Goal: Communication & Community: Answer question/provide support

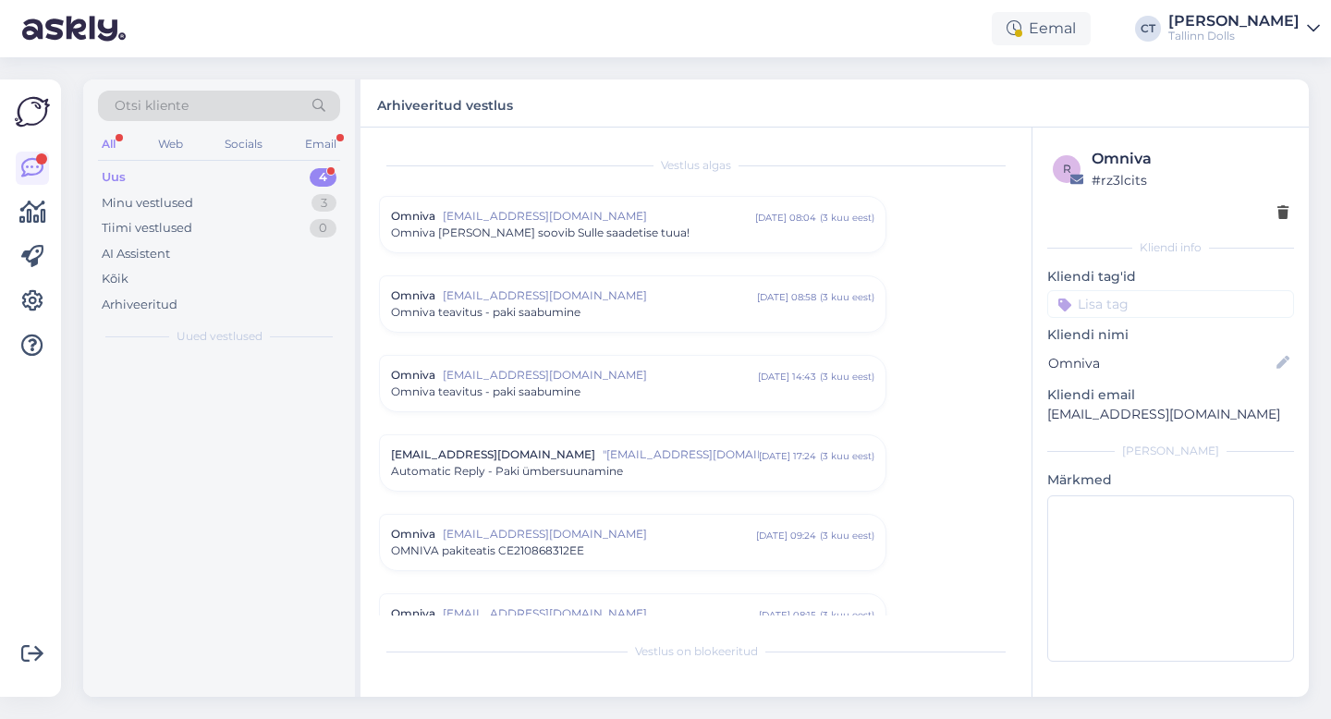
scroll to position [8196, 0]
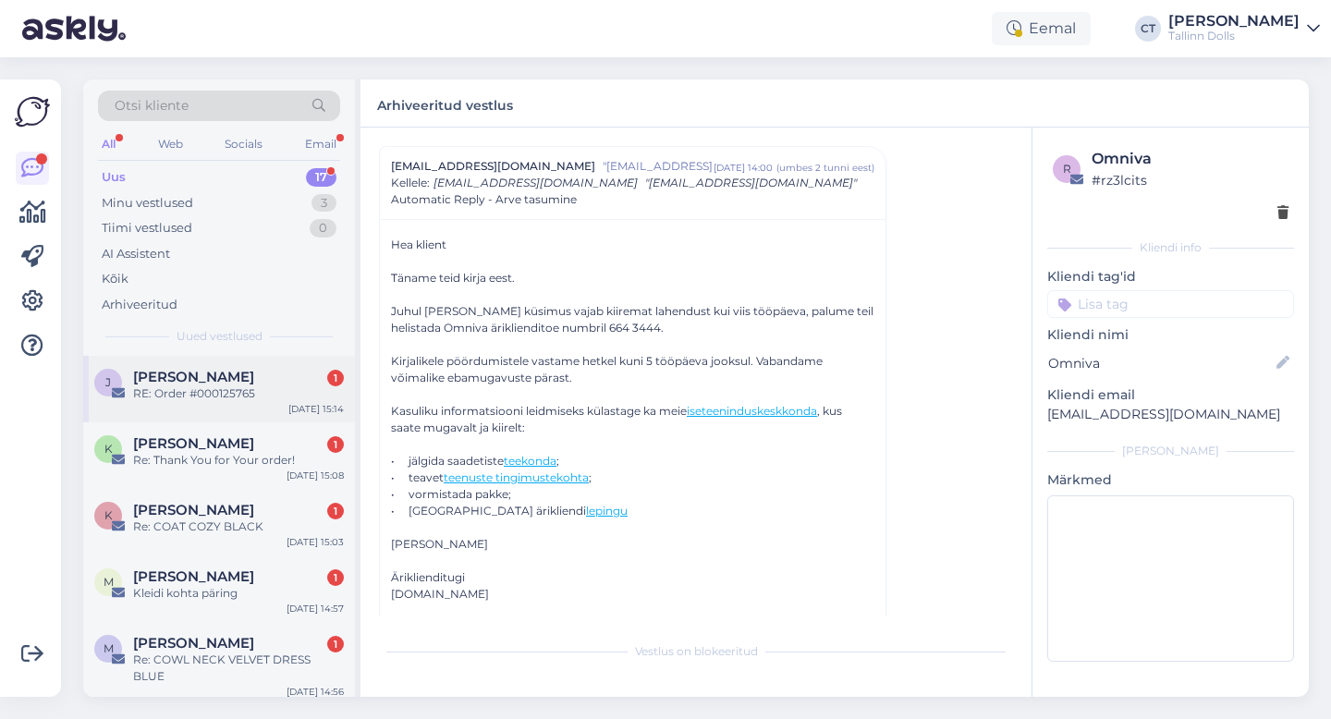
click at [244, 396] on div "RE: Order #000125765" at bounding box center [238, 393] width 211 height 17
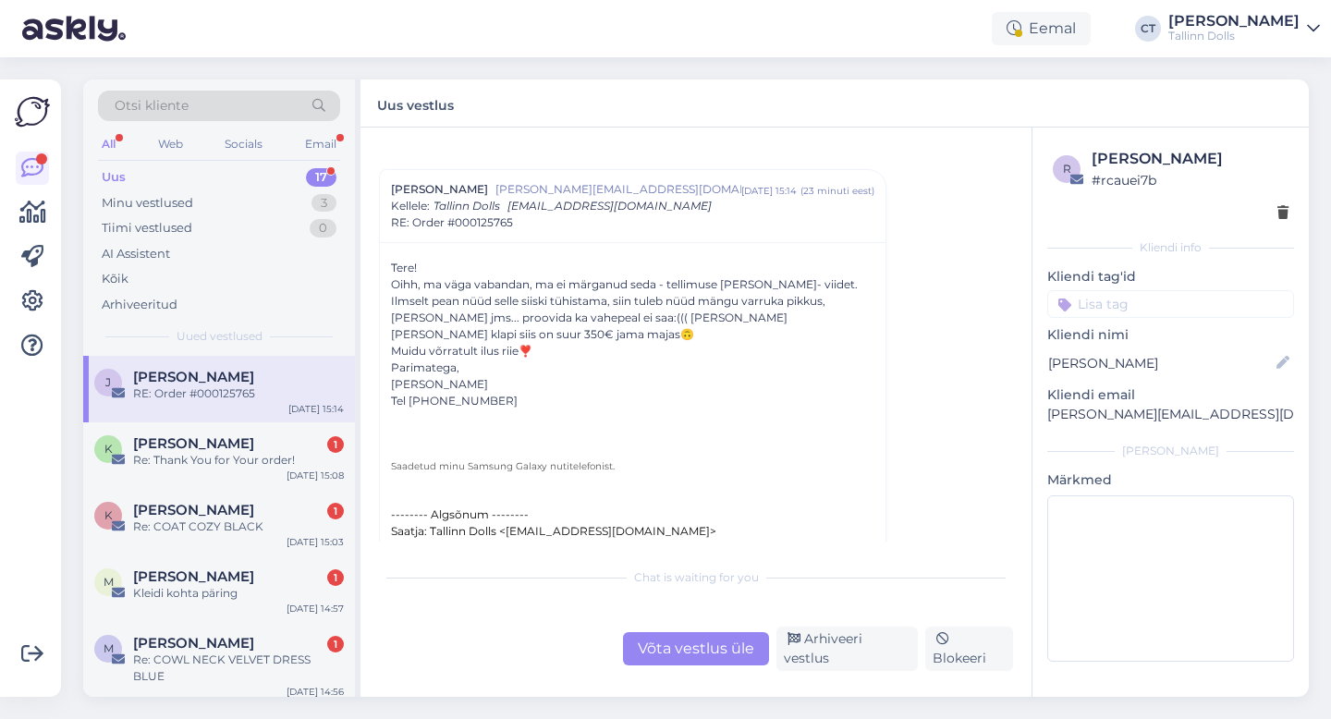
scroll to position [28, 0]
click at [683, 653] on div "Võta vestlus üle" at bounding box center [696, 648] width 146 height 33
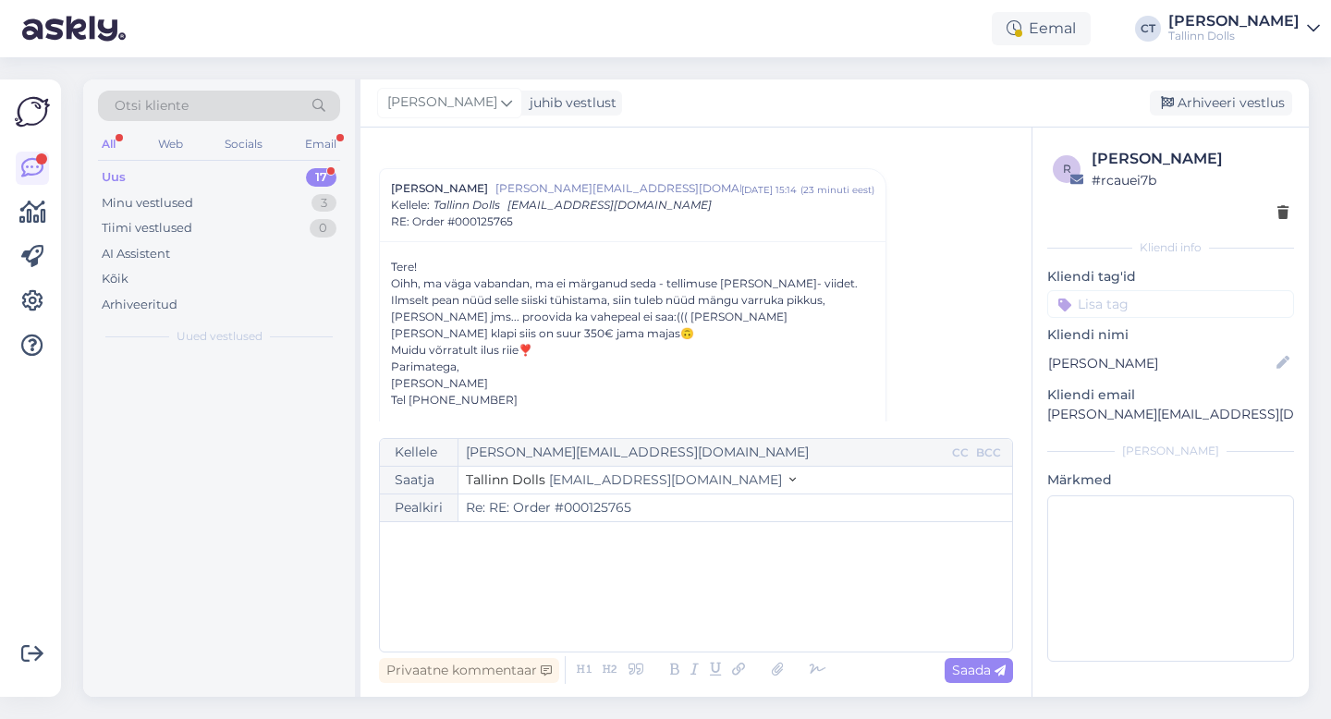
scroll to position [50, 0]
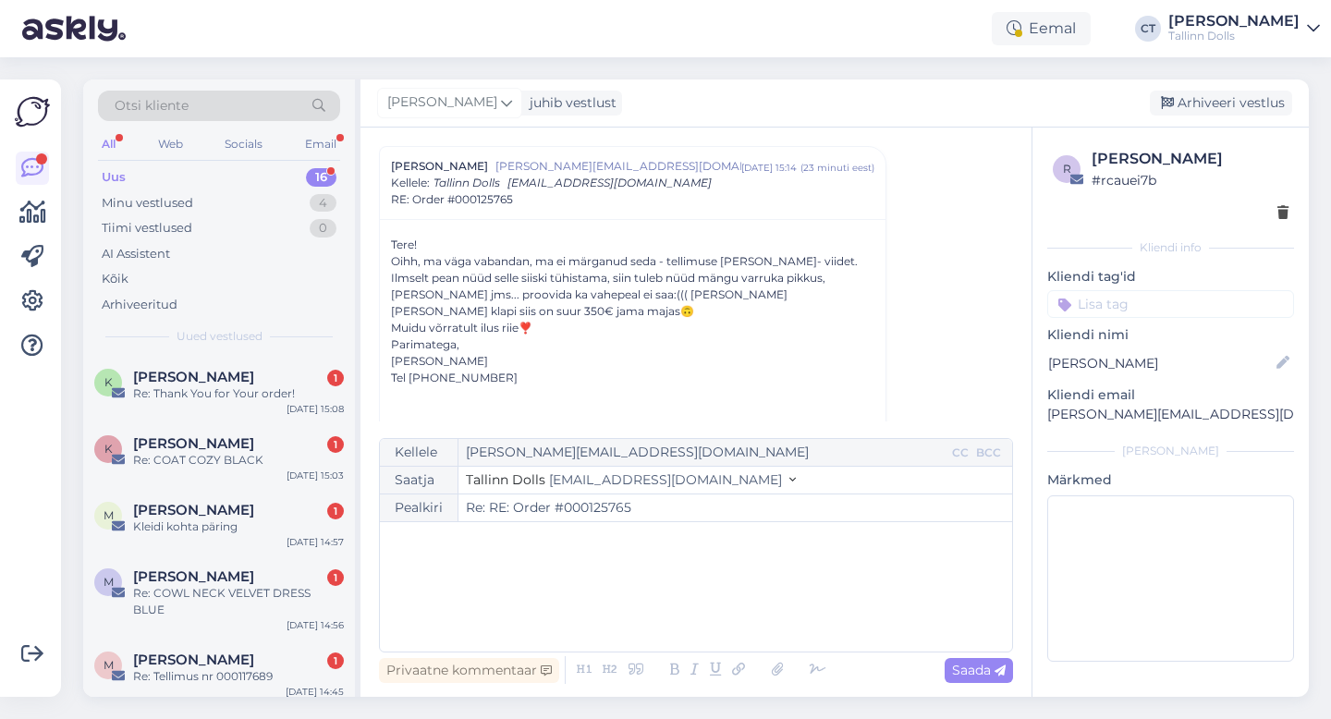
click at [683, 617] on div "﻿" at bounding box center [696, 586] width 614 height 111
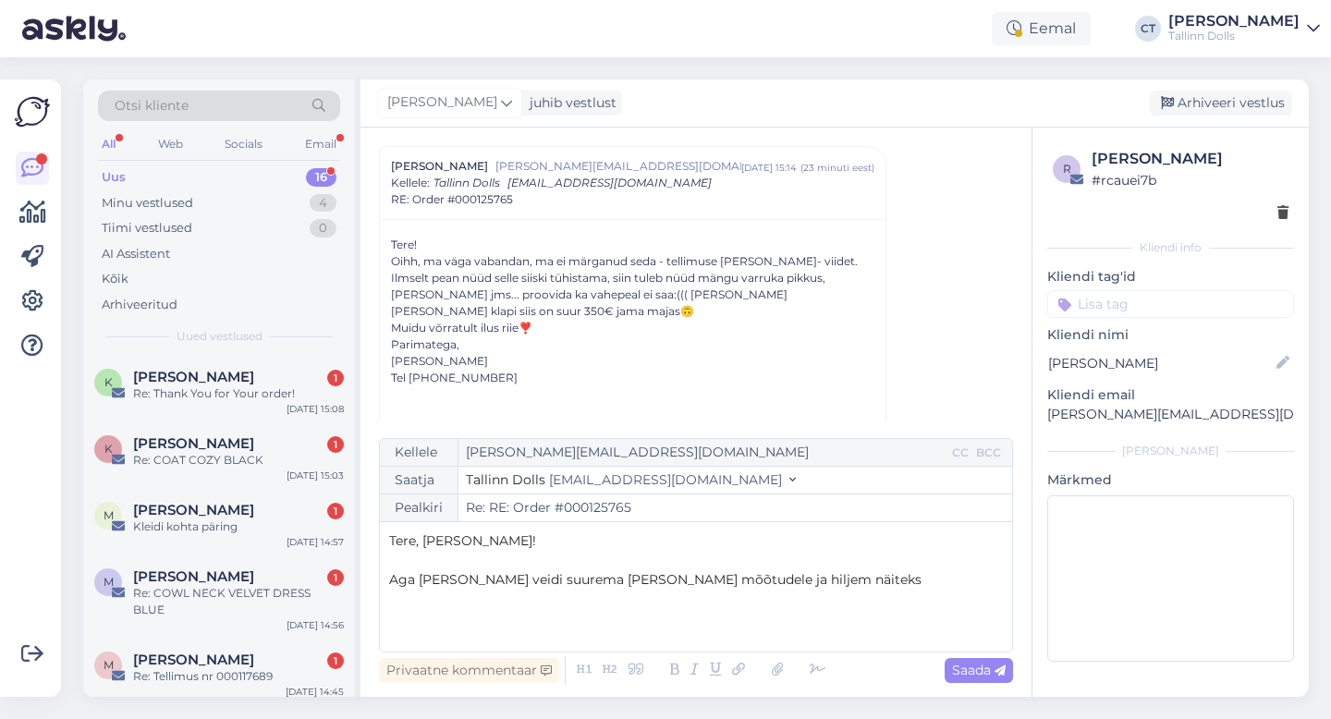
click at [822, 572] on p "Aga [PERSON_NAME] veidi suurema [PERSON_NAME] mõõtudele ja hiljem näiteks" at bounding box center [696, 579] width 614 height 19
click at [599, 579] on span "Aga [PERSON_NAME] veidi suurema [PERSON_NAME] mõõtudele ja hiljem näiteks" at bounding box center [655, 579] width 532 height 17
click at [819, 574] on p "Aga [PERSON_NAME] veidi suurema Teie mõõtudele ja hiljem näiteks" at bounding box center [696, 579] width 614 height 19
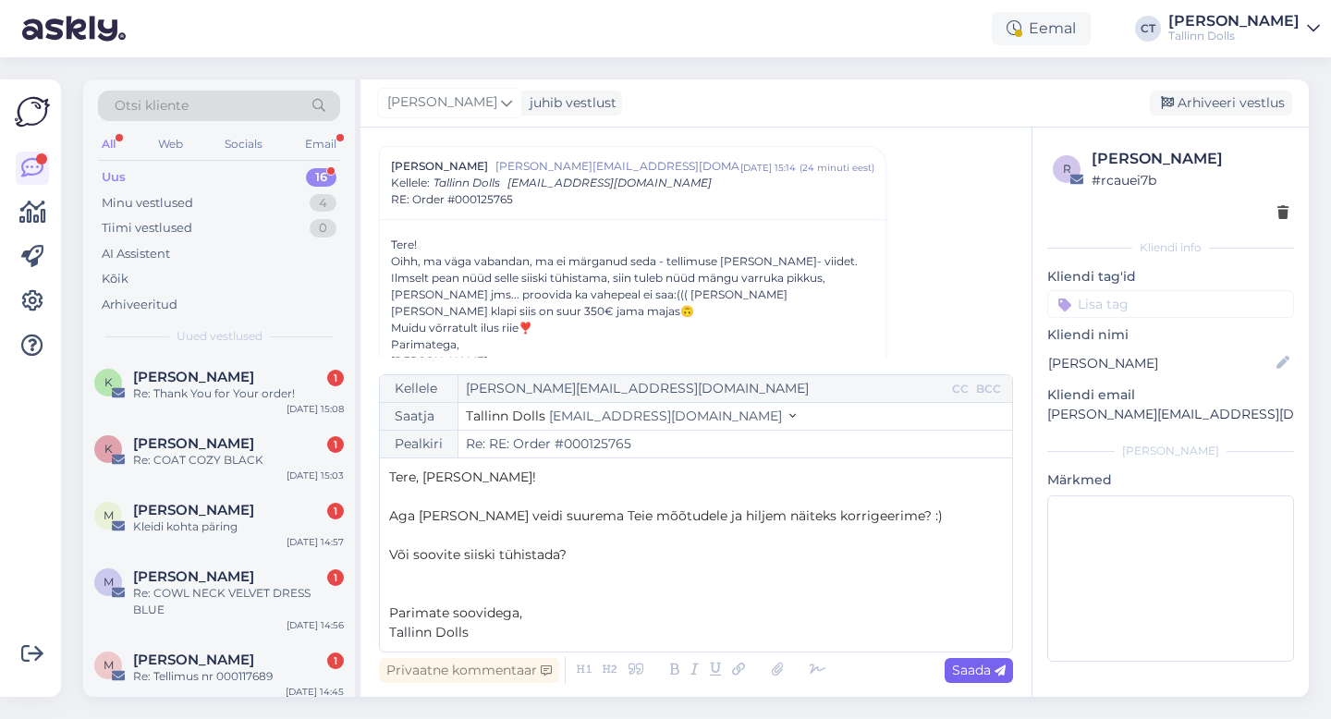
click at [980, 666] on span "Saada" at bounding box center [979, 670] width 54 height 17
type input "Re: RE: Order #000125765"
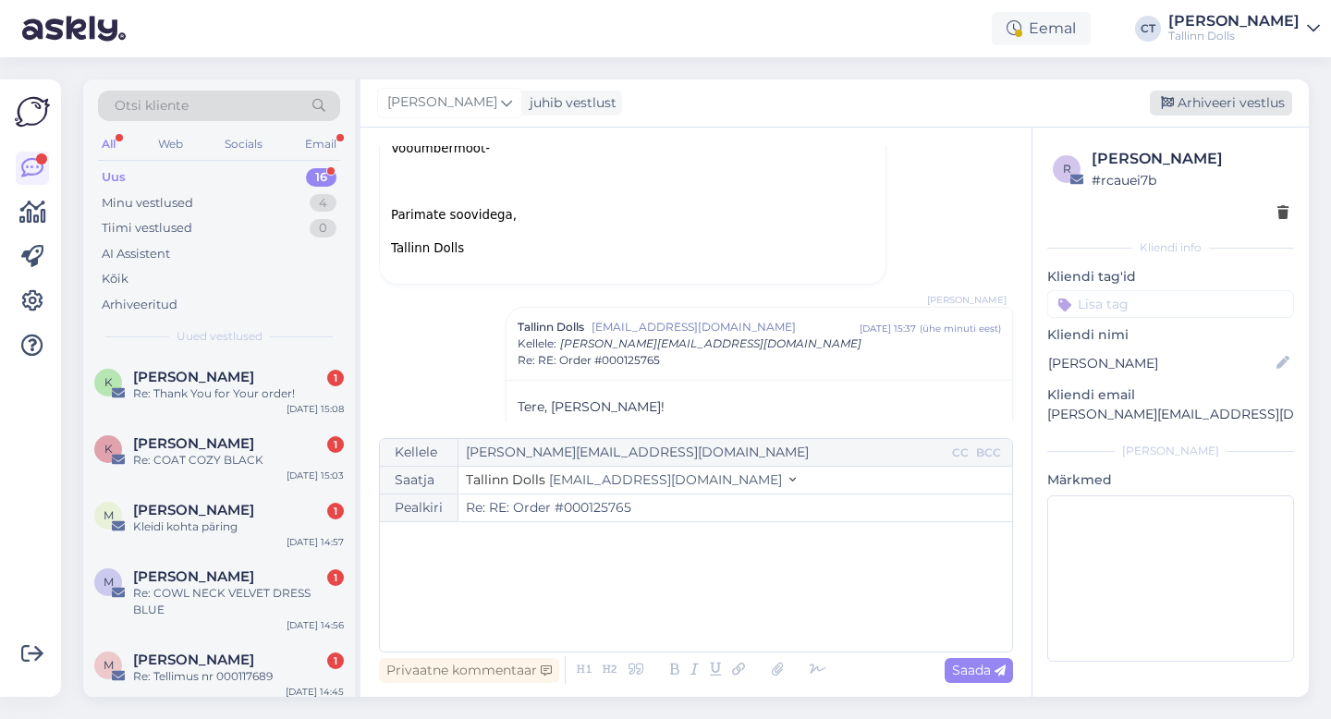
click at [1243, 106] on div "Arhiveeri vestlus" at bounding box center [1221, 103] width 142 height 25
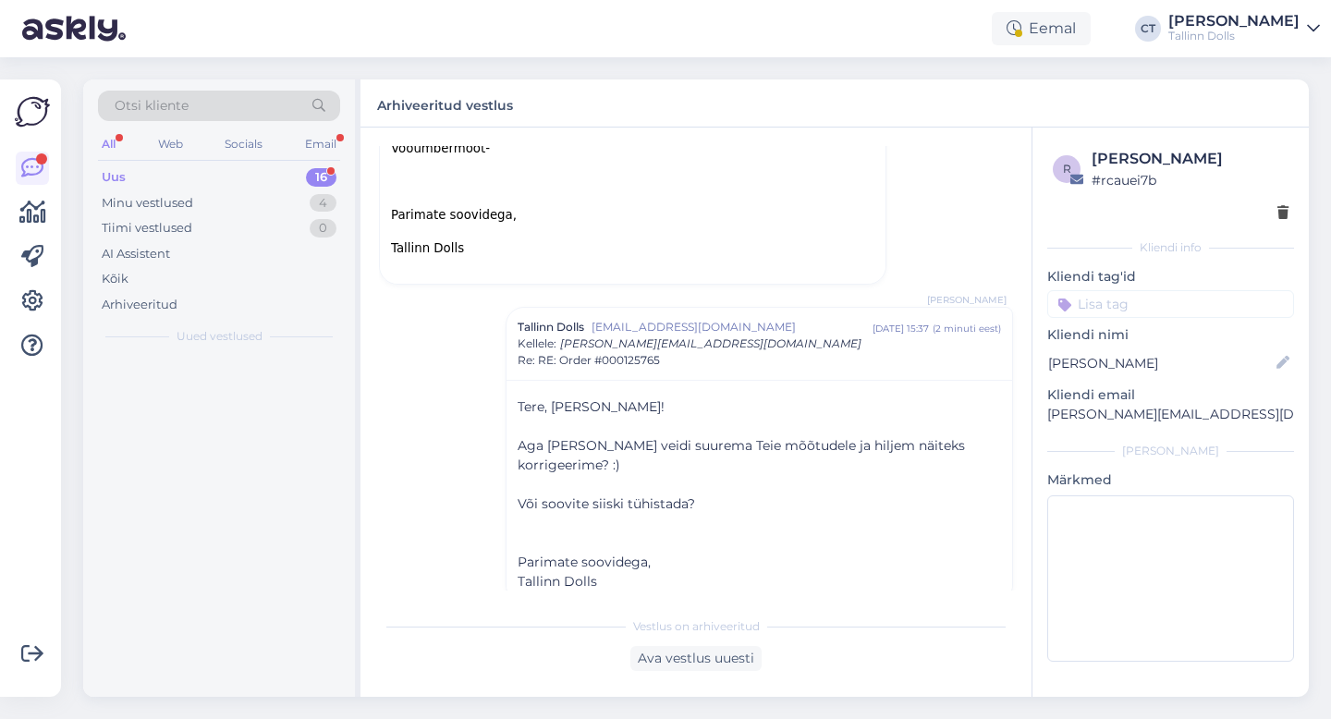
scroll to position [717, 0]
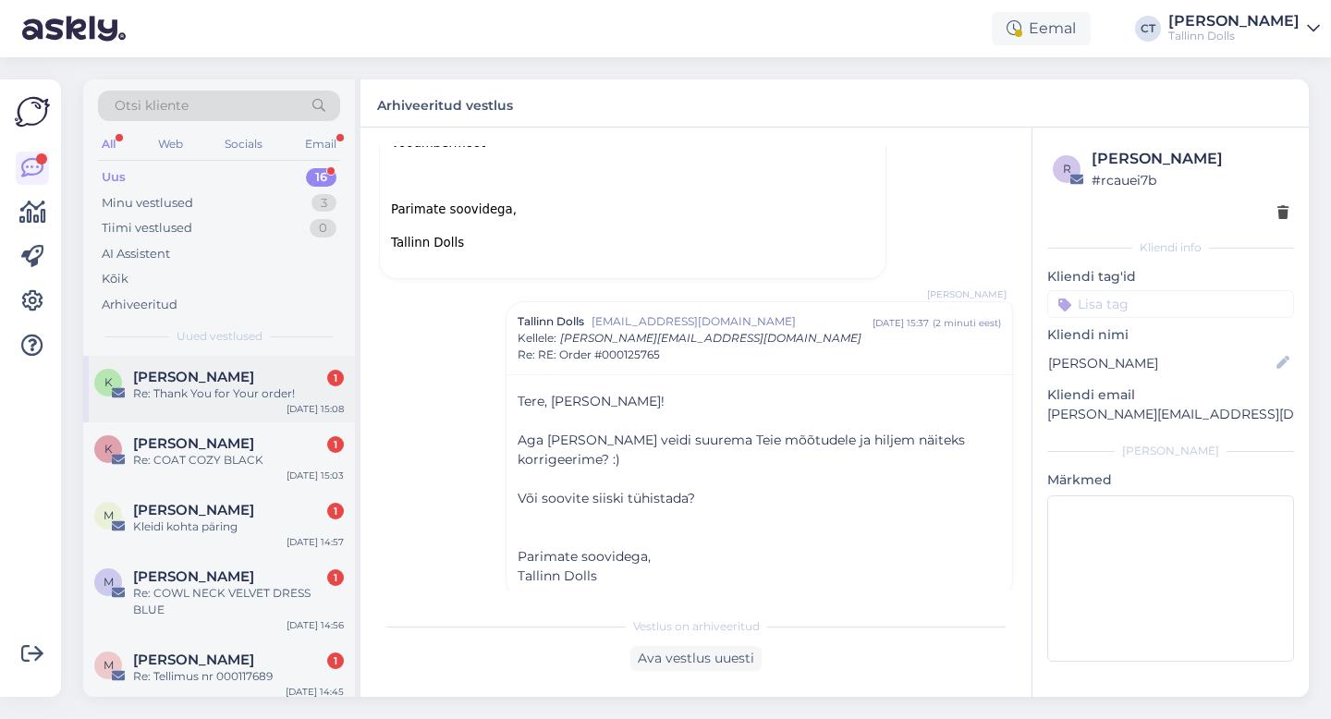
click at [233, 371] on span "[PERSON_NAME]" at bounding box center [193, 377] width 121 height 17
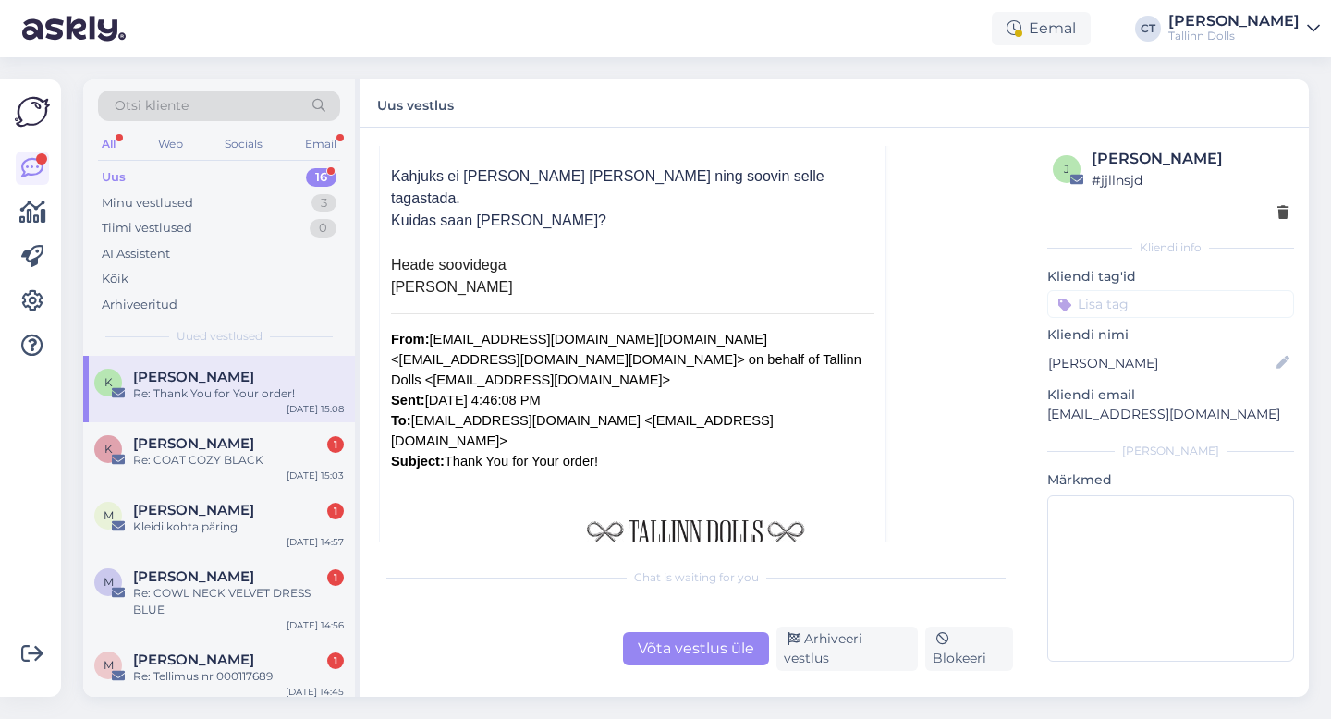
scroll to position [364, 0]
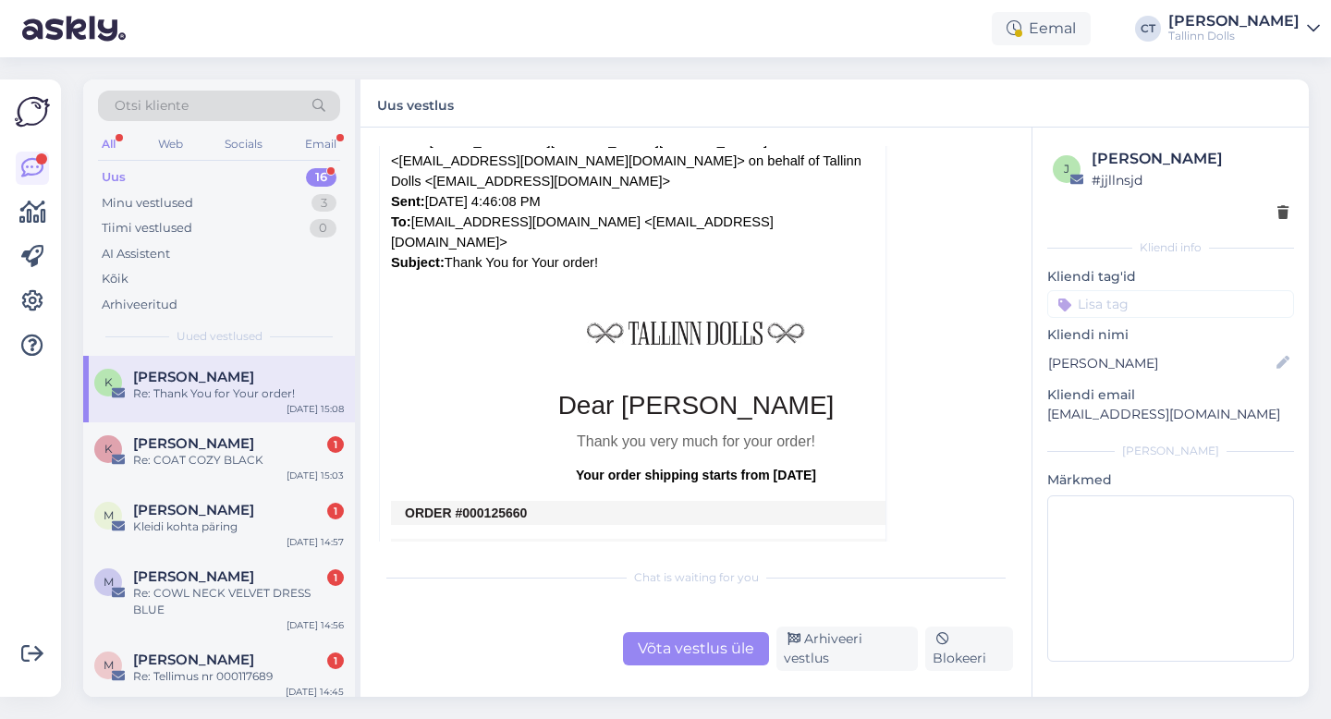
click at [652, 652] on div "Võta vestlus üle" at bounding box center [696, 648] width 146 height 33
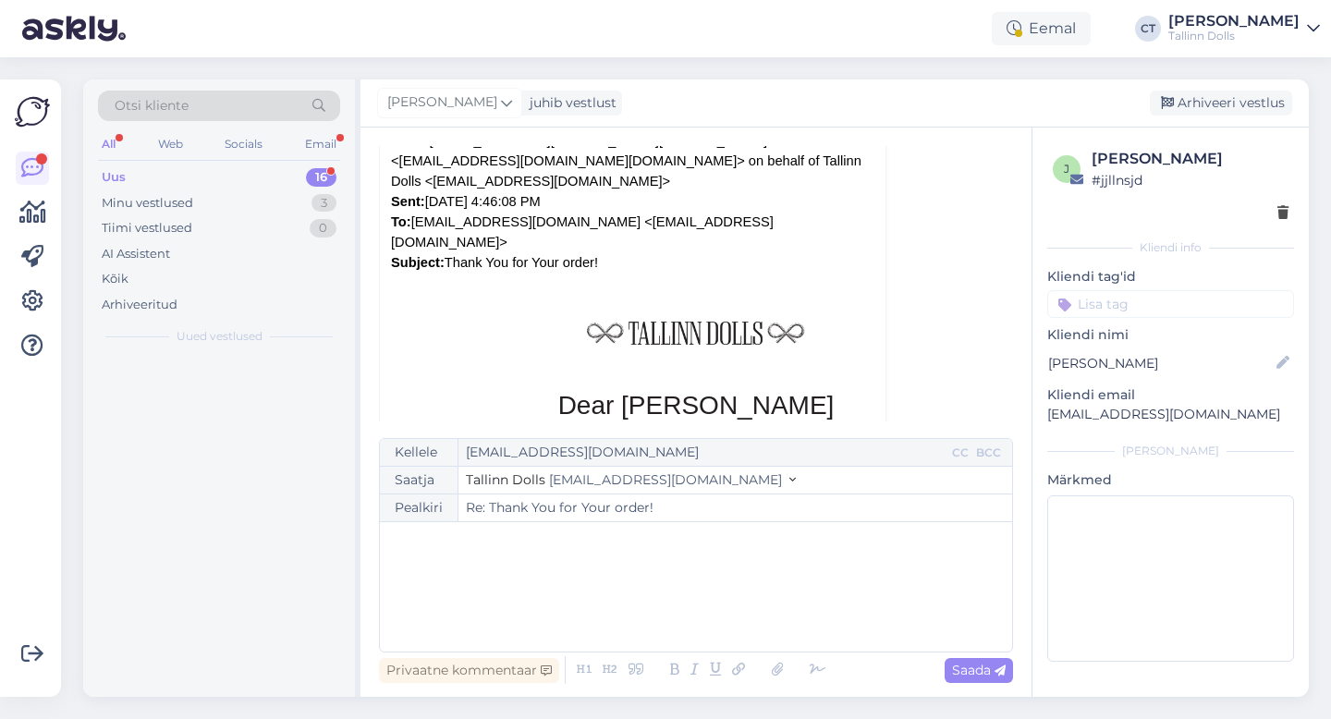
scroll to position [50, 0]
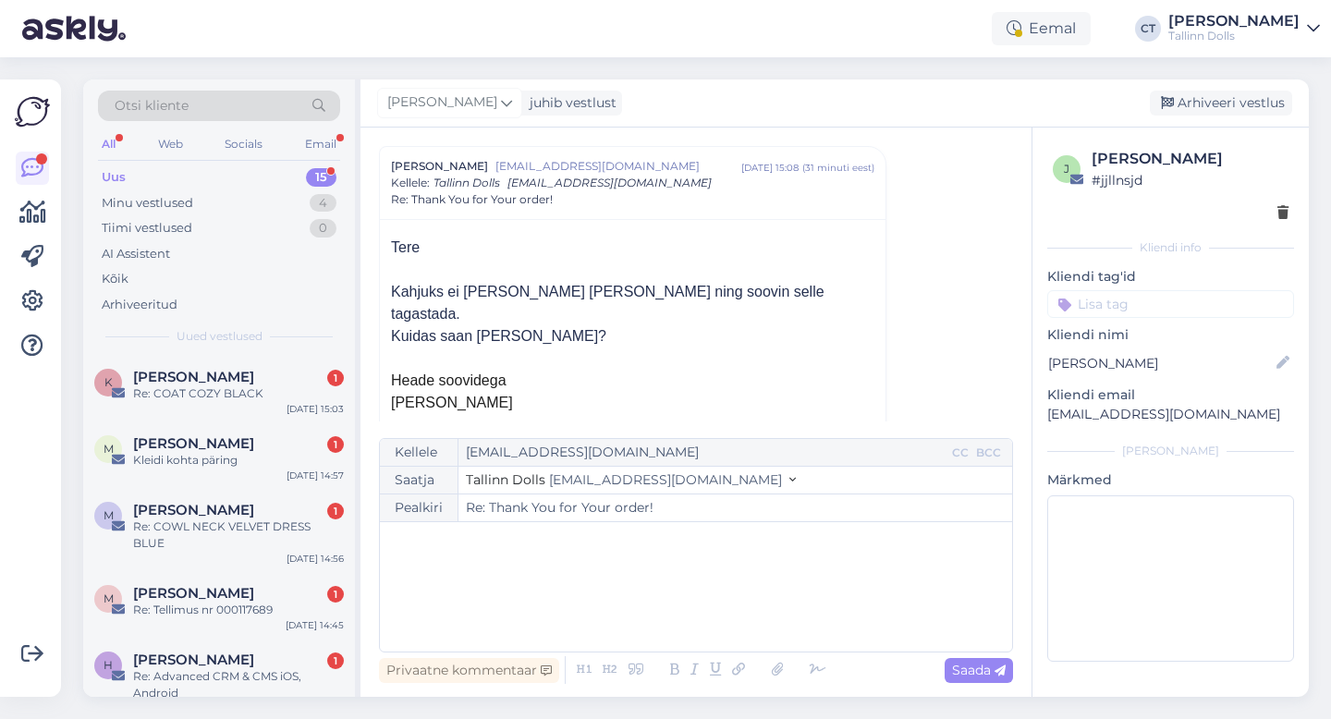
click at [622, 595] on div "﻿" at bounding box center [696, 586] width 614 height 111
click at [1133, 298] on input at bounding box center [1170, 304] width 247 height 28
type input "tagastus"
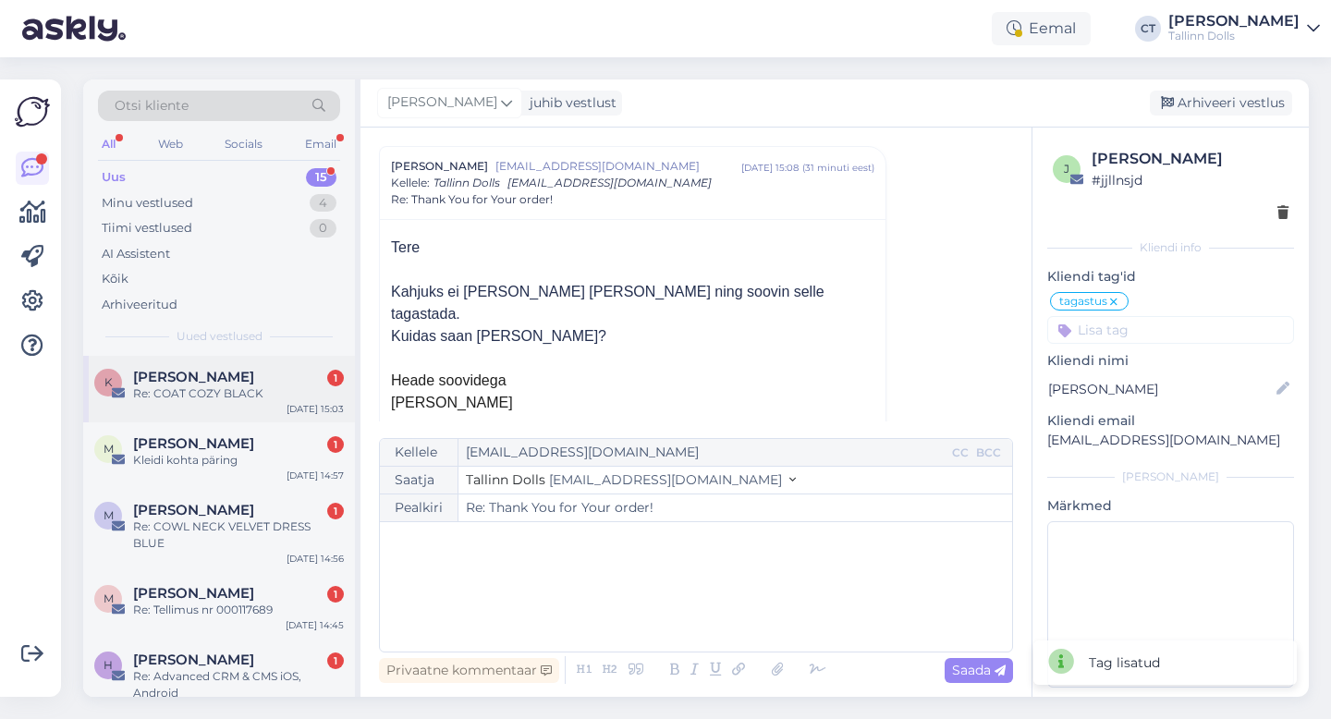
click at [201, 390] on div "Re: COAT COZY BLACK" at bounding box center [238, 393] width 211 height 17
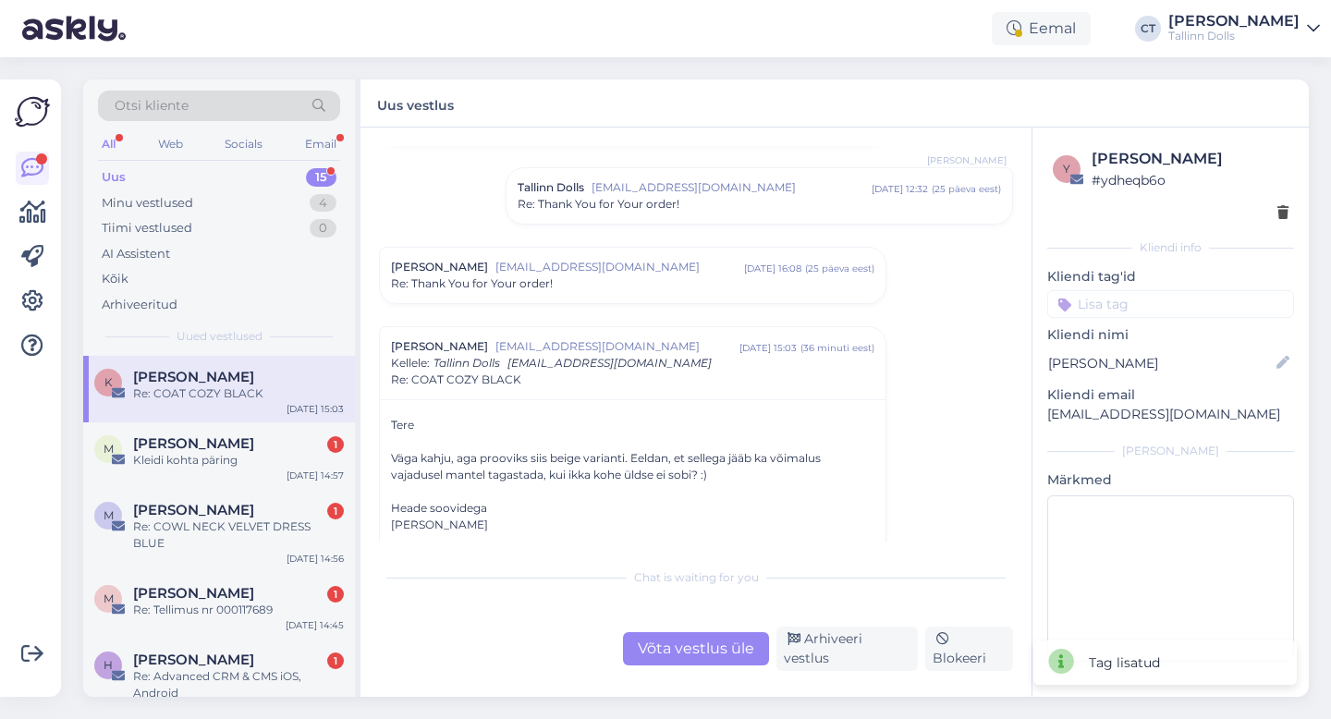
scroll to position [138, 0]
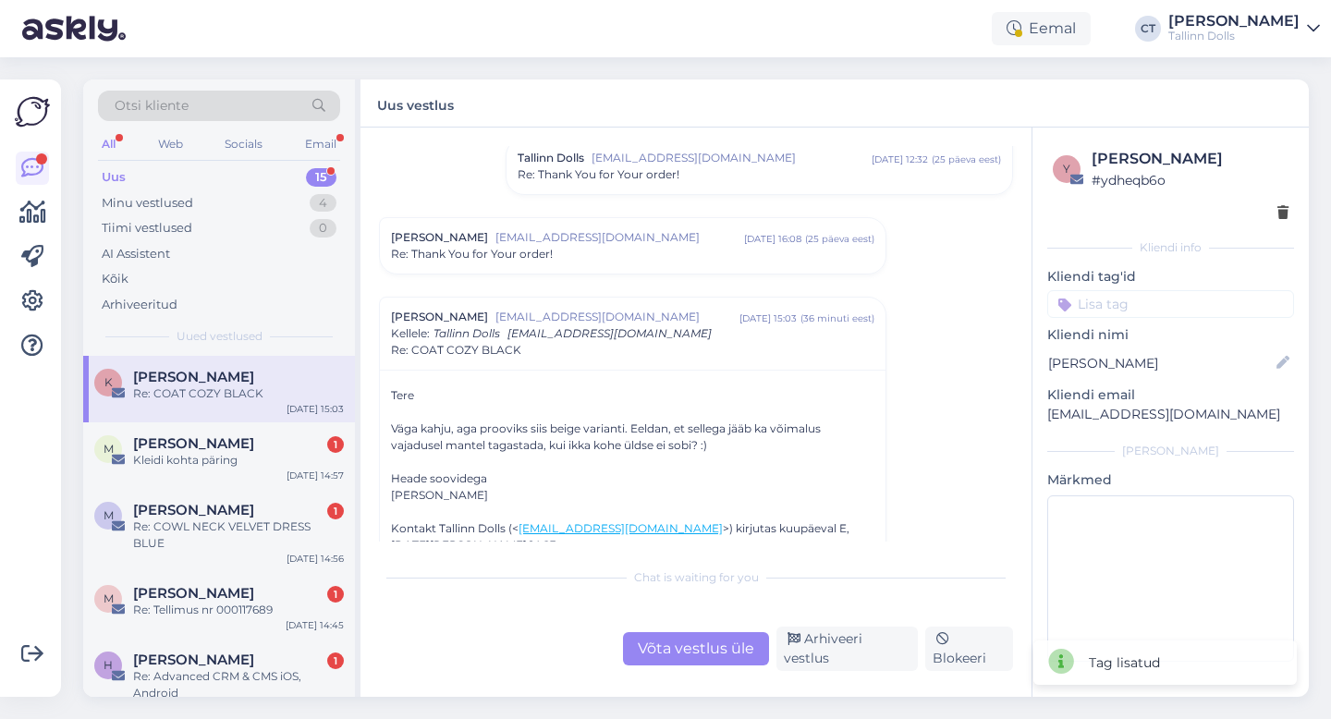
click at [695, 661] on div "Võta vestlus üle" at bounding box center [696, 648] width 146 height 33
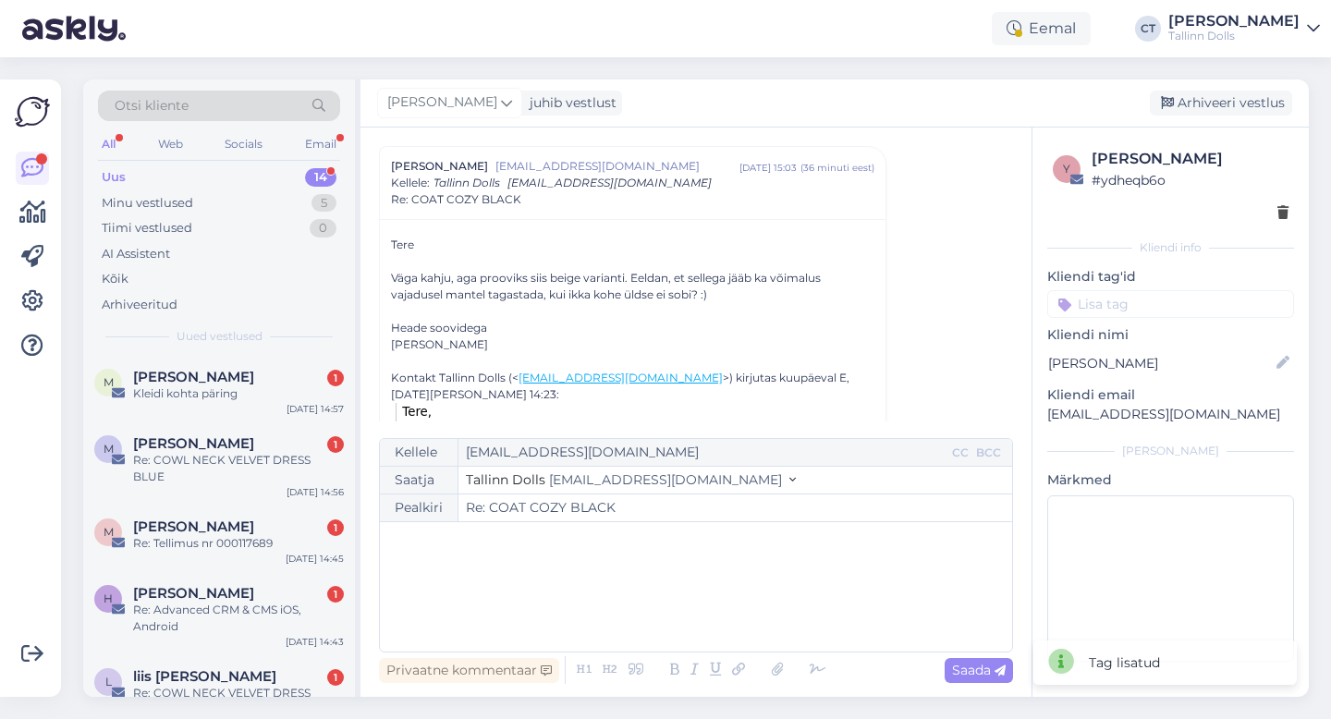
click at [698, 638] on div "﻿" at bounding box center [696, 586] width 614 height 111
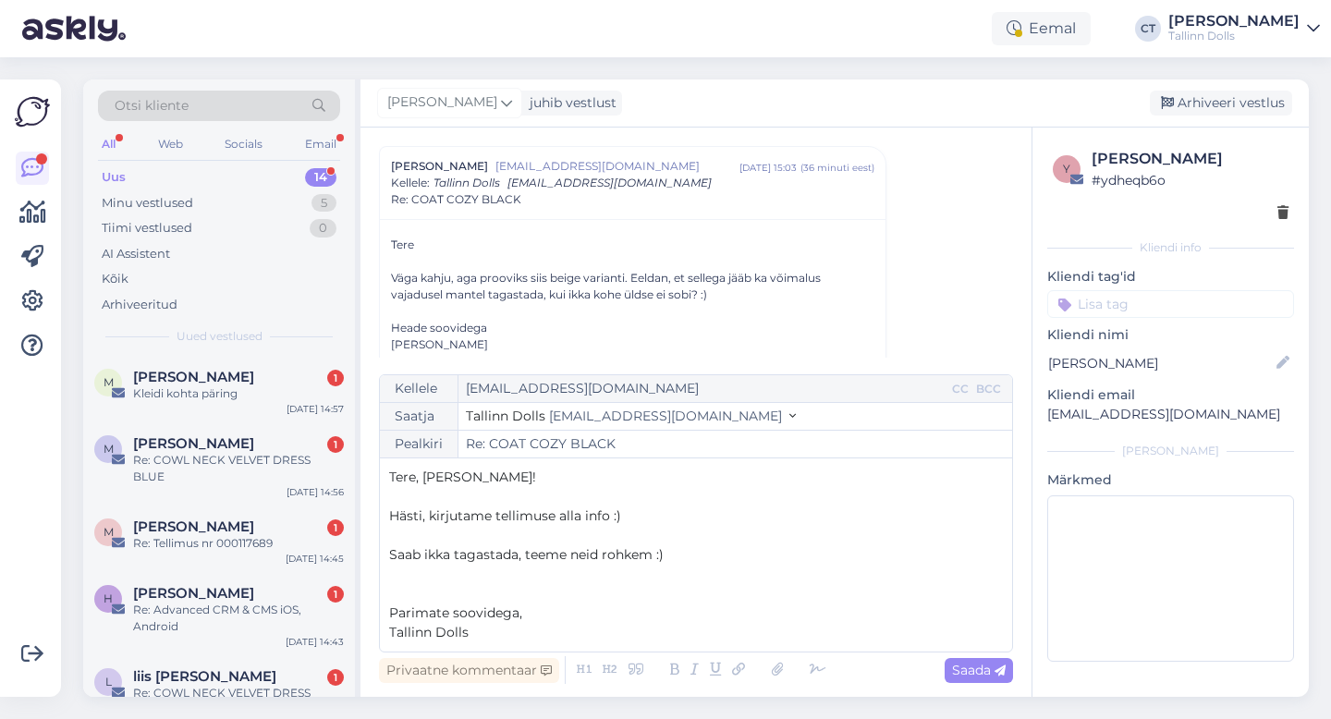
drag, startPoint x: 653, startPoint y: 523, endPoint x: 384, endPoint y: 516, distance: 269.0
click at [384, 516] on div "Kellele [EMAIL_ADDRESS][DOMAIN_NAME] CC BCC Saatja Tallinn Dolls [EMAIL_ADDRESS…" at bounding box center [696, 513] width 634 height 278
click at [965, 674] on span "Saada" at bounding box center [979, 670] width 54 height 17
type input "Re: Re: COAT COZY BLACK"
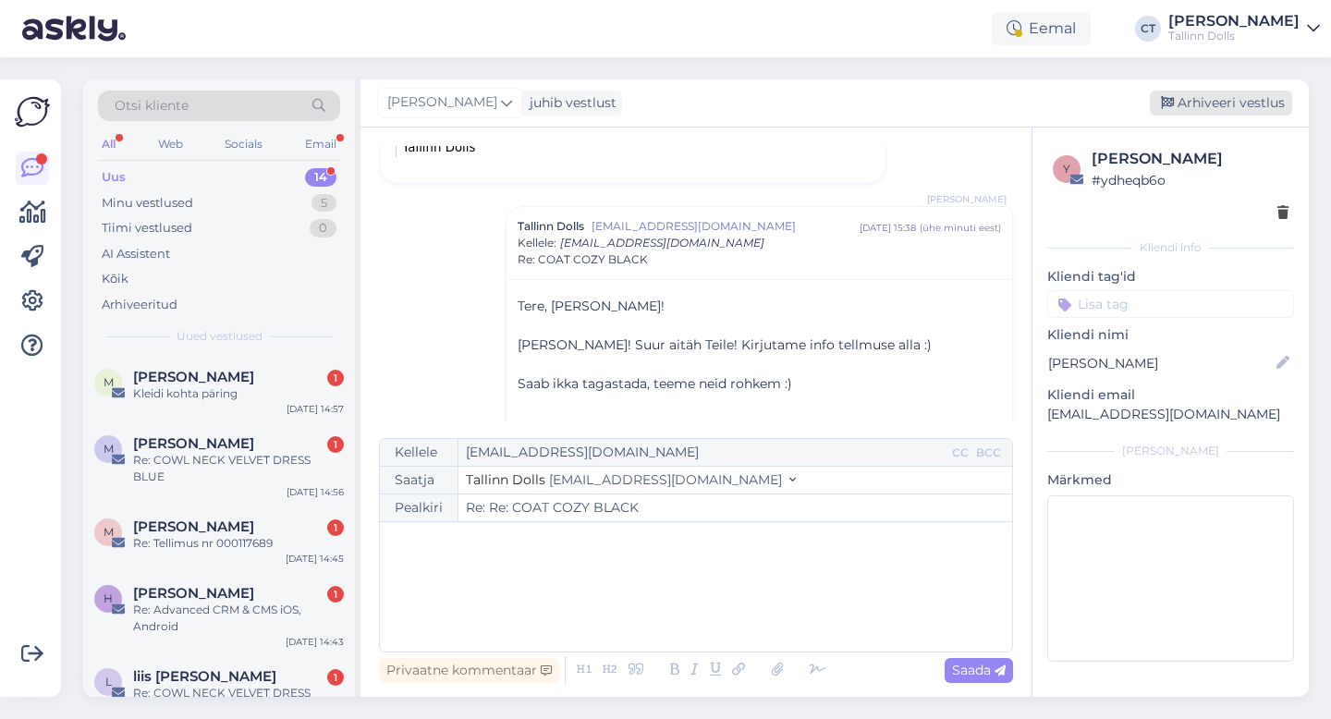
click at [1218, 91] on div "Arhiveeri vestlus" at bounding box center [1221, 103] width 142 height 25
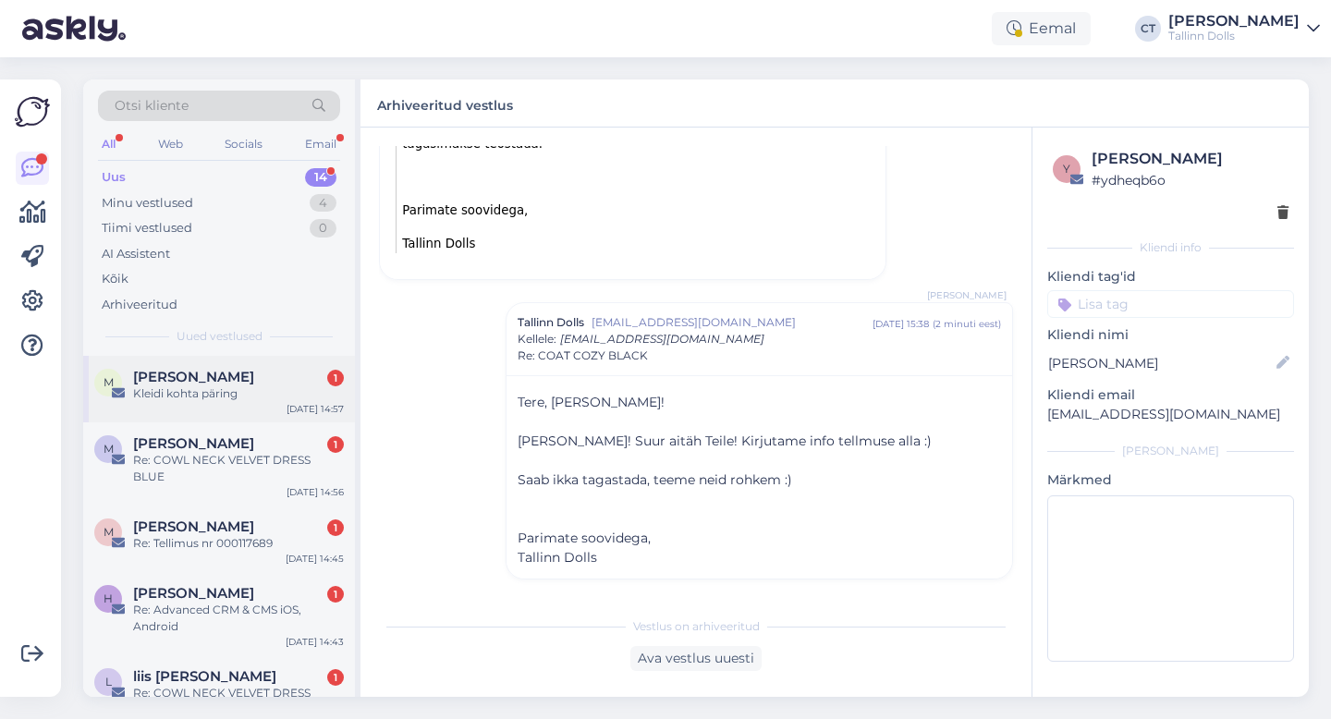
click at [286, 375] on div "[PERSON_NAME] 1" at bounding box center [238, 377] width 211 height 17
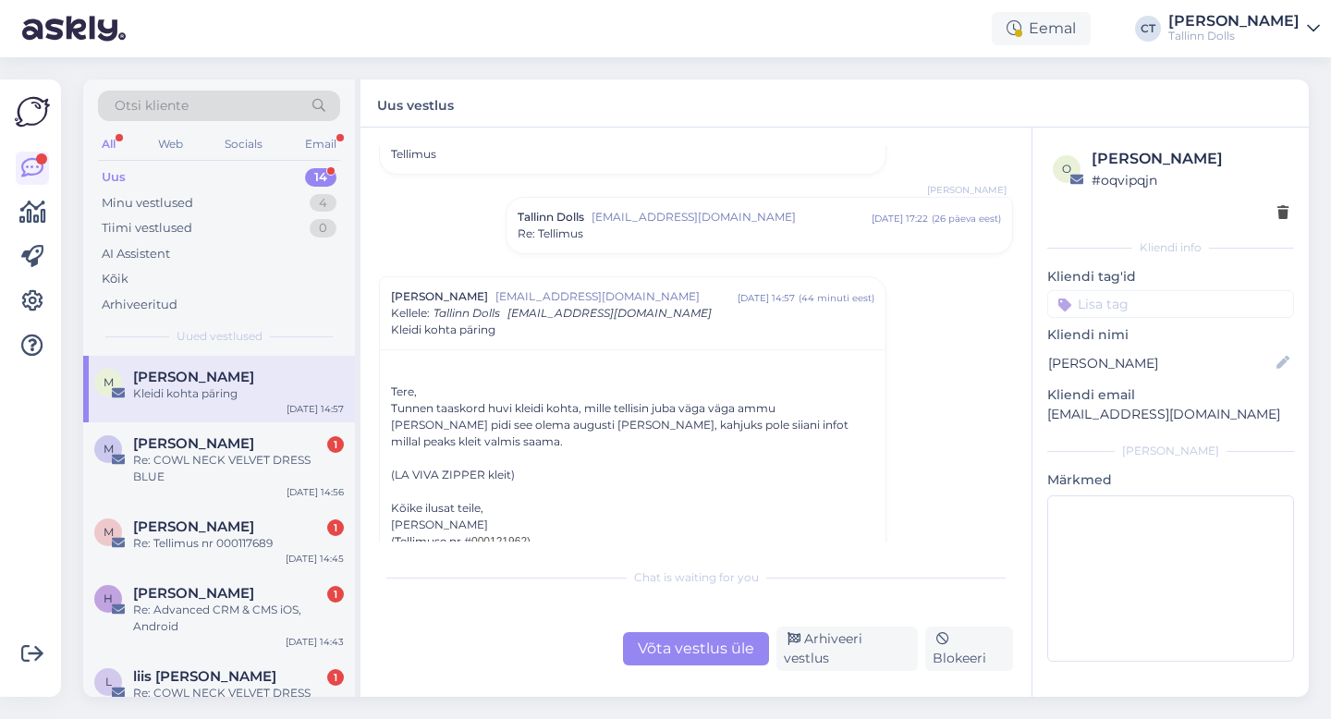
scroll to position [281, 0]
click at [701, 654] on div "Võta vestlus üle" at bounding box center [696, 648] width 146 height 33
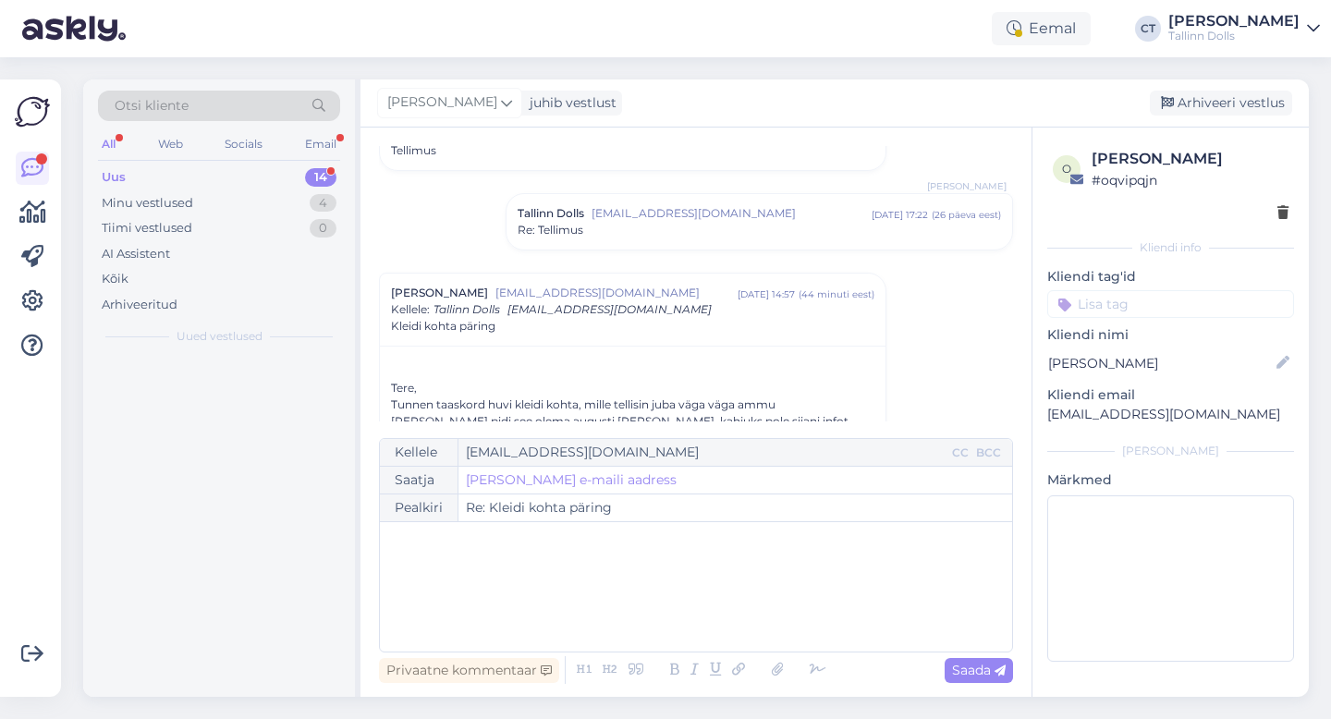
scroll to position [408, 0]
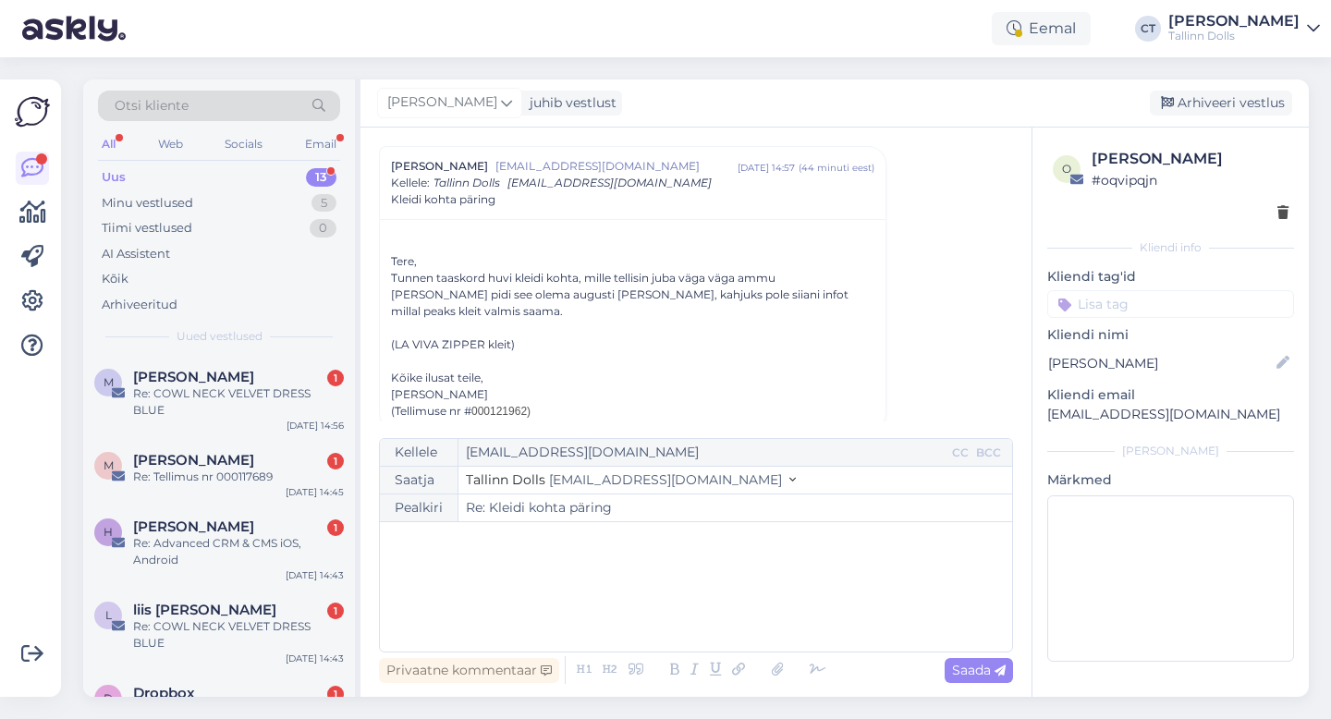
click at [688, 610] on div "﻿" at bounding box center [696, 586] width 614 height 111
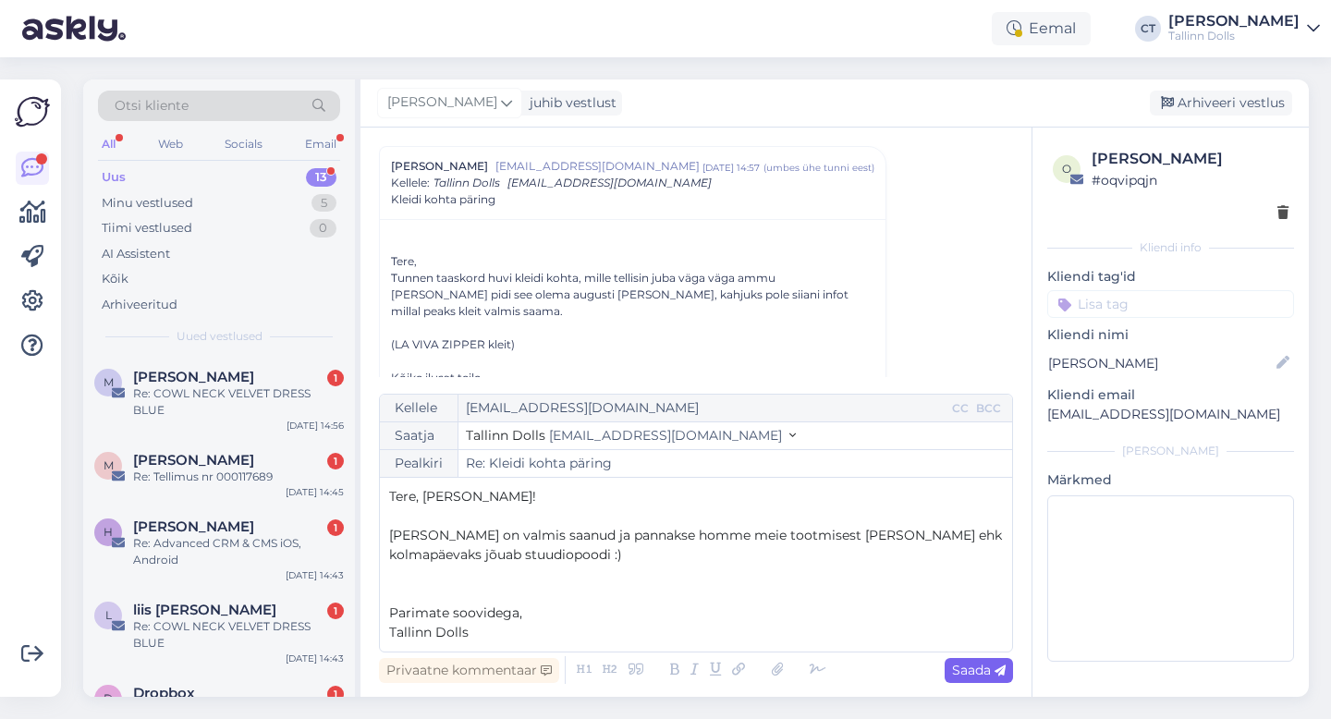
click at [979, 678] on div "Saada" at bounding box center [978, 670] width 68 height 25
type input "Re: Kleidi kohta päring"
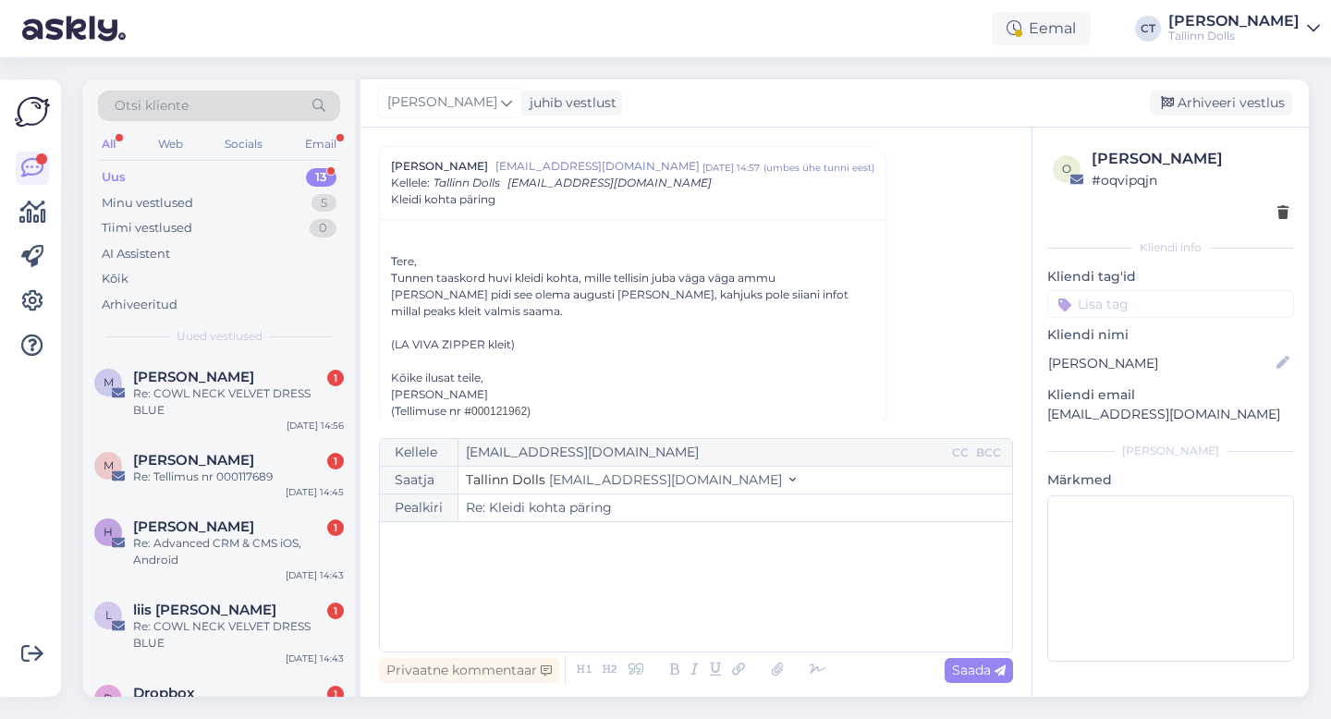
scroll to position [556, 0]
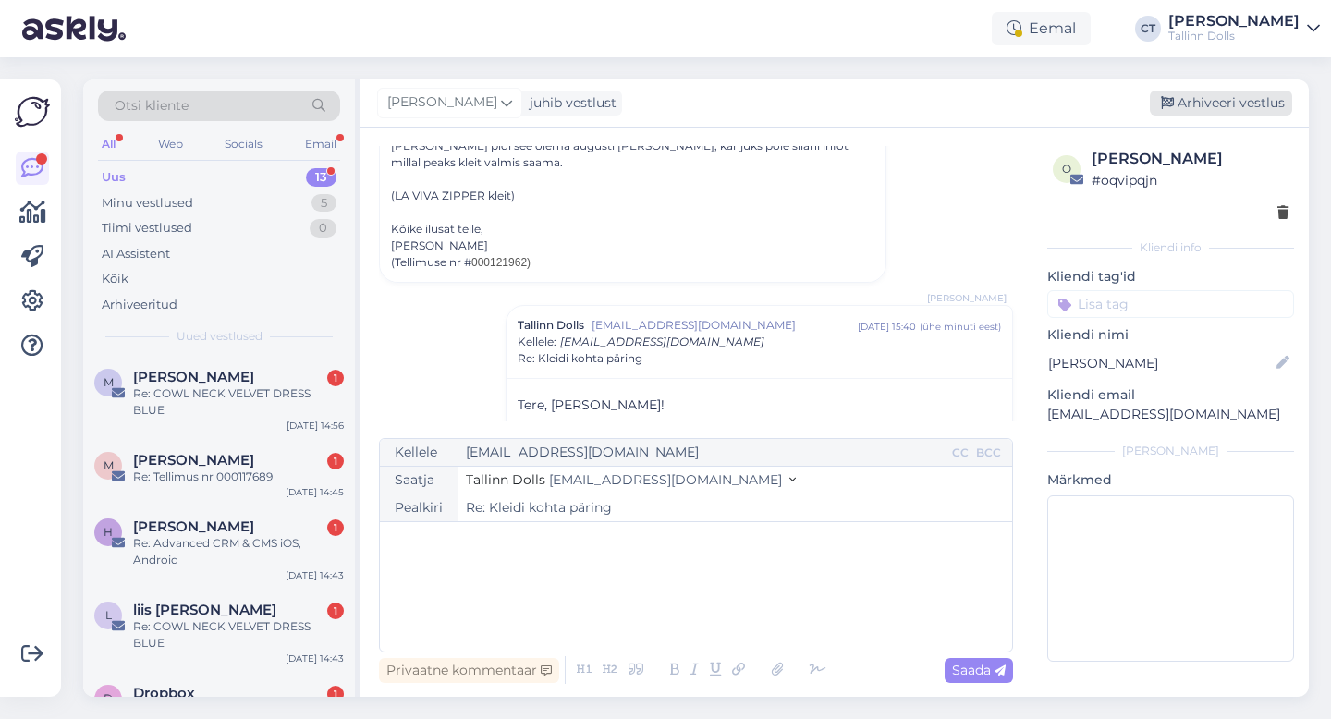
click at [1217, 91] on div "Arhiveeri vestlus" at bounding box center [1221, 103] width 142 height 25
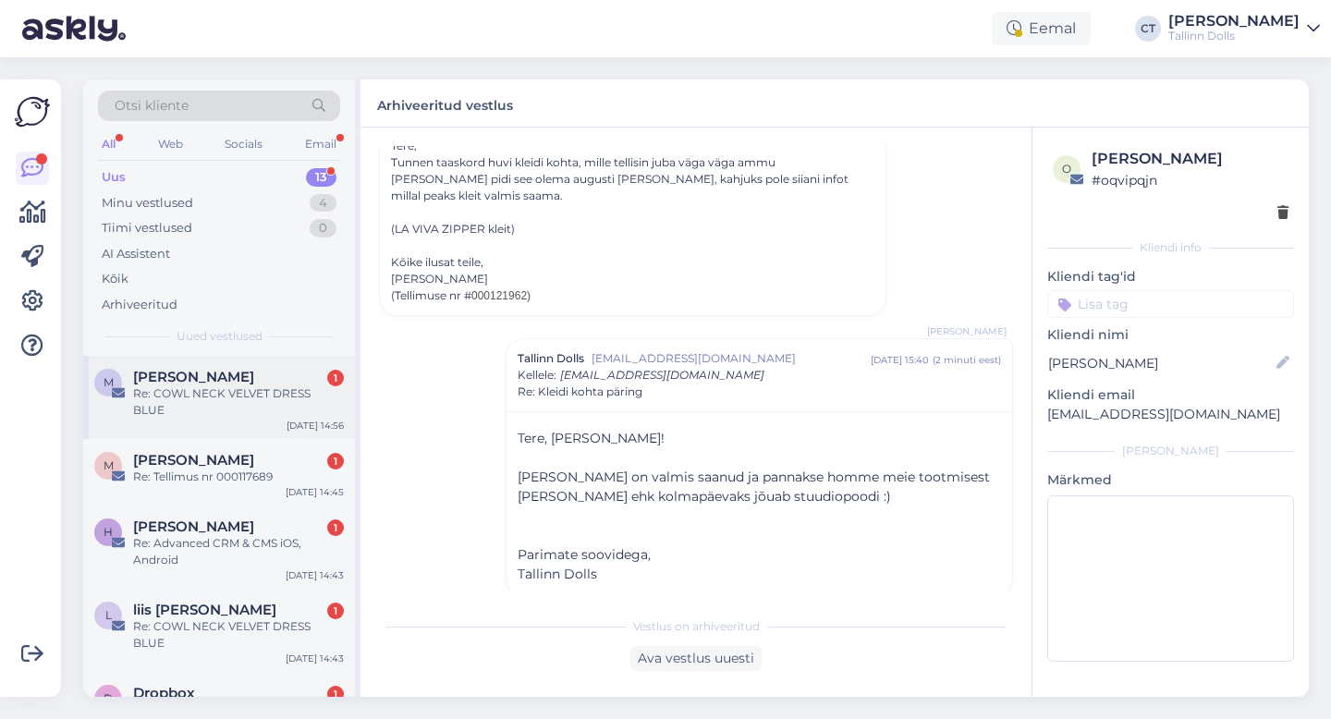
click at [287, 386] on div "Re: COWL NECK VELVET DRESS BLUE" at bounding box center [238, 401] width 211 height 33
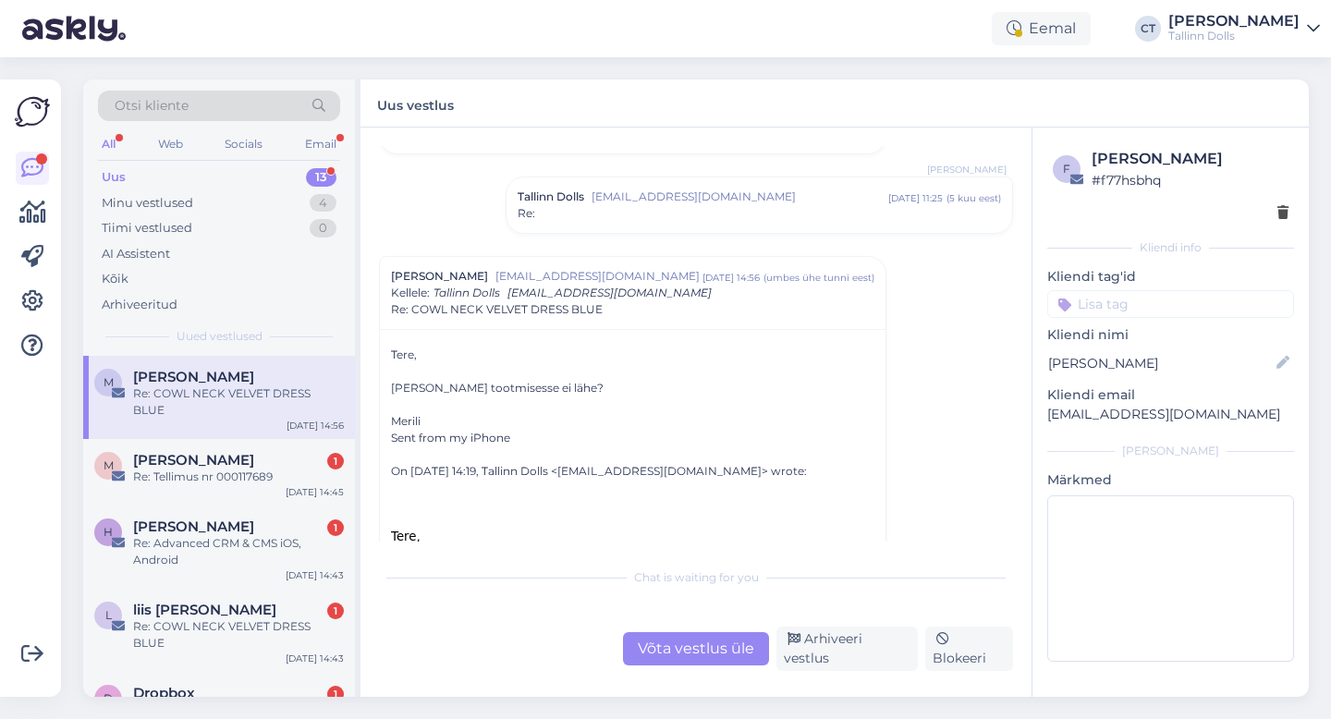
scroll to position [1650, 0]
click at [699, 656] on div "Võta vestlus üle" at bounding box center [696, 648] width 146 height 33
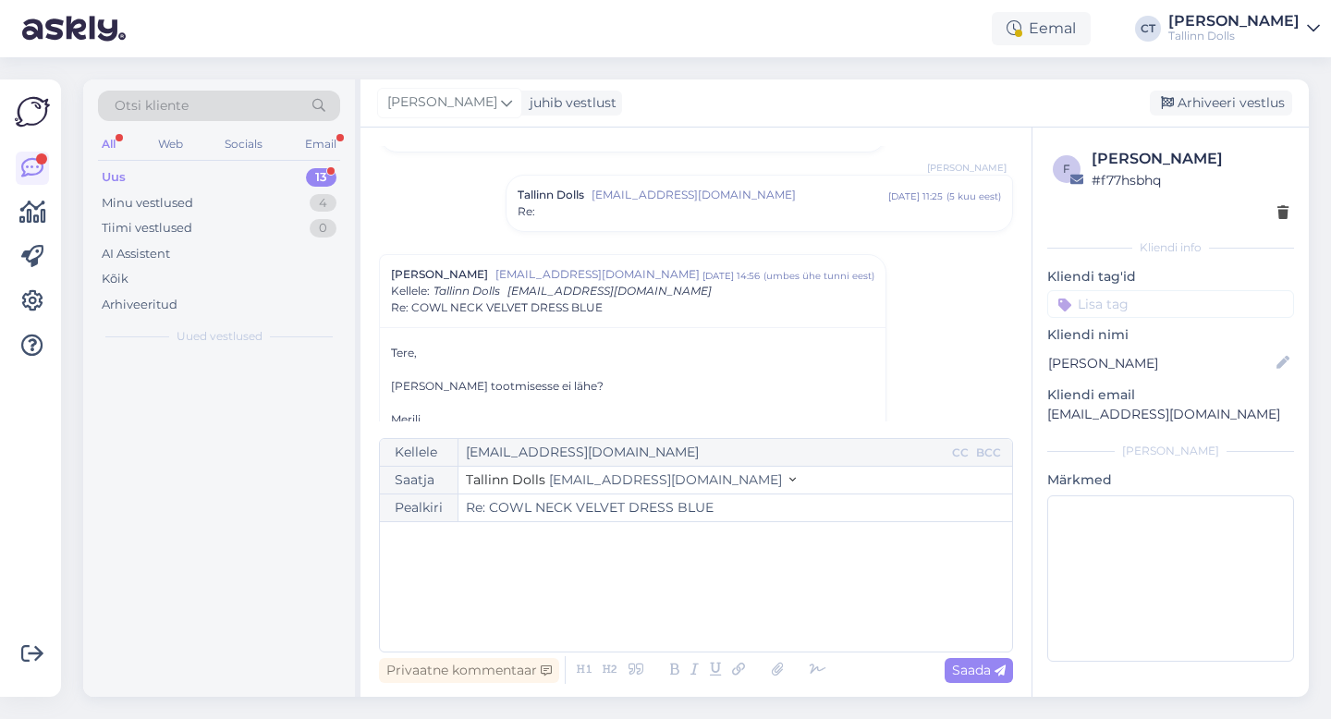
scroll to position [1759, 0]
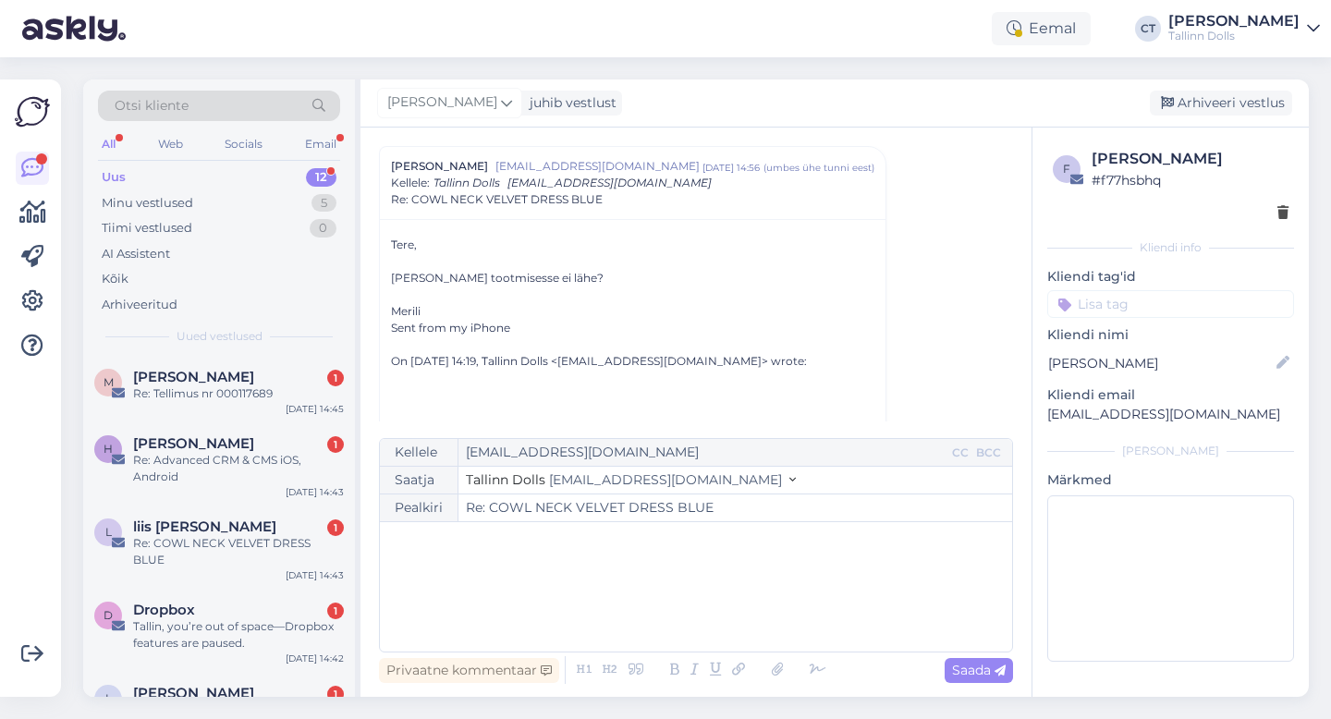
click at [699, 609] on div "﻿" at bounding box center [696, 586] width 614 height 111
drag, startPoint x: 732, startPoint y: 510, endPoint x: 490, endPoint y: 507, distance: 242.1
click at [490, 507] on input "Re: COWL NECK VELVET DRESS BLUE" at bounding box center [735, 507] width 554 height 27
click at [456, 583] on p "﻿" at bounding box center [696, 579] width 614 height 19
click at [775, 669] on icon at bounding box center [777, 670] width 24 height 26
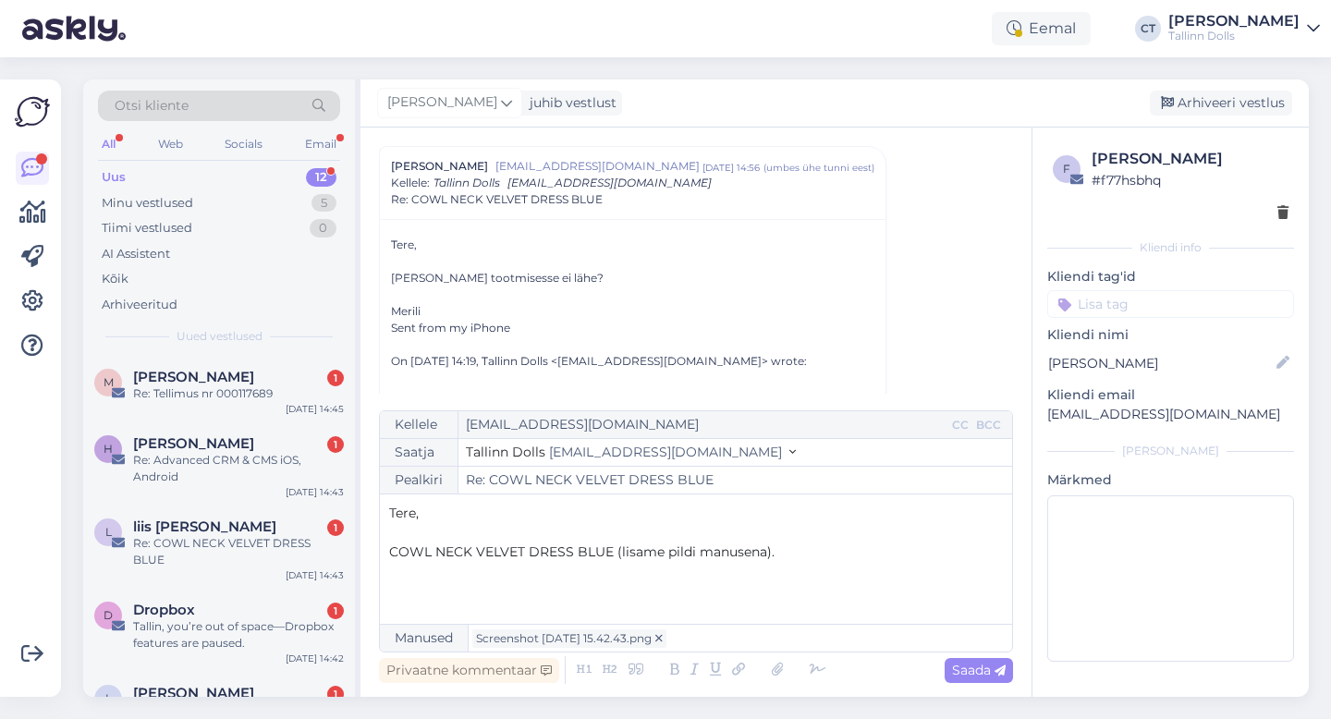
click at [839, 554] on p "COWL NECK VELVET DRESS BLUE (lisame pildi manusena)." at bounding box center [696, 551] width 614 height 19
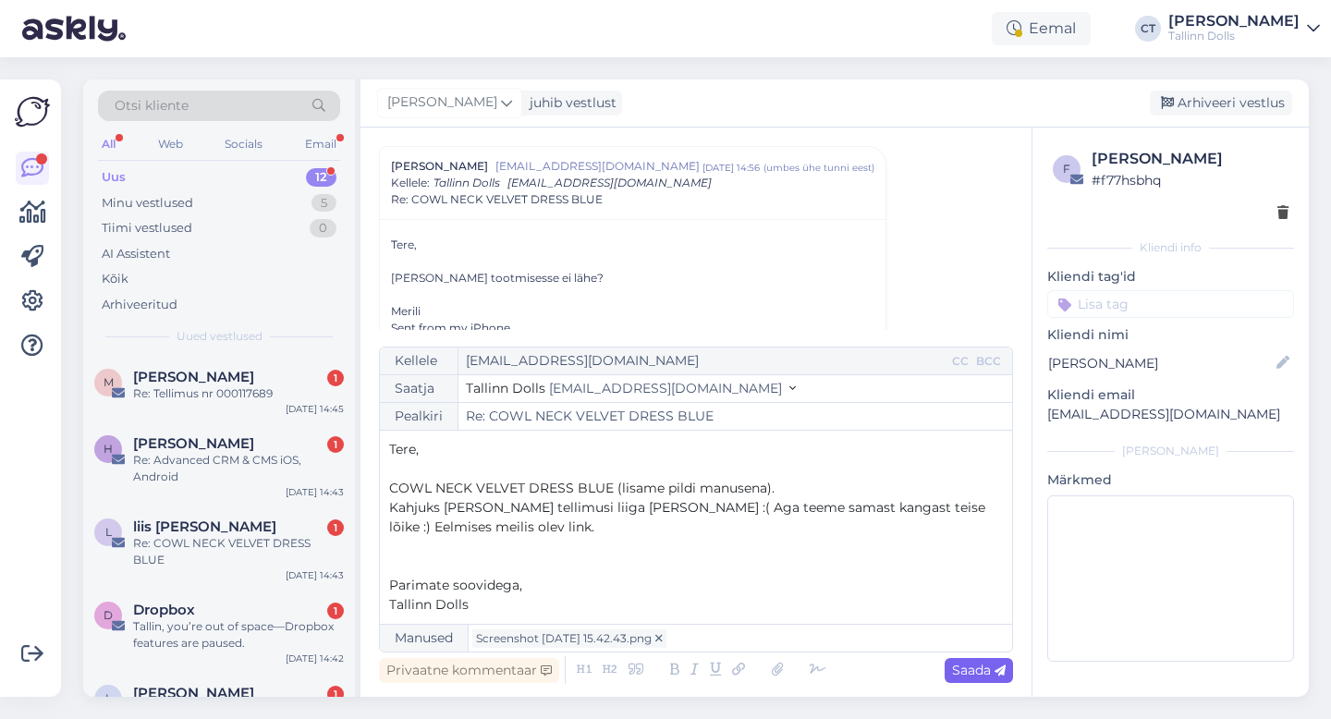
click at [994, 670] on icon at bounding box center [999, 670] width 11 height 11
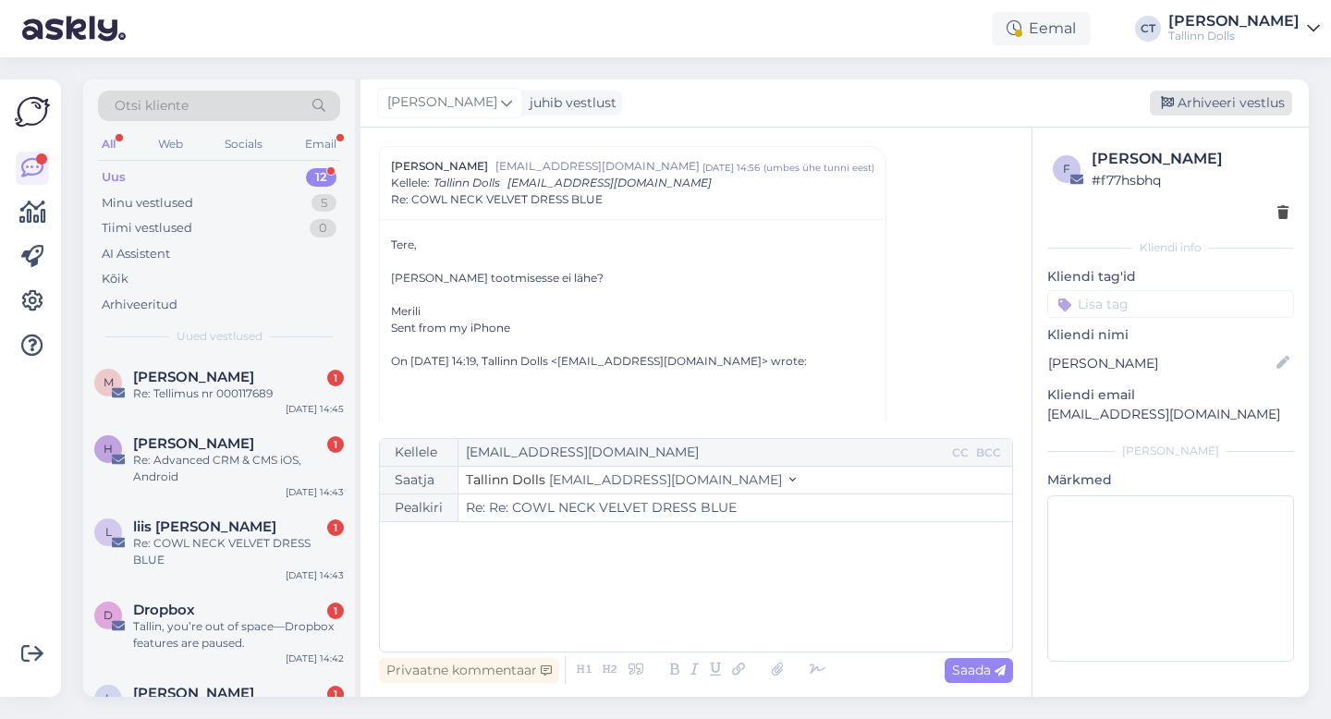
type input "Re: Re: COWL NECK VELVET DRESS BLUE"
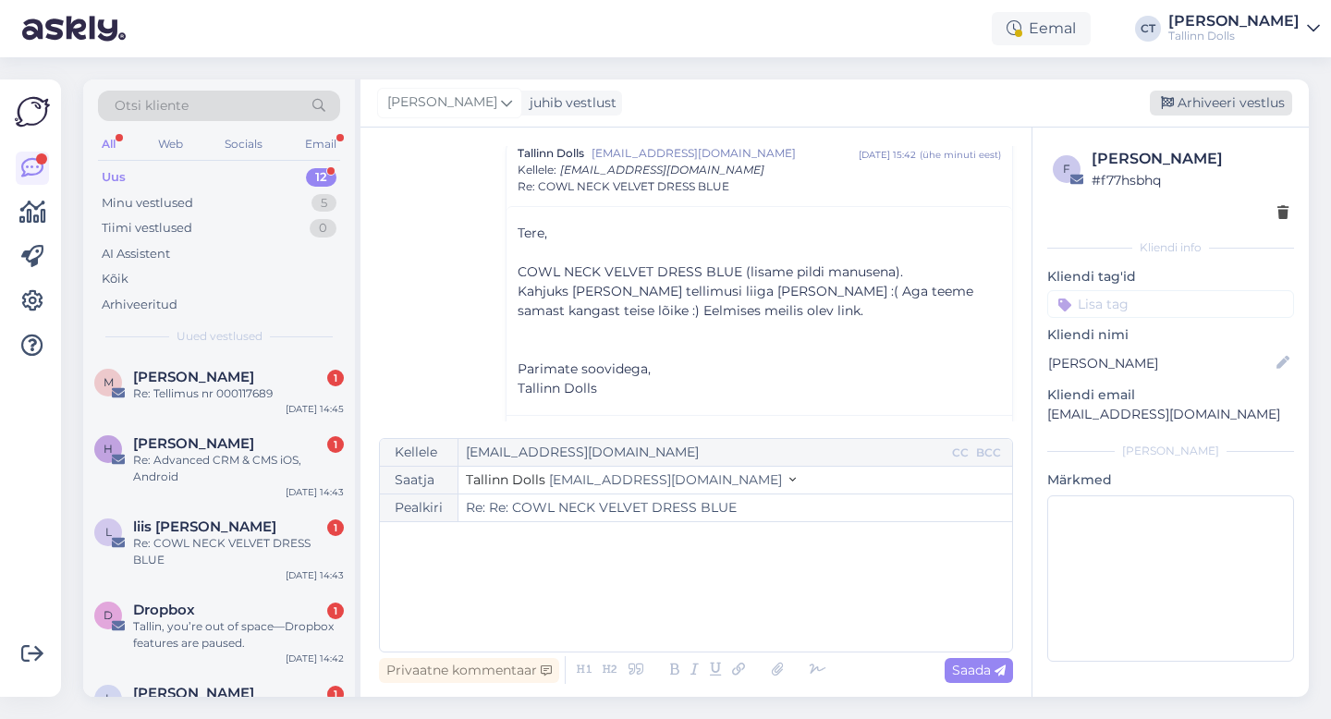
click at [1217, 104] on div "Arhiveeri vestlus" at bounding box center [1221, 103] width 142 height 25
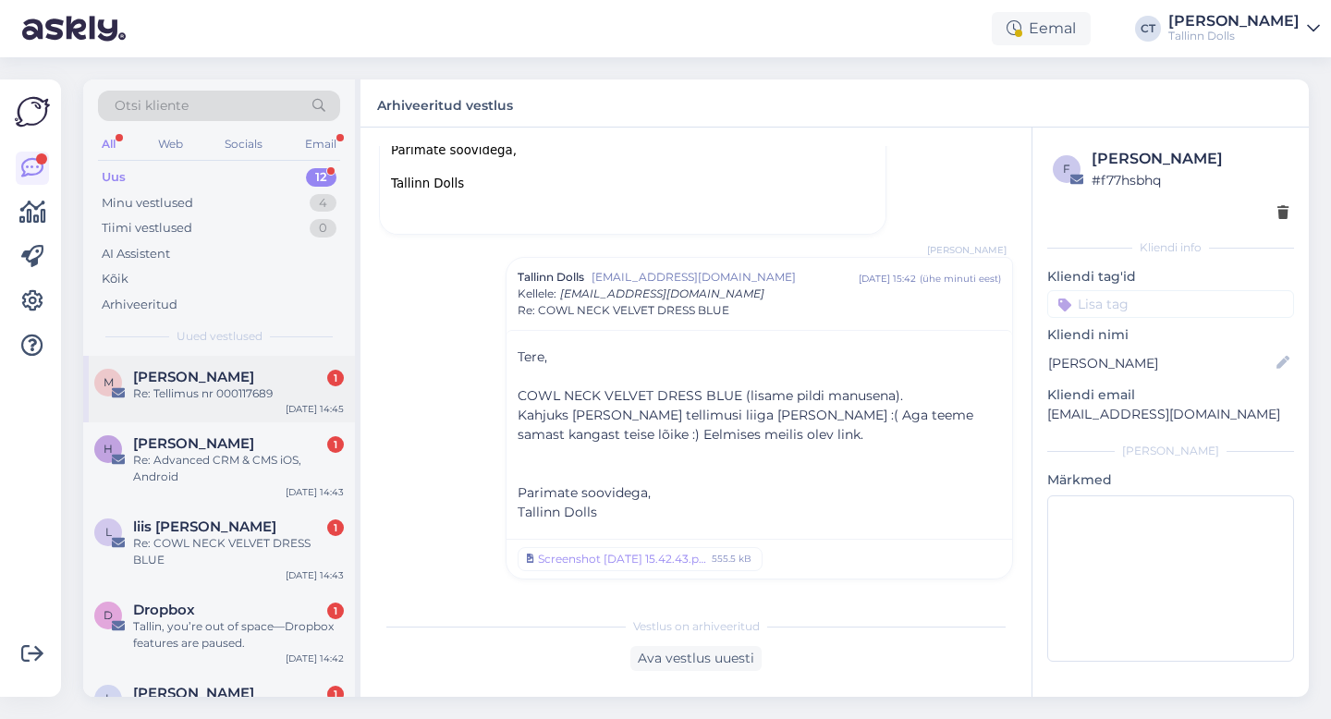
click at [204, 389] on div "Re: Tellimus nr 000117689" at bounding box center [238, 393] width 211 height 17
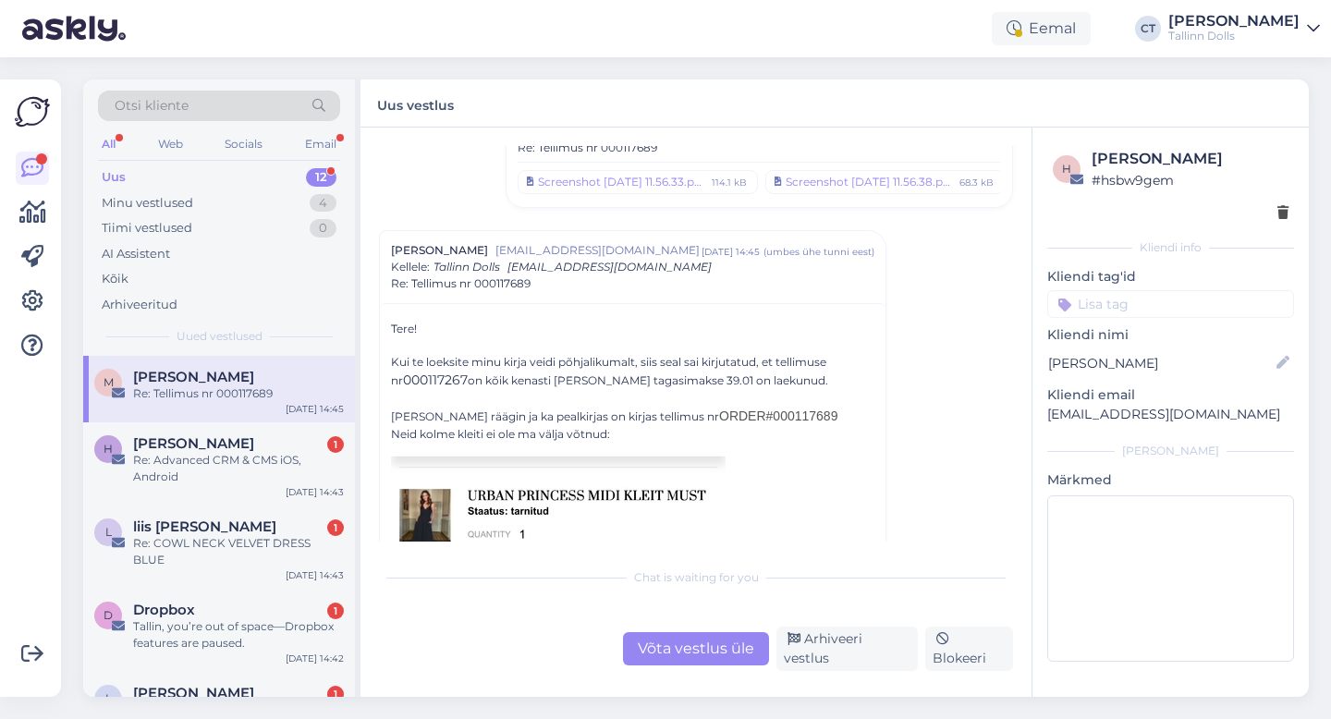
scroll to position [328, 0]
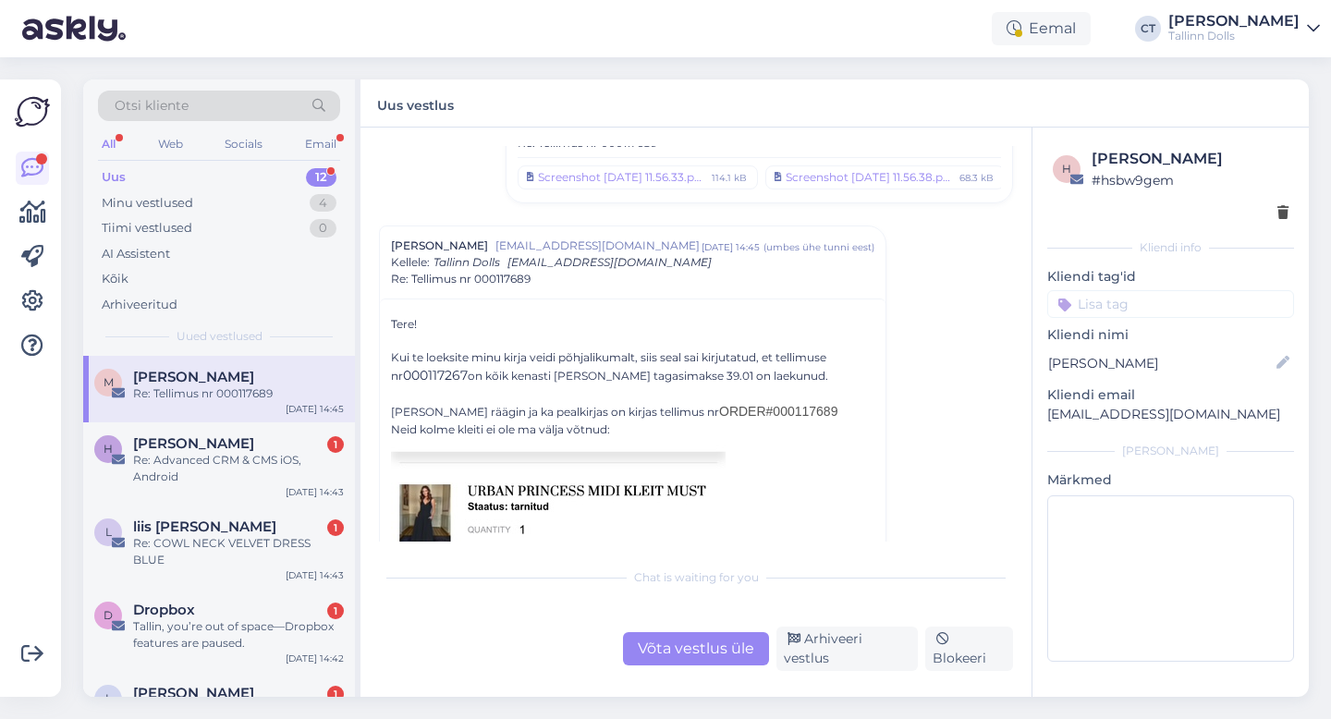
click at [684, 665] on div "Võta vestlus üle" at bounding box center [696, 648] width 146 height 33
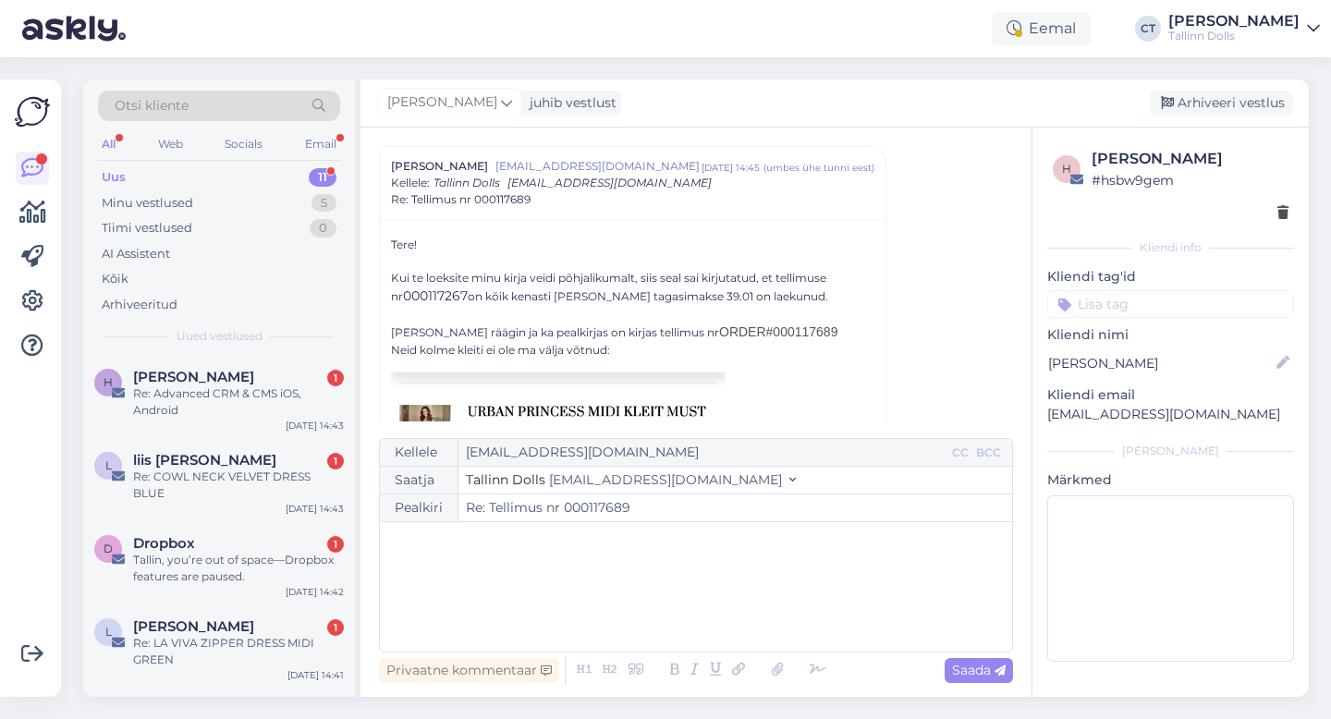
click at [676, 629] on div "﻿" at bounding box center [696, 586] width 614 height 111
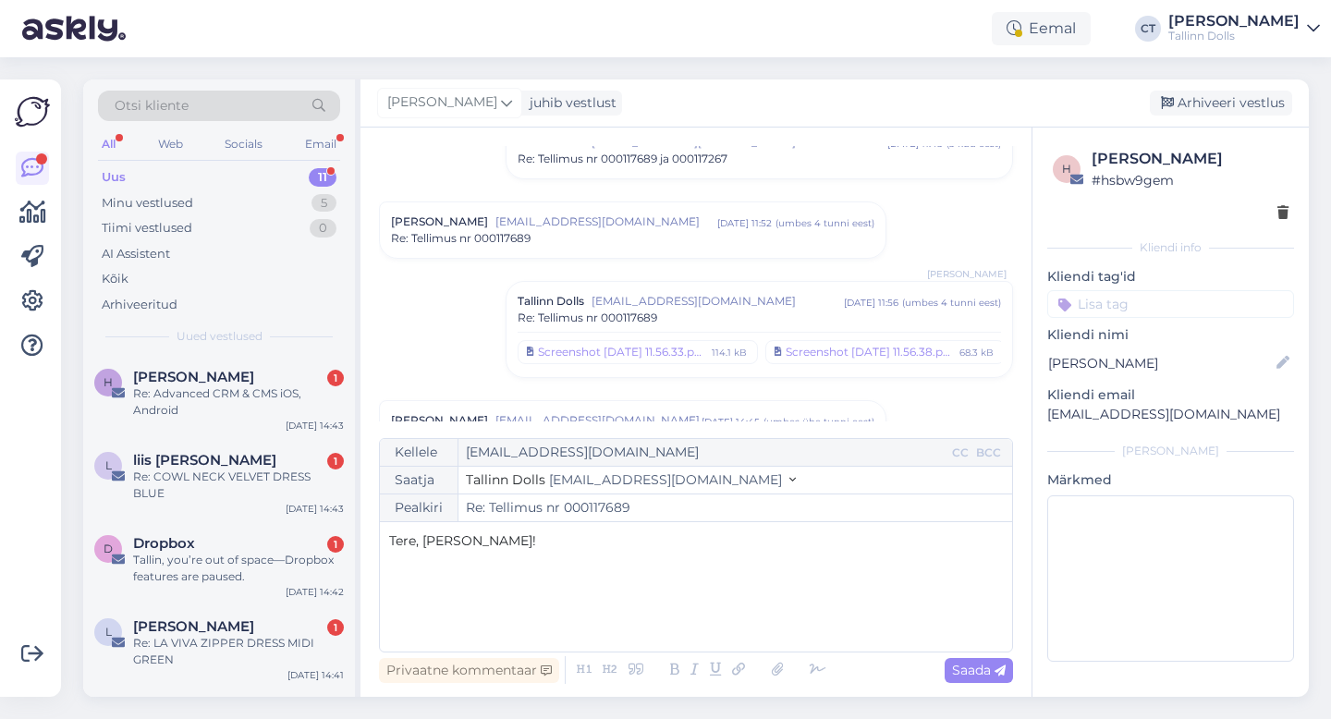
scroll to position [115, 0]
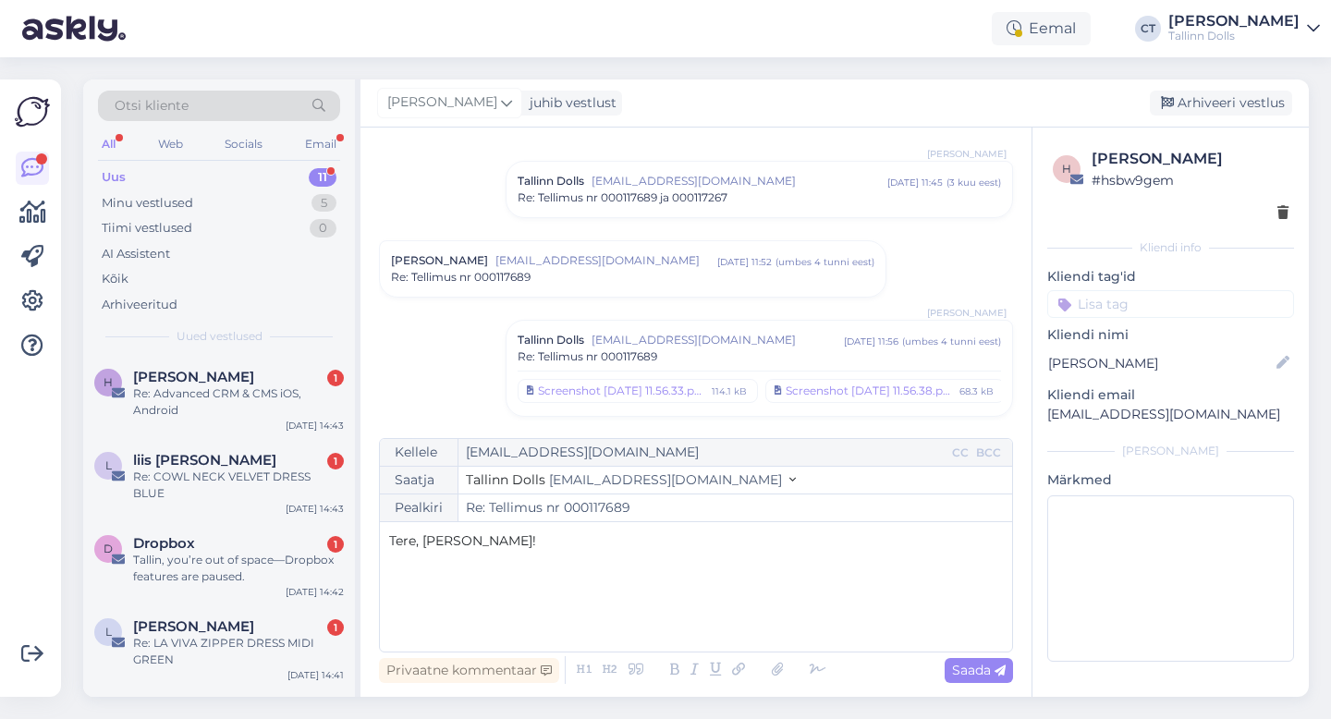
click at [648, 255] on span "[EMAIL_ADDRESS][DOMAIN_NAME]" at bounding box center [606, 260] width 222 height 17
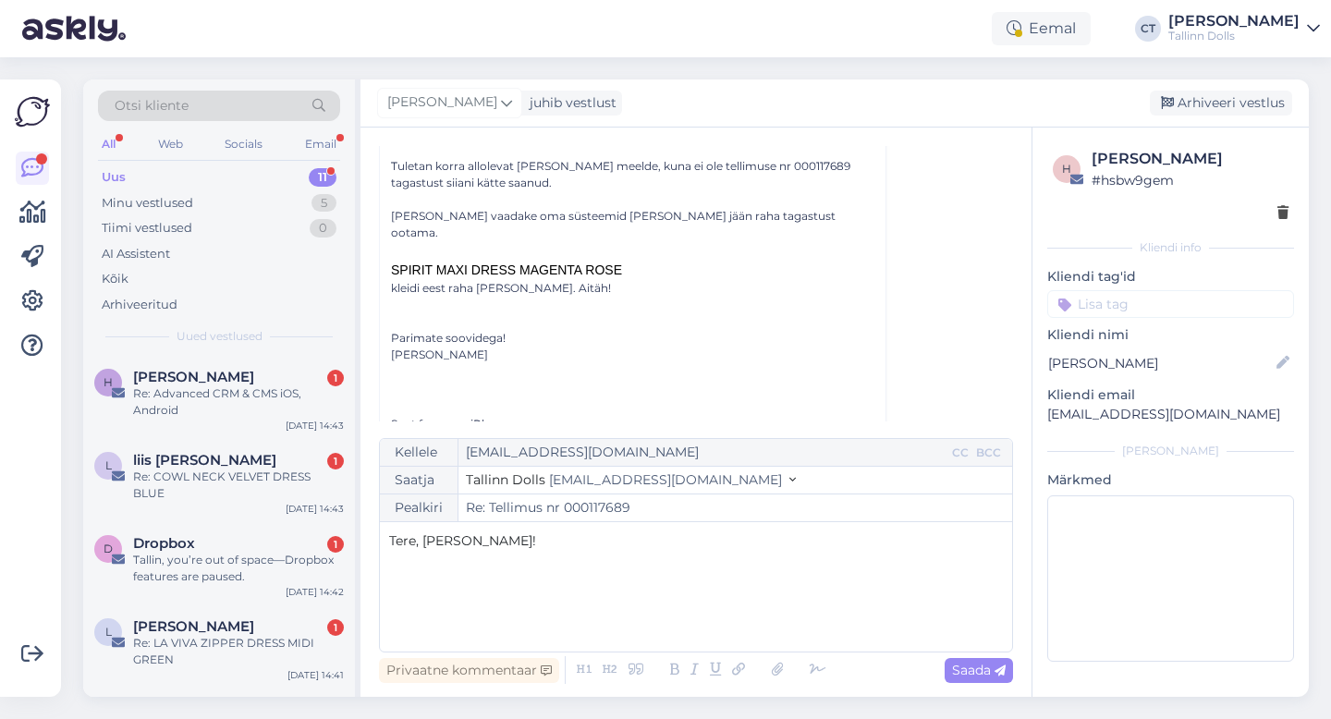
scroll to position [296, 0]
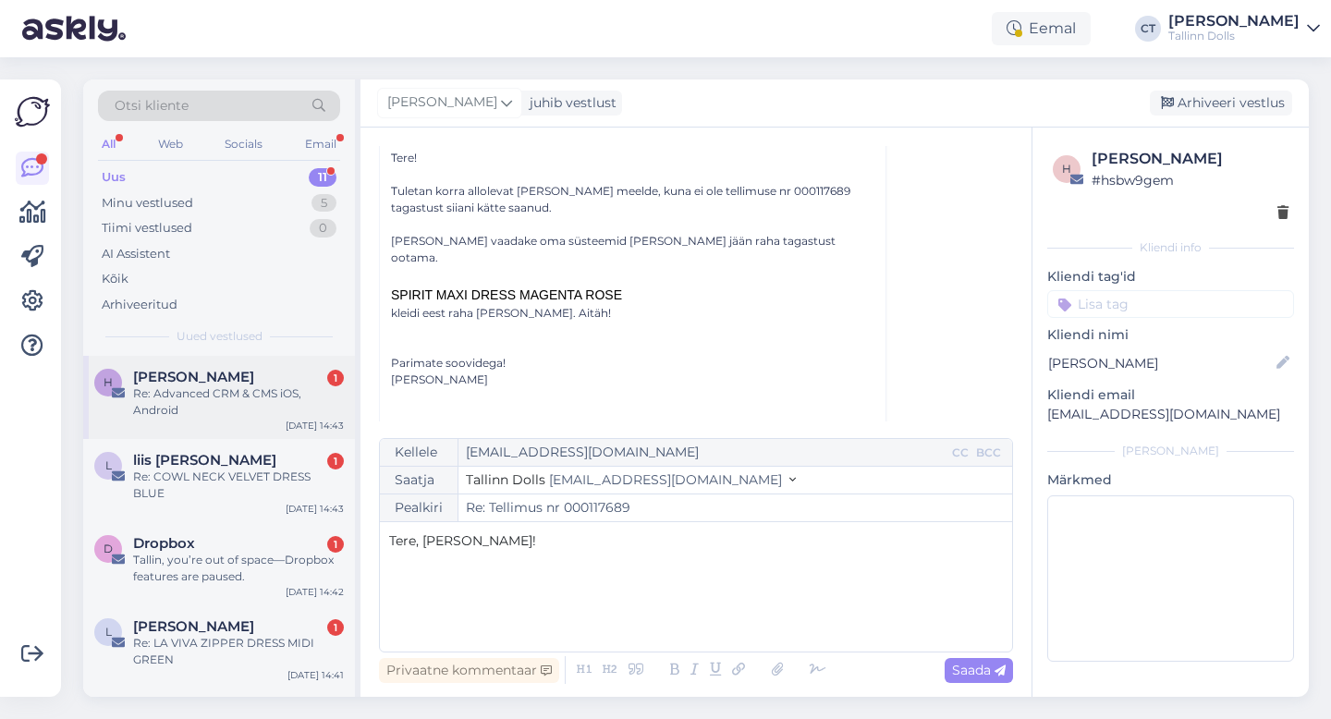
click at [233, 405] on div "Re: Advanced CRM & CMS iOS, Android" at bounding box center [238, 401] width 211 height 33
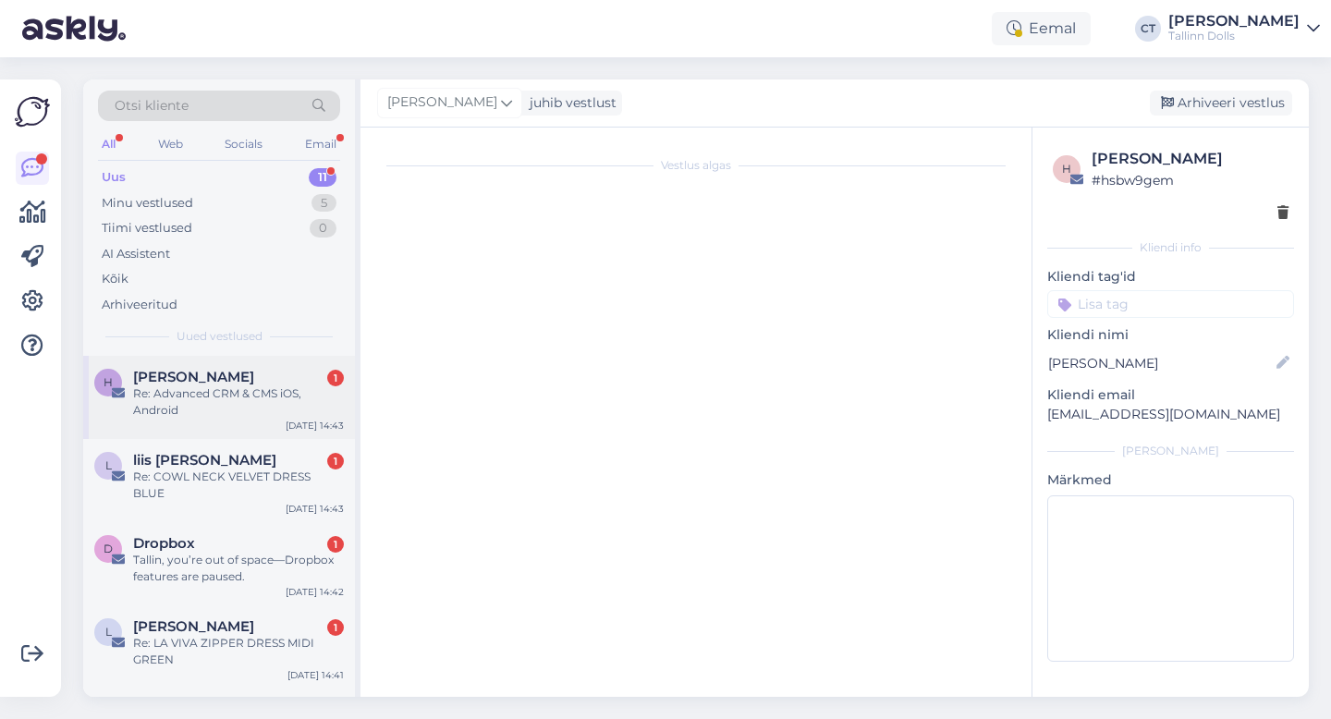
scroll to position [15, 0]
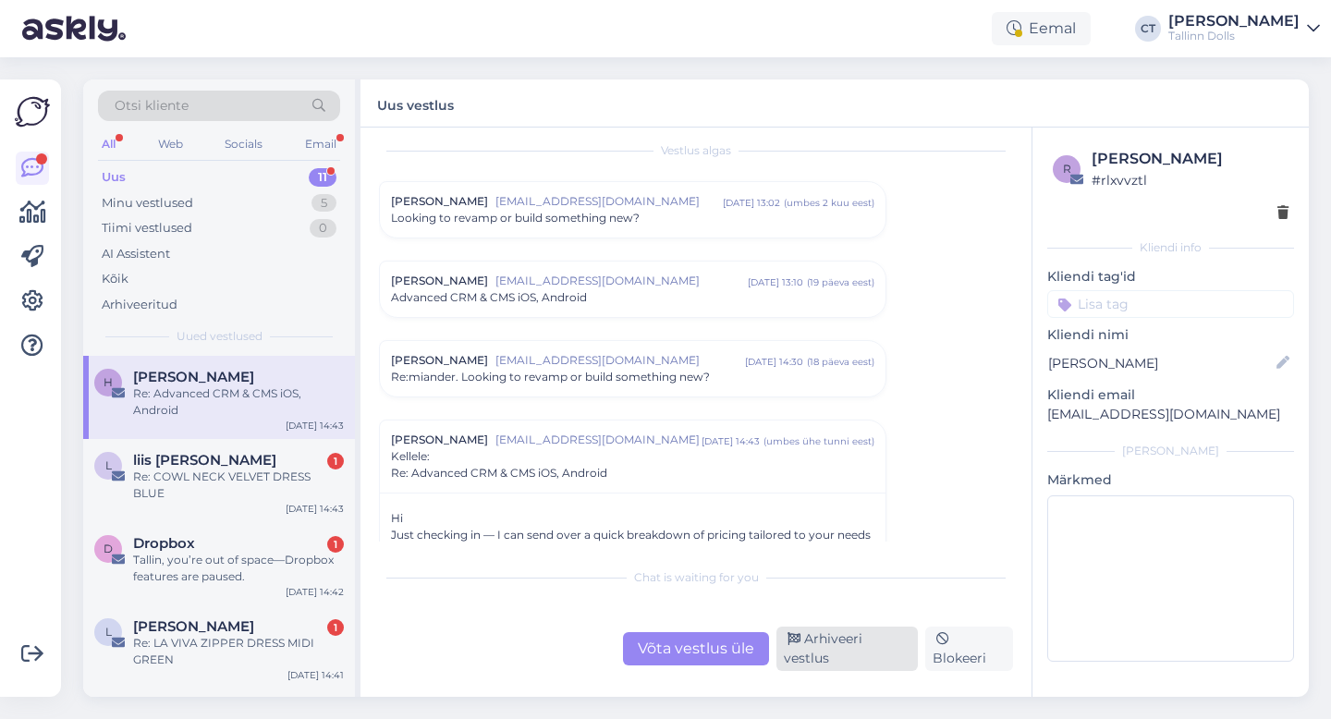
click at [826, 659] on div "Arhiveeri vestlus" at bounding box center [846, 649] width 141 height 44
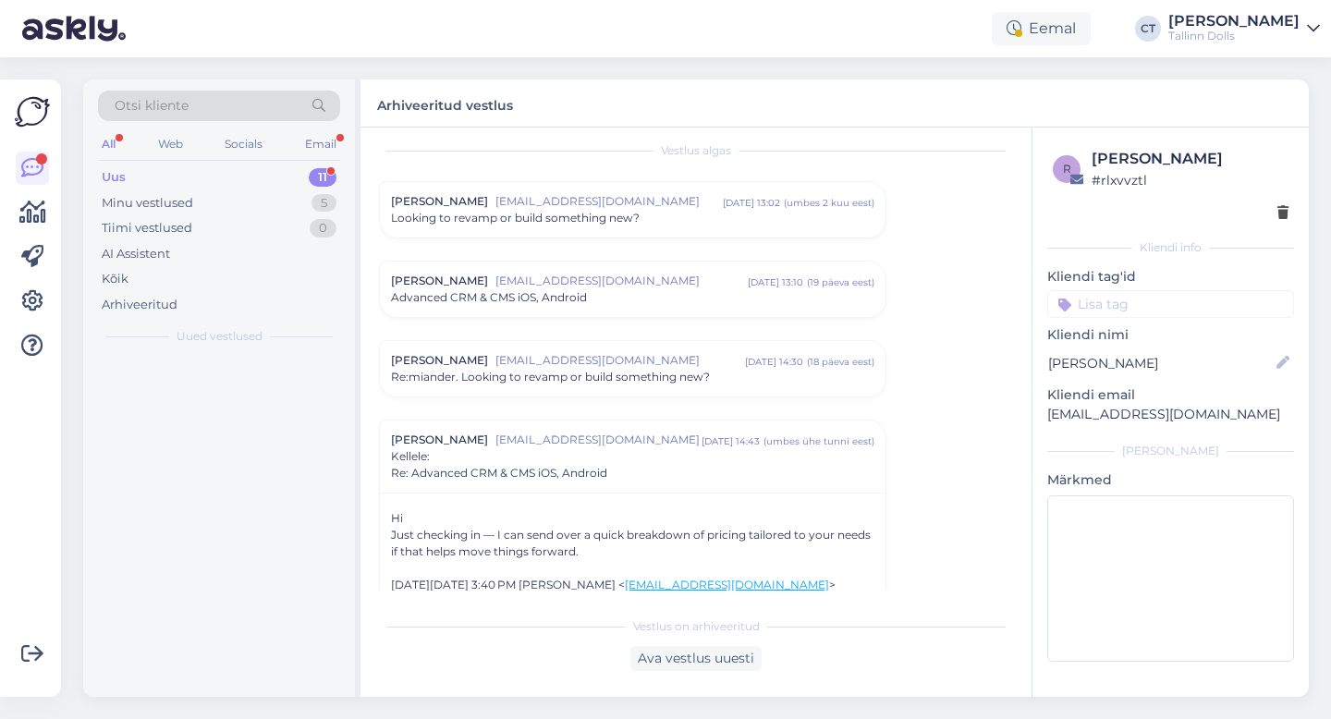
scroll to position [288, 0]
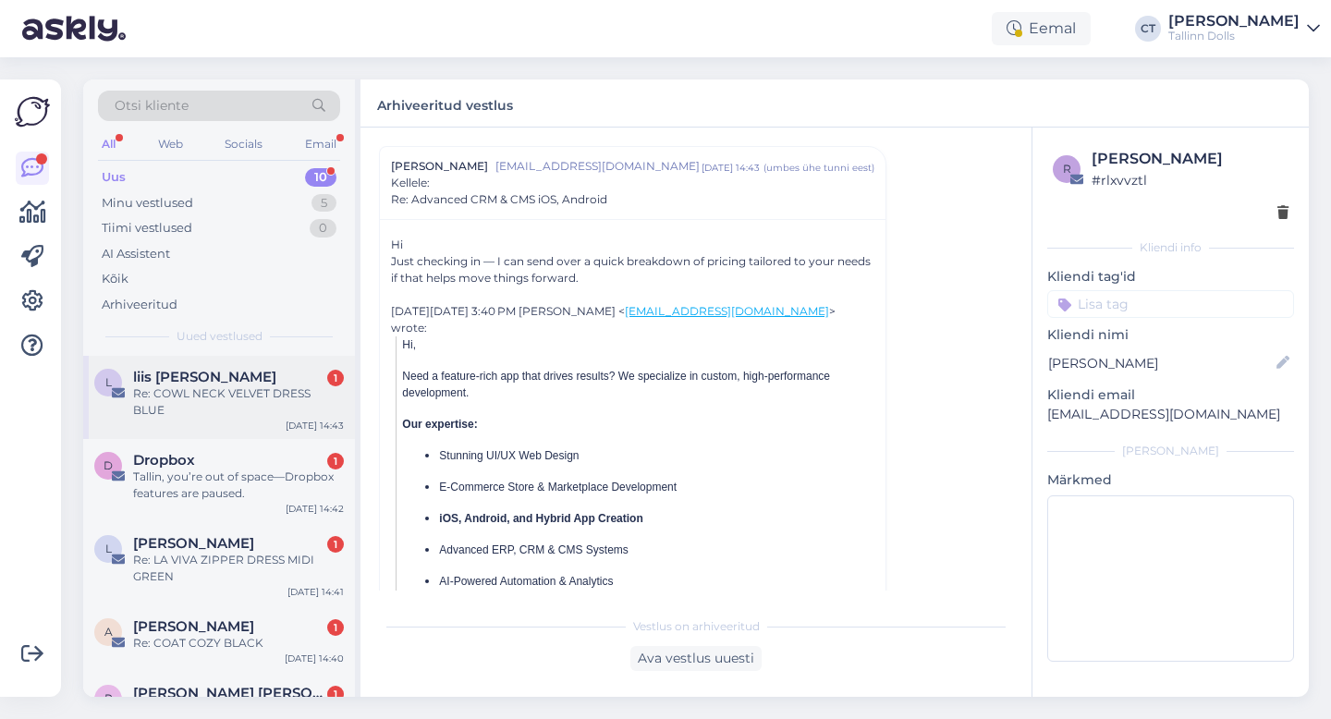
click at [234, 409] on div "l liis [PERSON_NAME] 1 Re: COWL NECK VELVET DRESS BLUE [DATE] 14:43" at bounding box center [219, 397] width 272 height 83
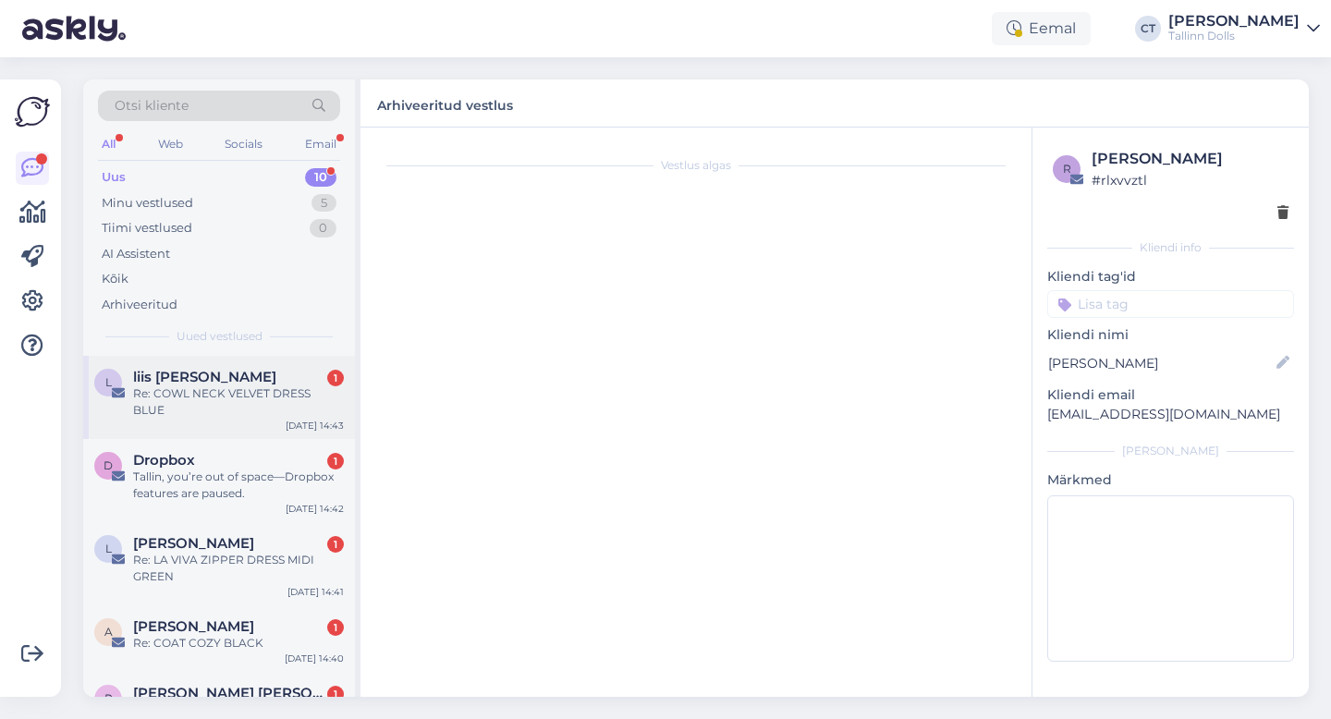
scroll to position [0, 0]
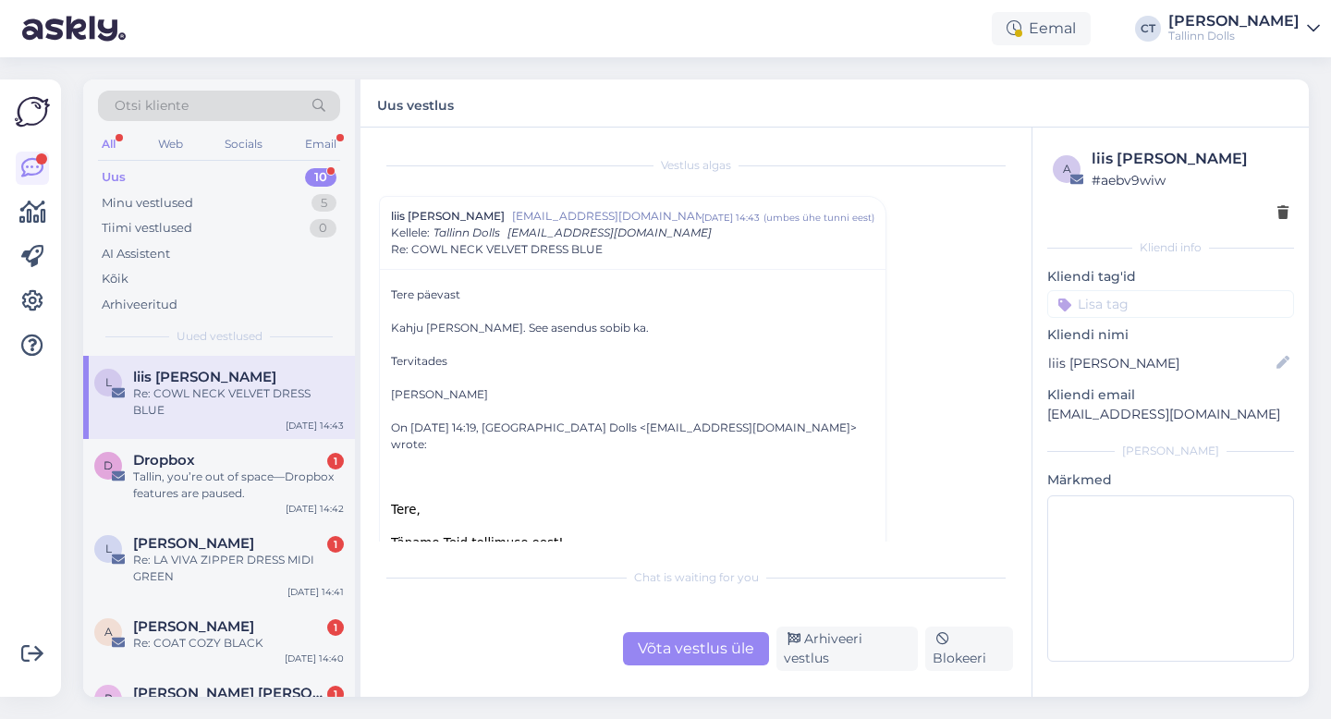
click at [673, 650] on div "Võta vestlus üle" at bounding box center [696, 648] width 146 height 33
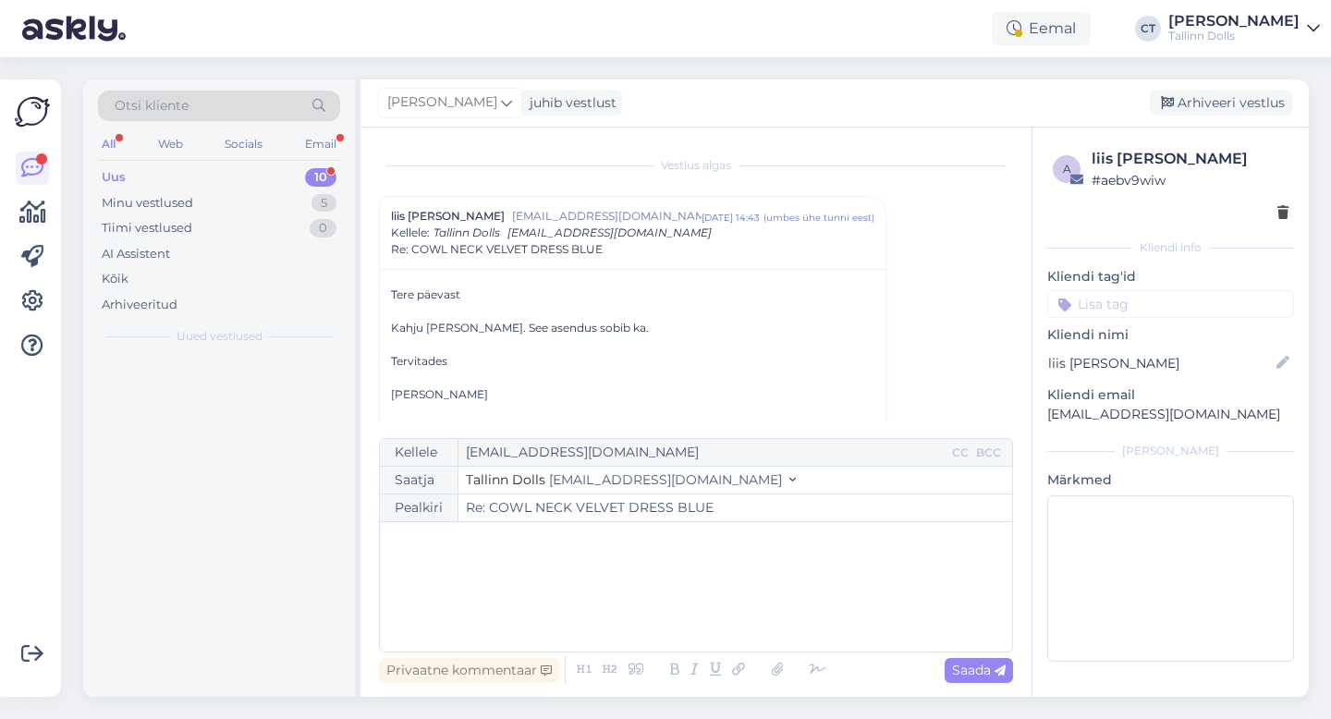
scroll to position [50, 0]
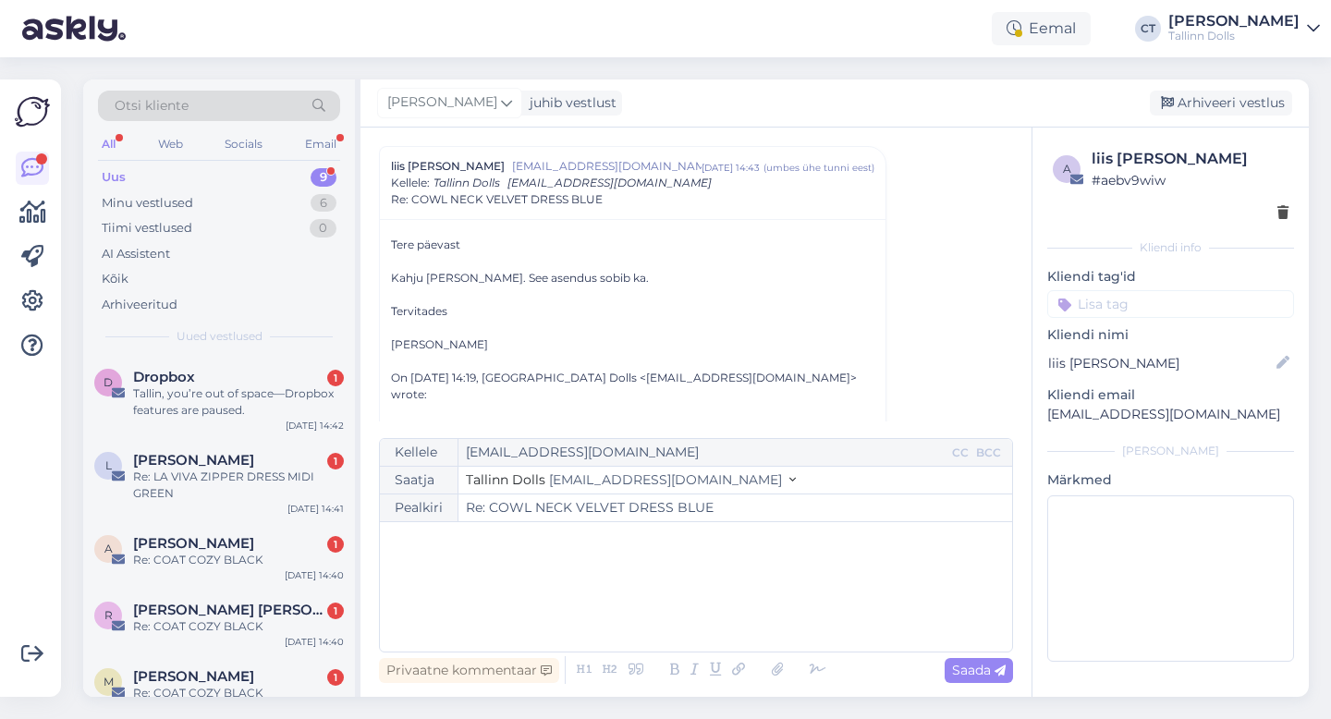
click at [671, 604] on div "﻿" at bounding box center [696, 586] width 614 height 111
click at [772, 550] on p "﻿" at bounding box center [696, 540] width 614 height 19
click at [500, 575] on div "﻿" at bounding box center [696, 586] width 614 height 111
paste div
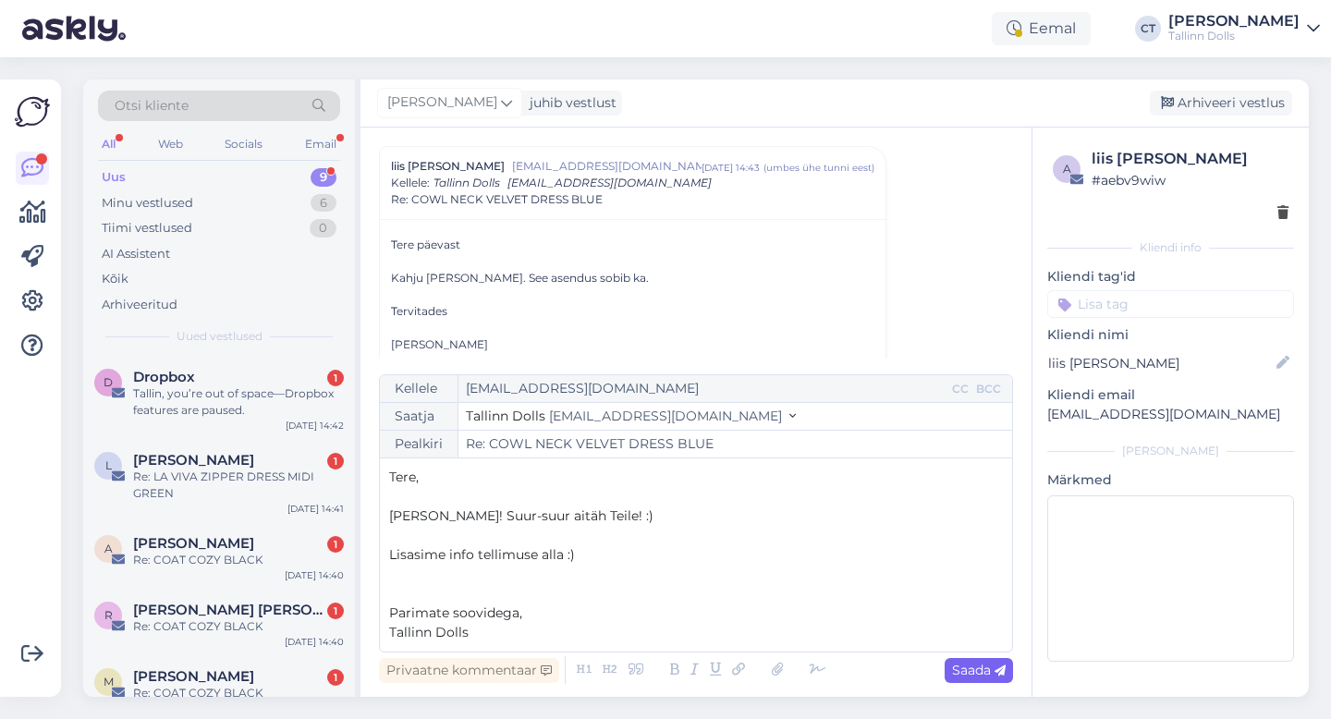
click at [958, 664] on span "Saada" at bounding box center [979, 670] width 54 height 17
type input "Re: Re: COWL NECK VELVET DRESS BLUE"
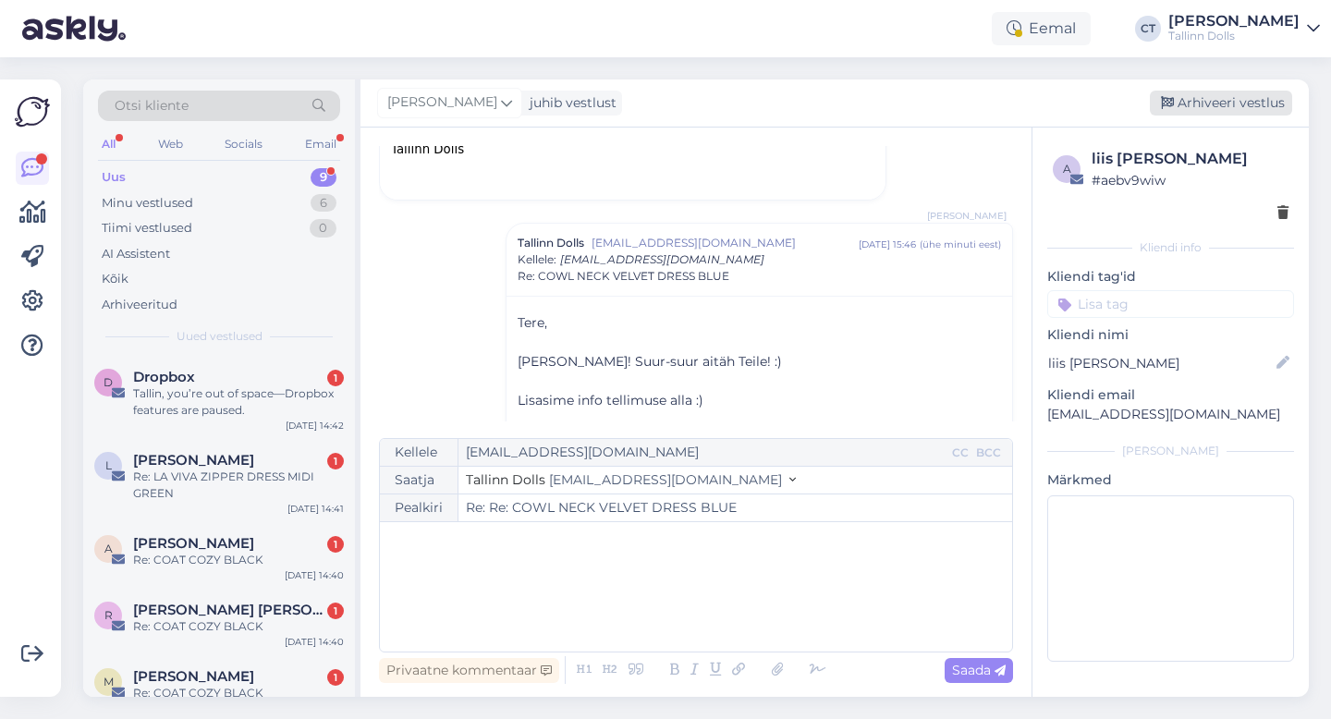
click at [1218, 102] on div "Arhiveeri vestlus" at bounding box center [1221, 103] width 142 height 25
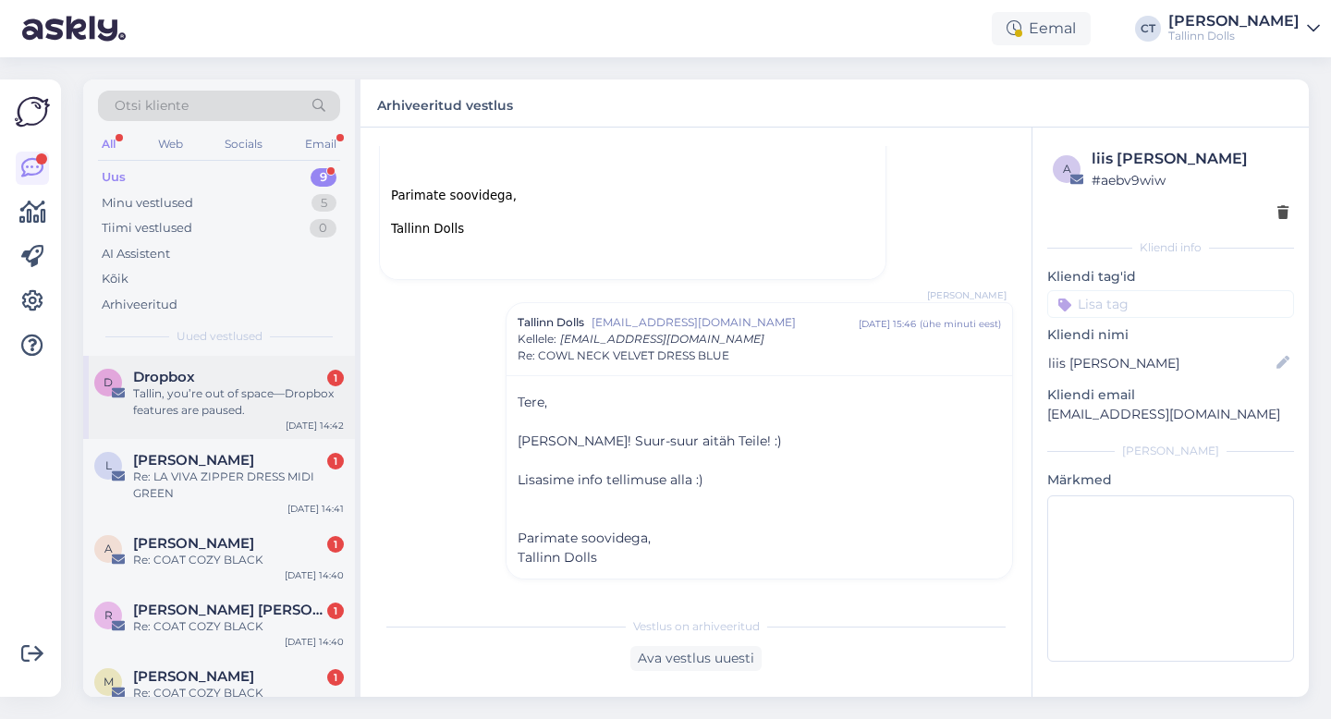
click at [275, 403] on div "Tallin, you’re out of space—Dropbox features are paused." at bounding box center [238, 401] width 211 height 33
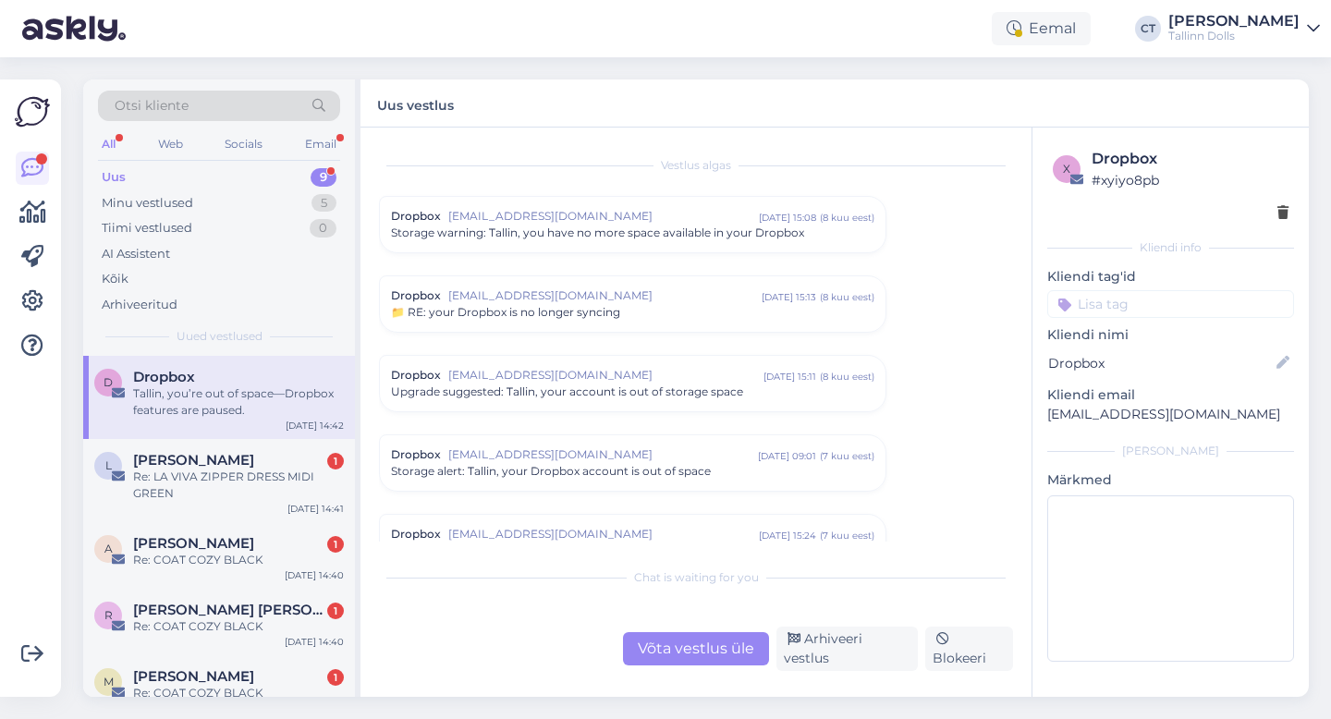
scroll to position [1127, 0]
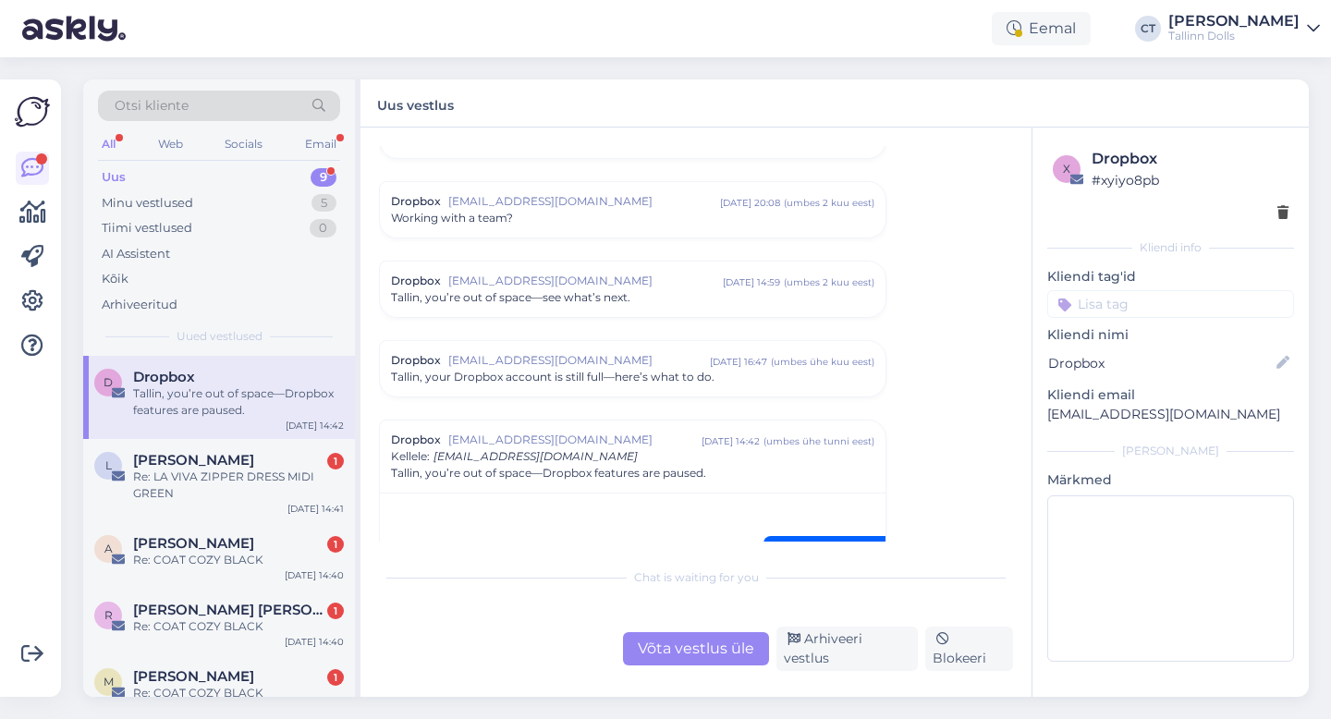
click at [857, 639] on div "Võta vestlus üle Arhiveeri vestlus Blokeeri" at bounding box center [696, 649] width 634 height 44
click at [857, 652] on div "Arhiveeri vestlus" at bounding box center [846, 649] width 141 height 44
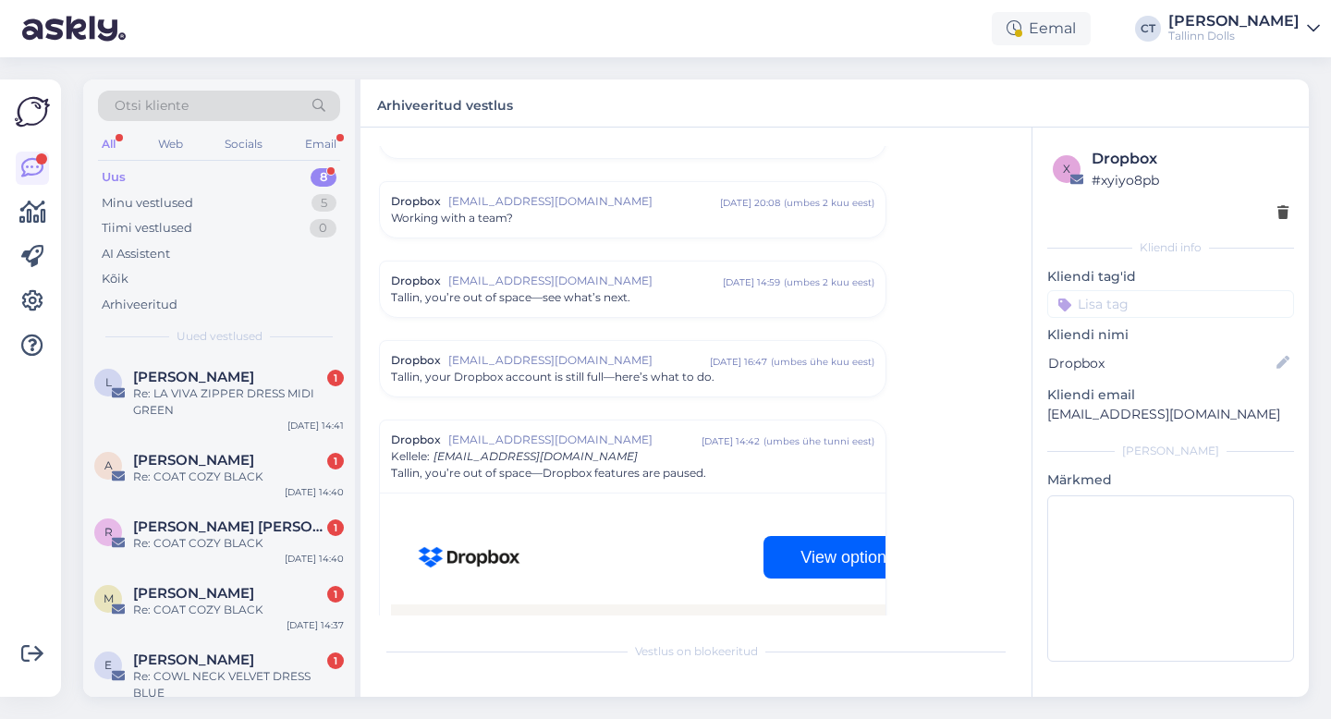
scroll to position [1401, 0]
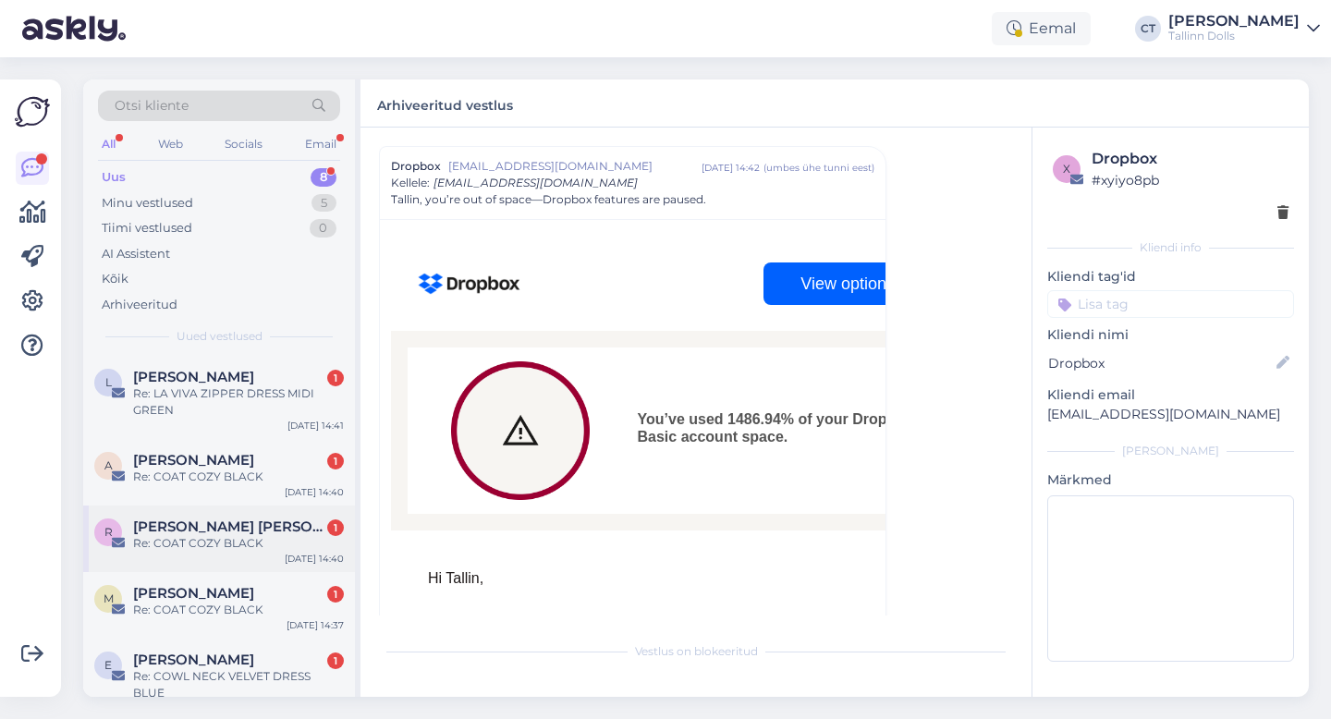
click at [281, 522] on div "[PERSON_NAME] [PERSON_NAME] 1" at bounding box center [238, 526] width 211 height 17
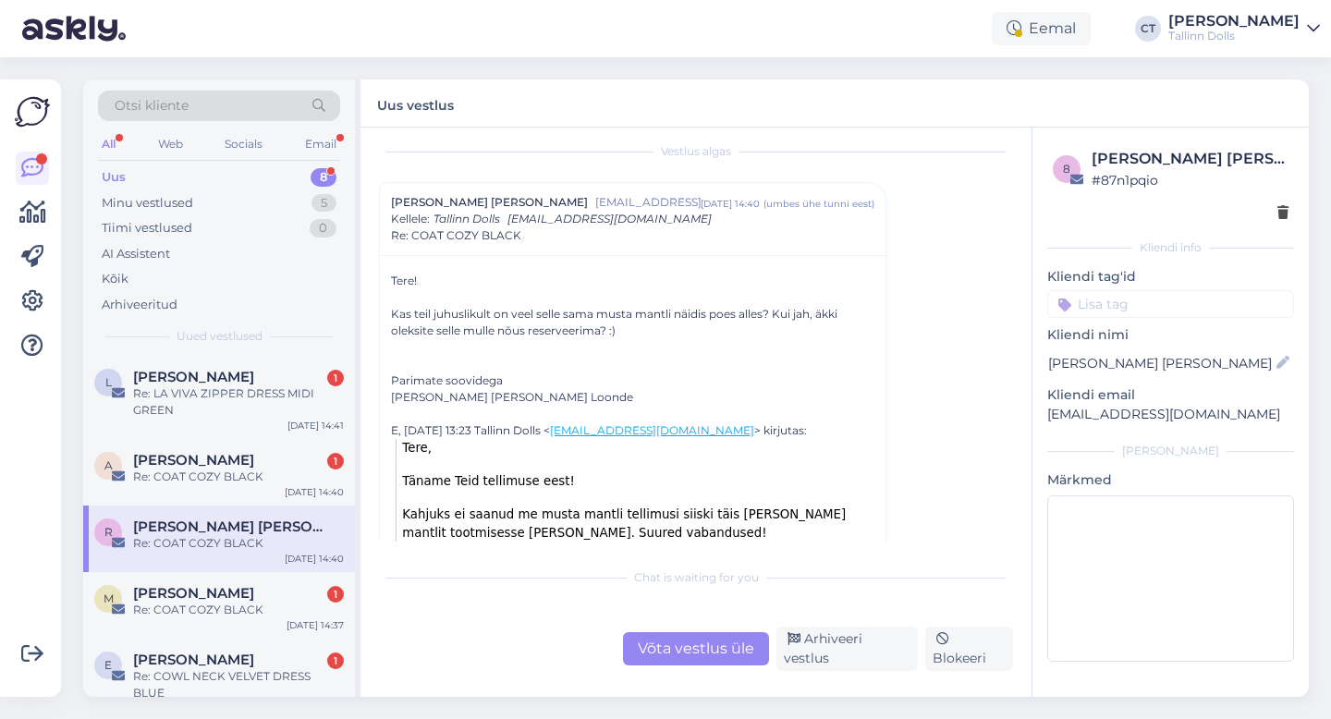
scroll to position [15, 0]
click at [236, 437] on div "L [PERSON_NAME] 1 Re: LA VIVA ZIPPER DRESS MIDI GREEN [DATE] 14:41" at bounding box center [219, 397] width 272 height 83
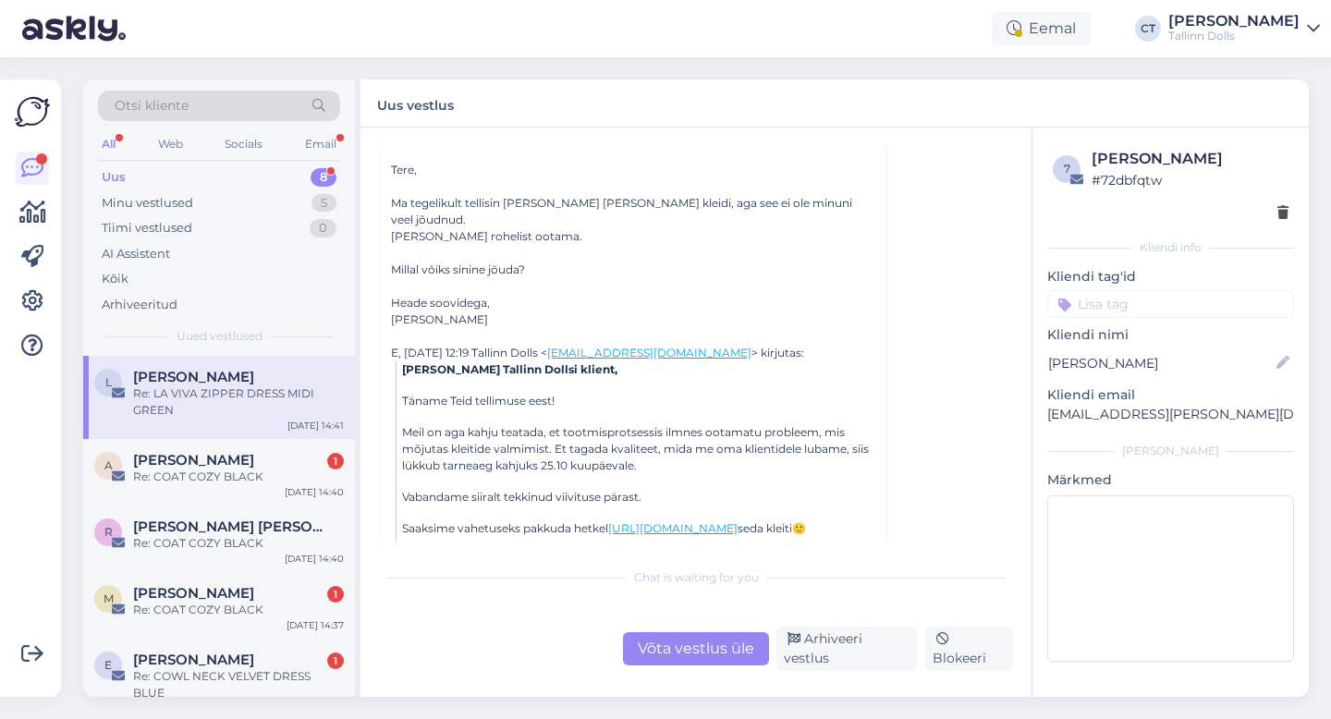
scroll to position [323, 0]
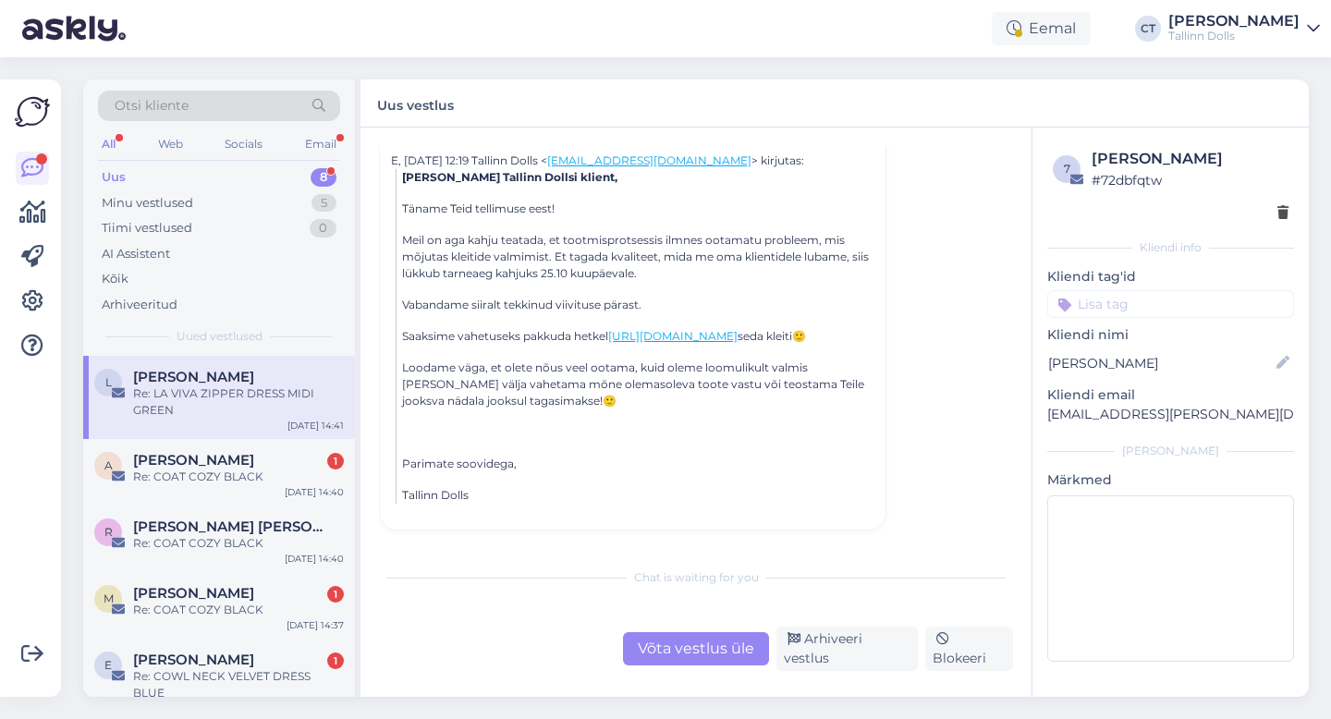
click at [679, 657] on div "Võta vestlus üle" at bounding box center [696, 648] width 146 height 33
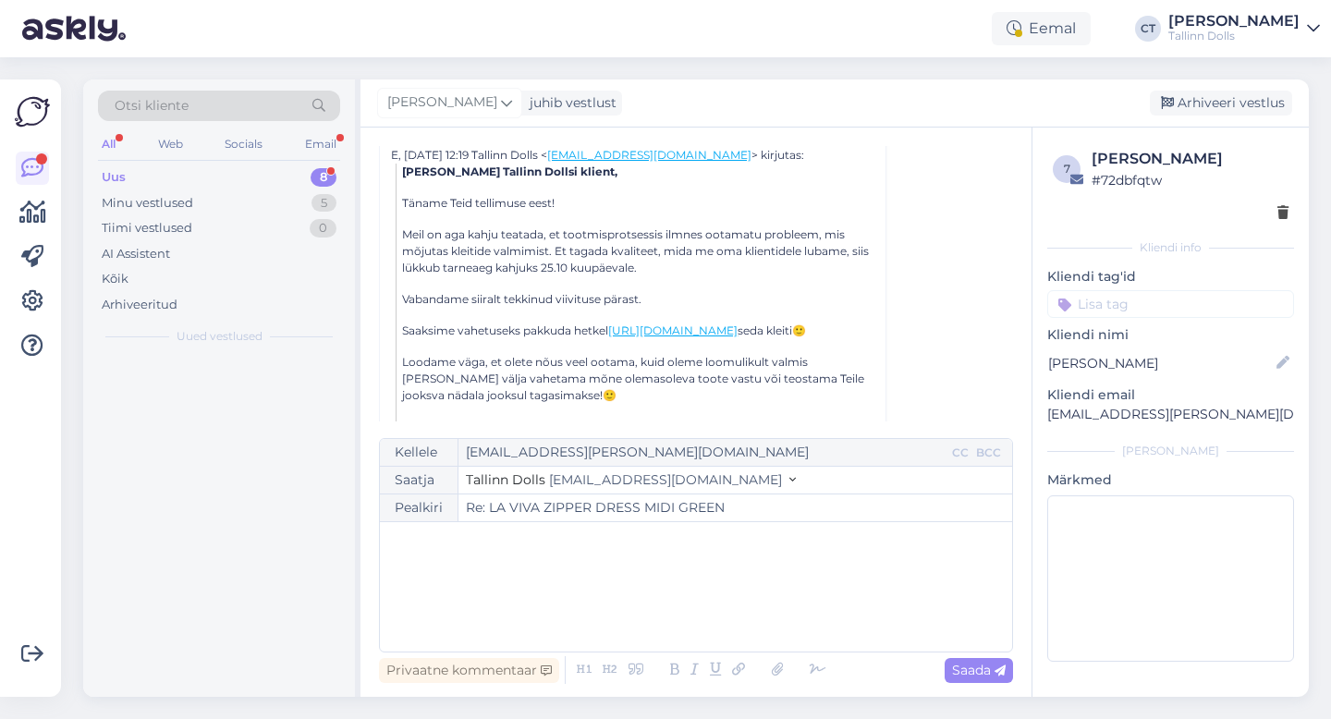
scroll to position [50, 0]
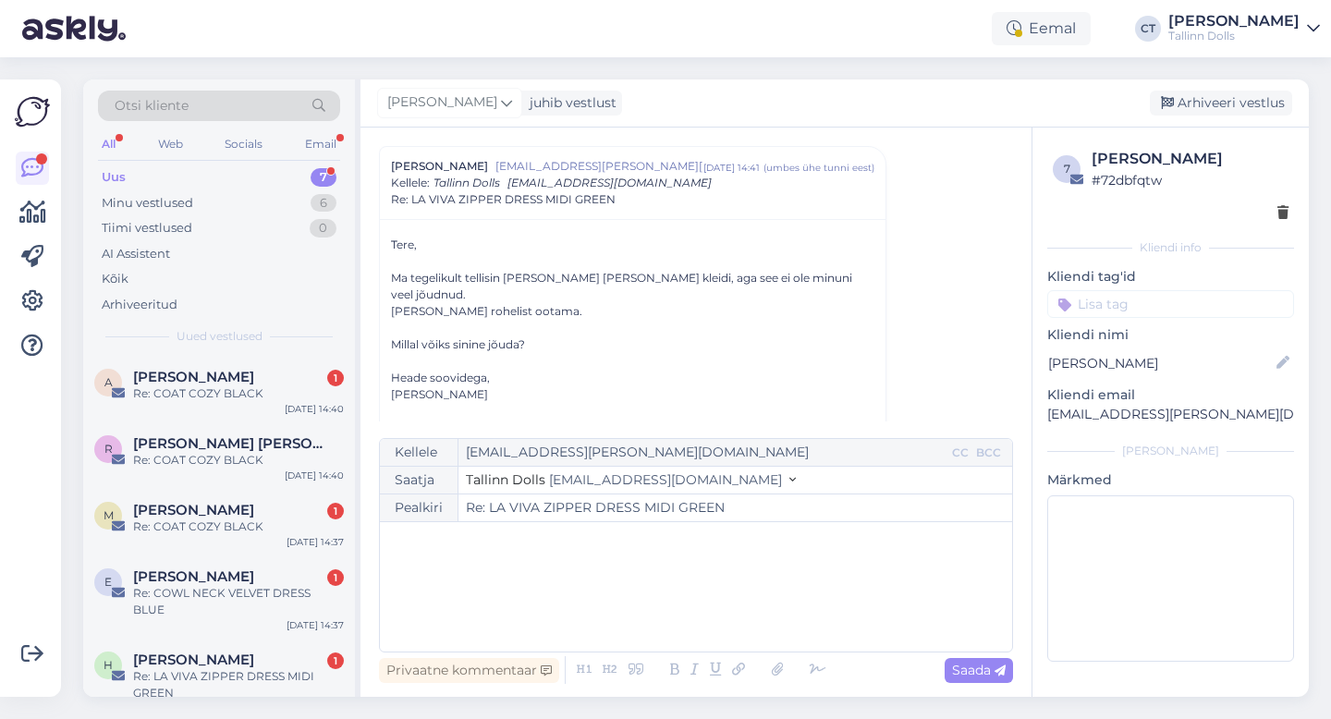
click at [670, 609] on div "﻿" at bounding box center [696, 586] width 614 height 111
click at [464, 566] on div "﻿" at bounding box center [696, 586] width 614 height 111
paste div
click at [465, 547] on p "Tere," at bounding box center [696, 540] width 614 height 19
click at [619, 591] on p "﻿" at bounding box center [696, 599] width 614 height 19
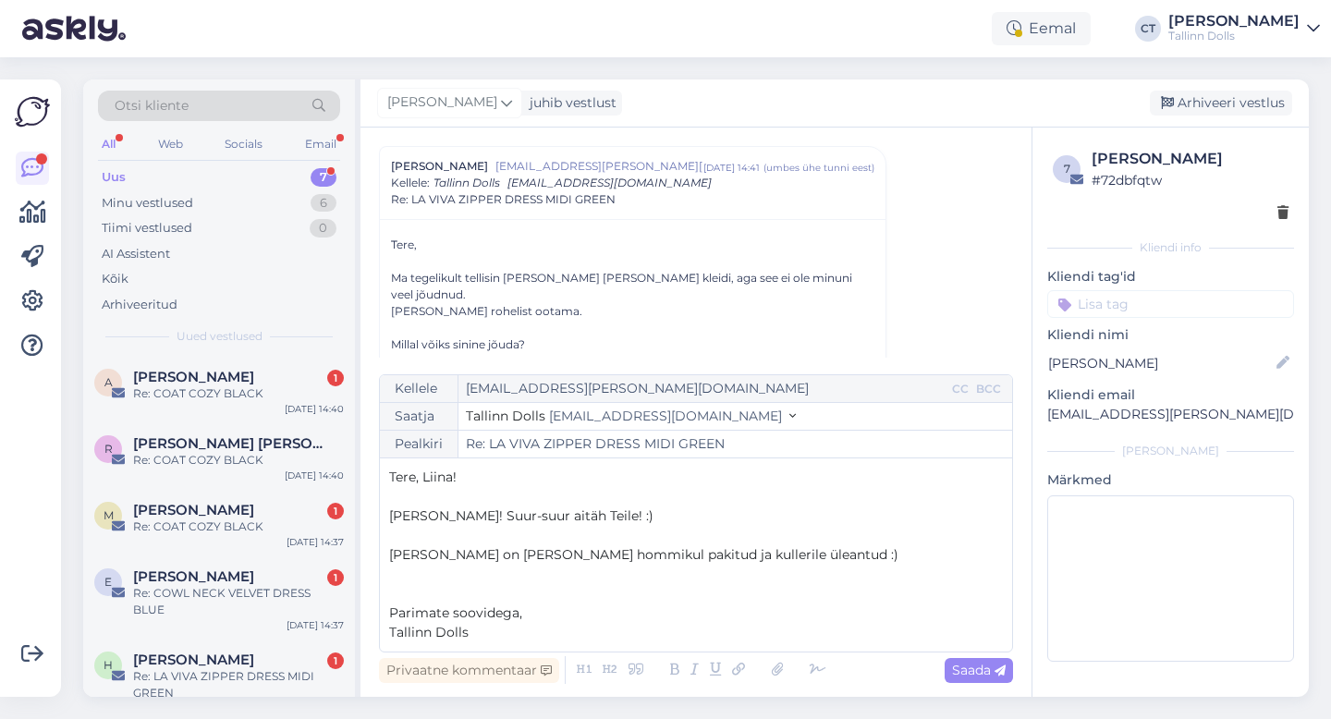
click at [972, 683] on div "Privaatne kommentaar Saada" at bounding box center [696, 669] width 634 height 35
click at [977, 666] on span "Saada" at bounding box center [979, 670] width 54 height 17
type input "Re: Re: LA VIVA ZIPPER DRESS MIDI GREEN"
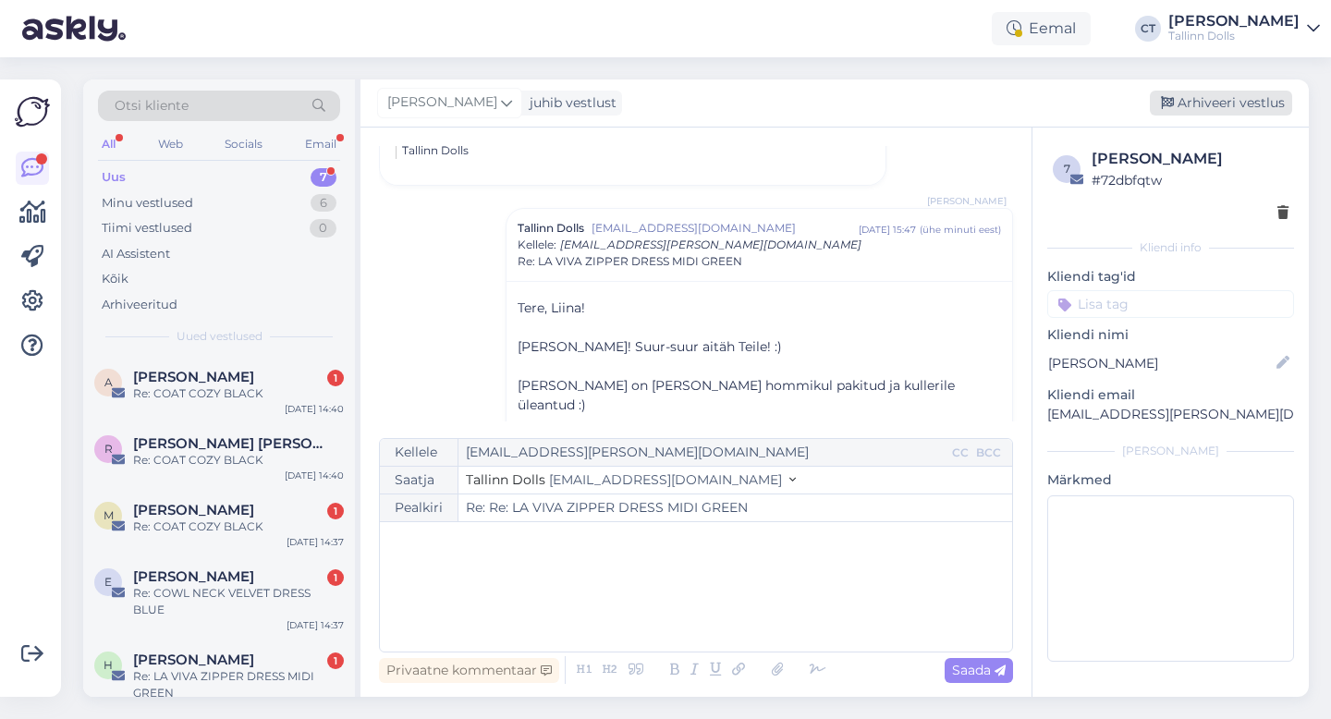
click at [1238, 103] on div "Arhiveeri vestlus" at bounding box center [1221, 103] width 142 height 25
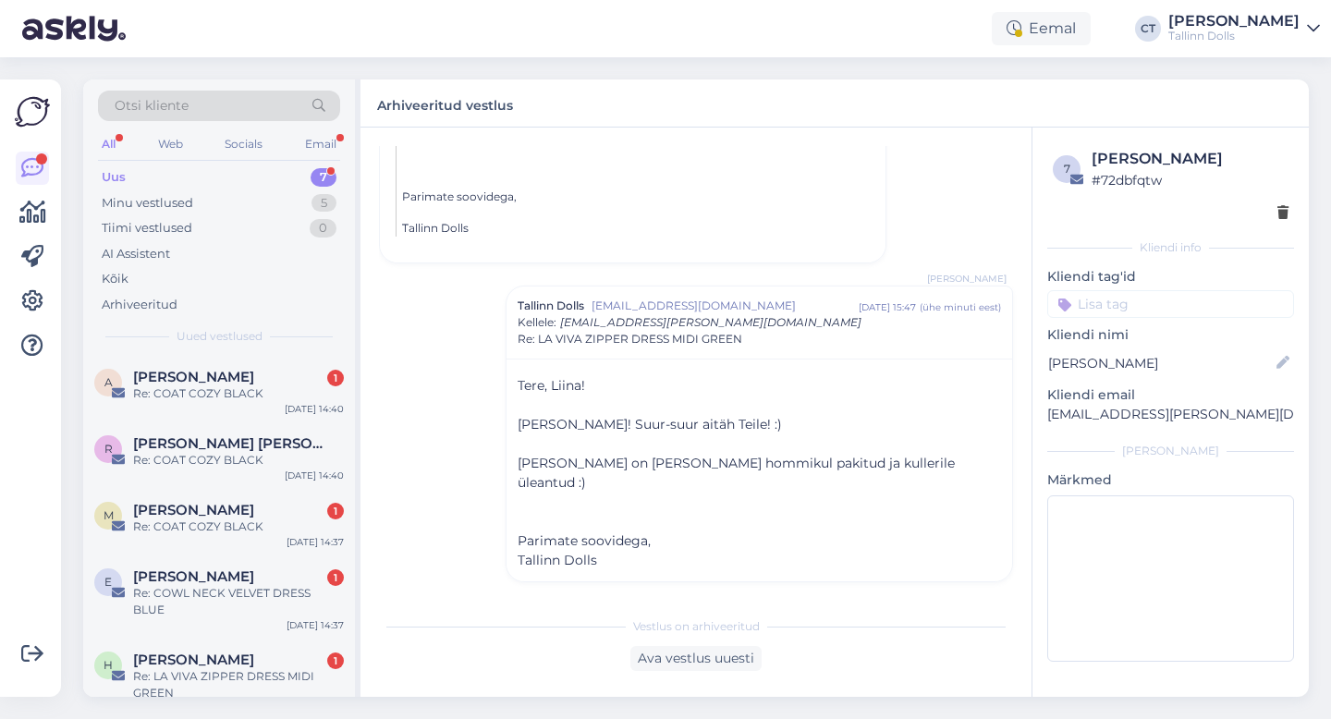
click at [247, 365] on div "A [PERSON_NAME] 1 Re: COAT COZY BLACK [DATE] 14:40" at bounding box center [219, 389] width 272 height 67
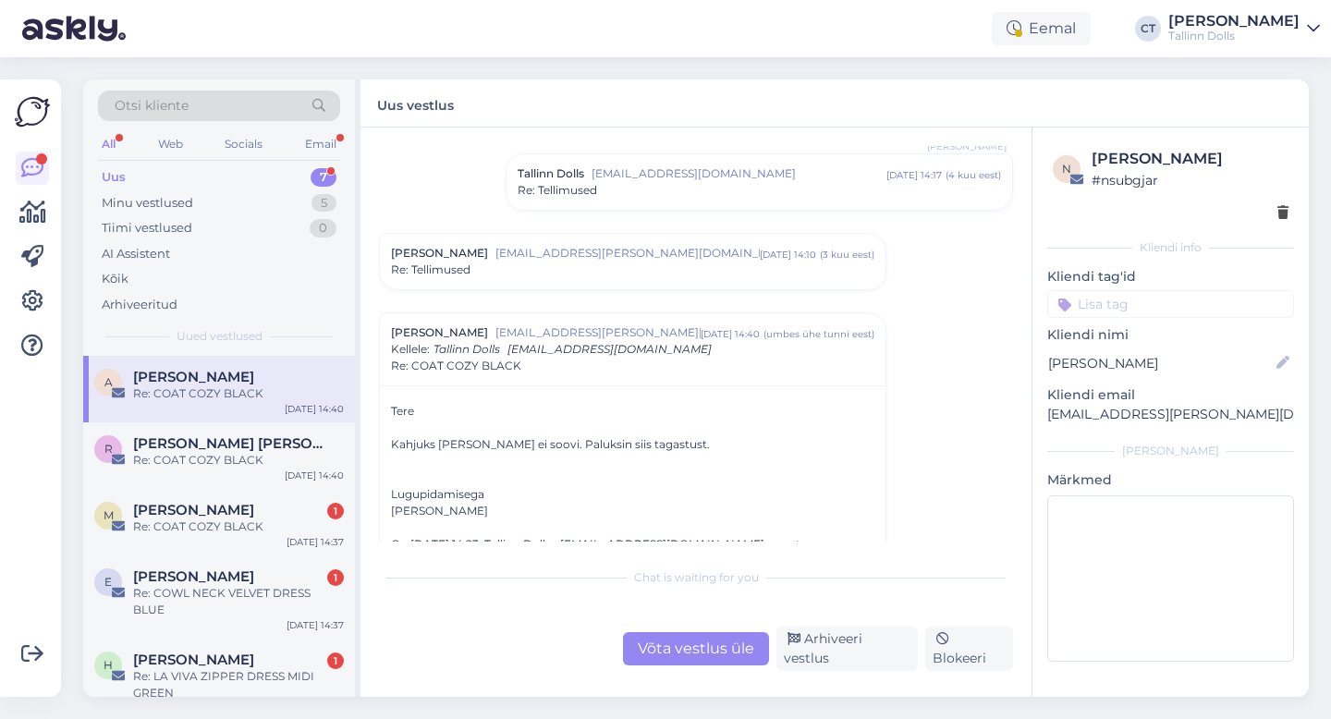
scroll to position [361, 0]
click at [579, 261] on div "Re: Tellimused" at bounding box center [632, 269] width 483 height 17
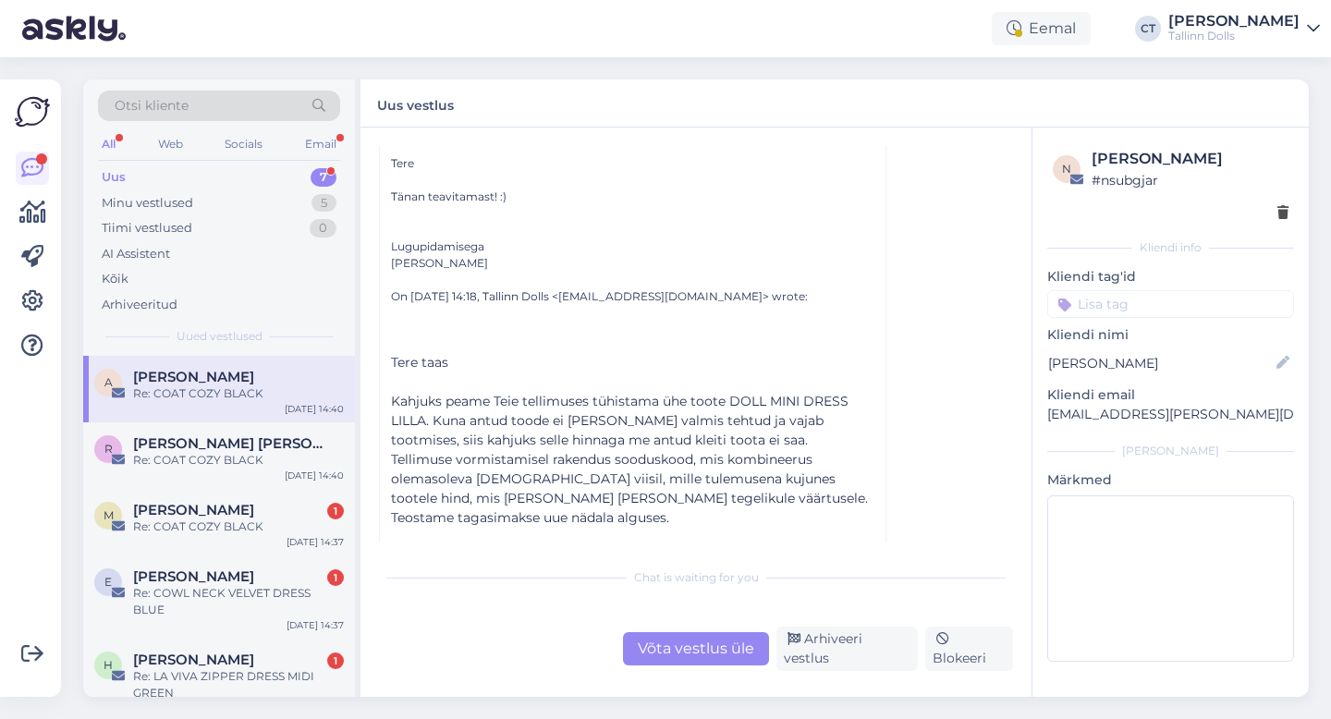
scroll to position [566, 0]
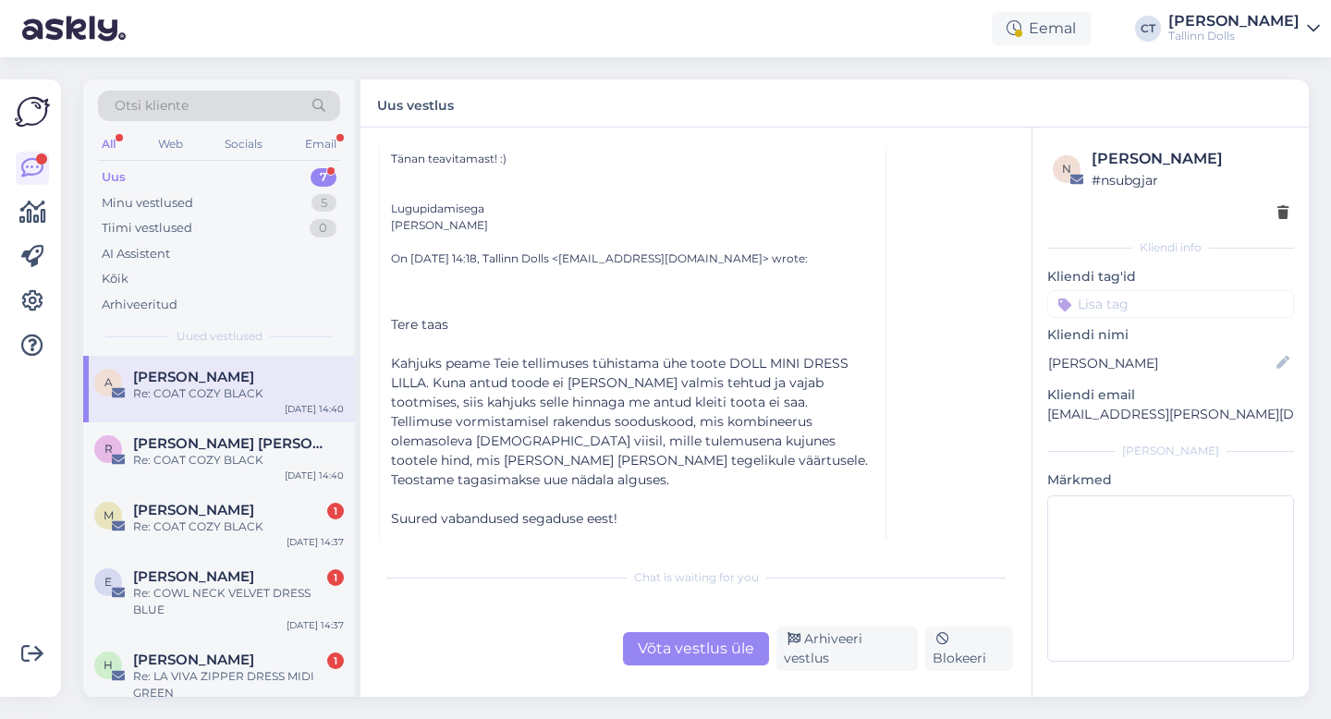
click at [652, 652] on div "Võta vestlus üle" at bounding box center [696, 648] width 146 height 33
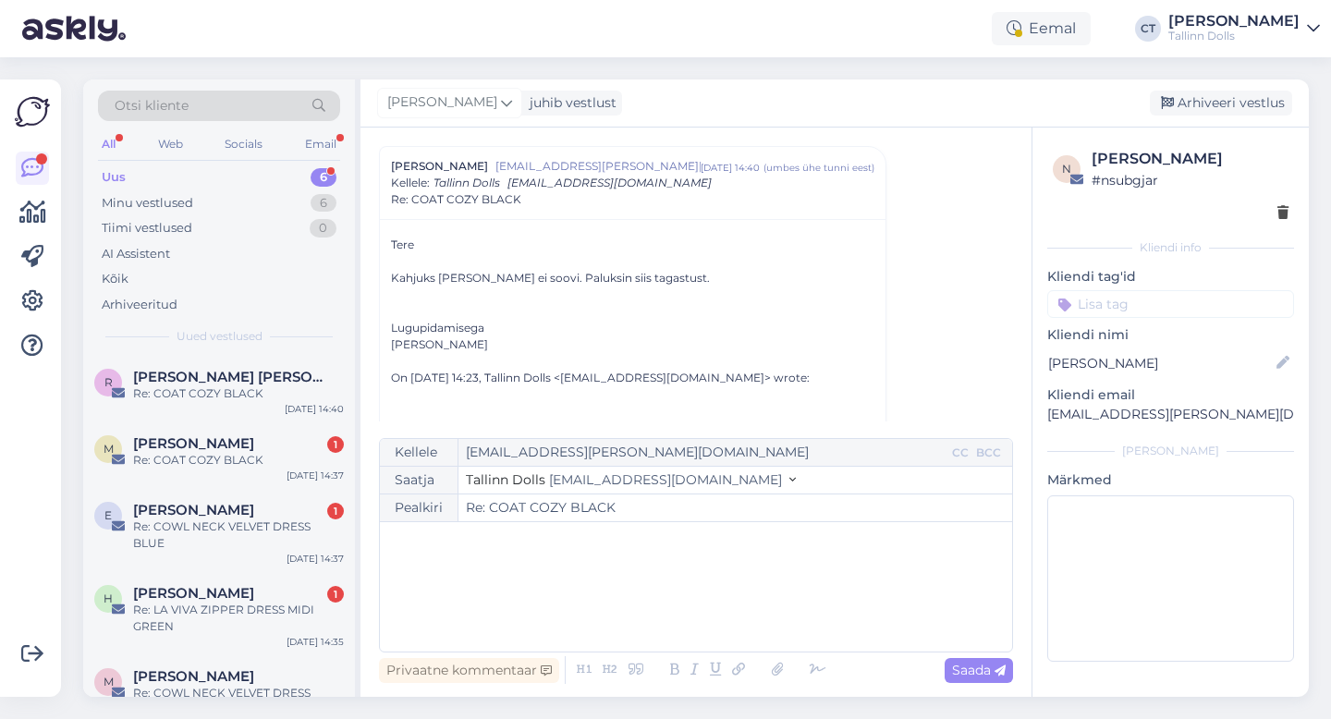
click at [664, 613] on div "﻿" at bounding box center [696, 586] width 614 height 111
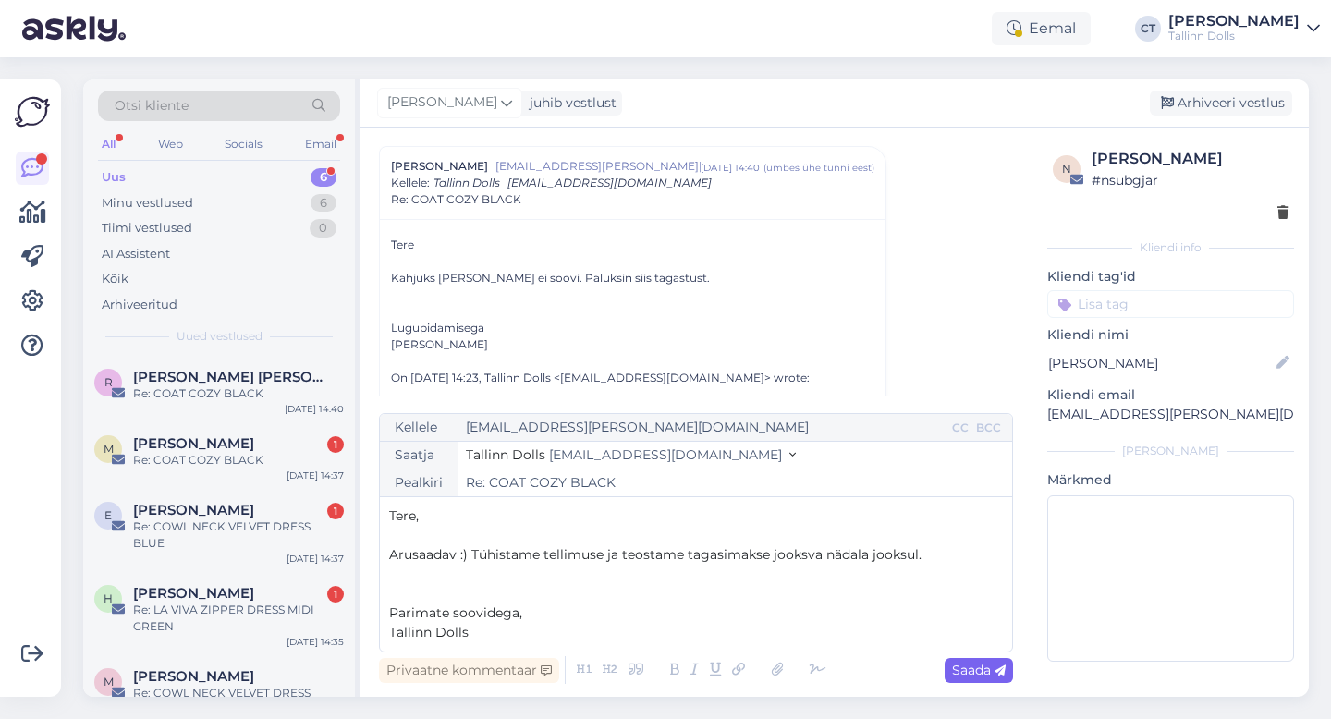
click at [999, 679] on div "Saada" at bounding box center [978, 670] width 68 height 25
type input "Re: Re: COAT COZY BLACK"
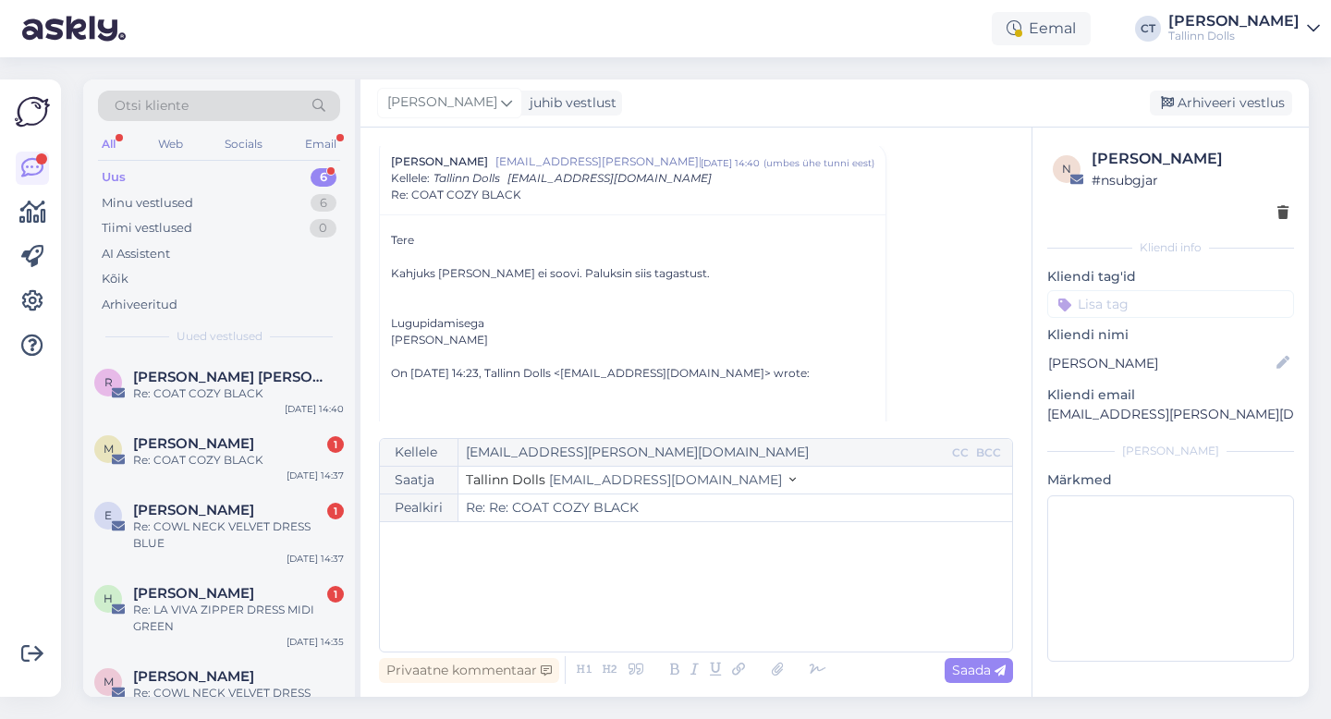
scroll to position [1096, 0]
click at [1227, 98] on div "Arhiveeri vestlus" at bounding box center [1221, 103] width 142 height 25
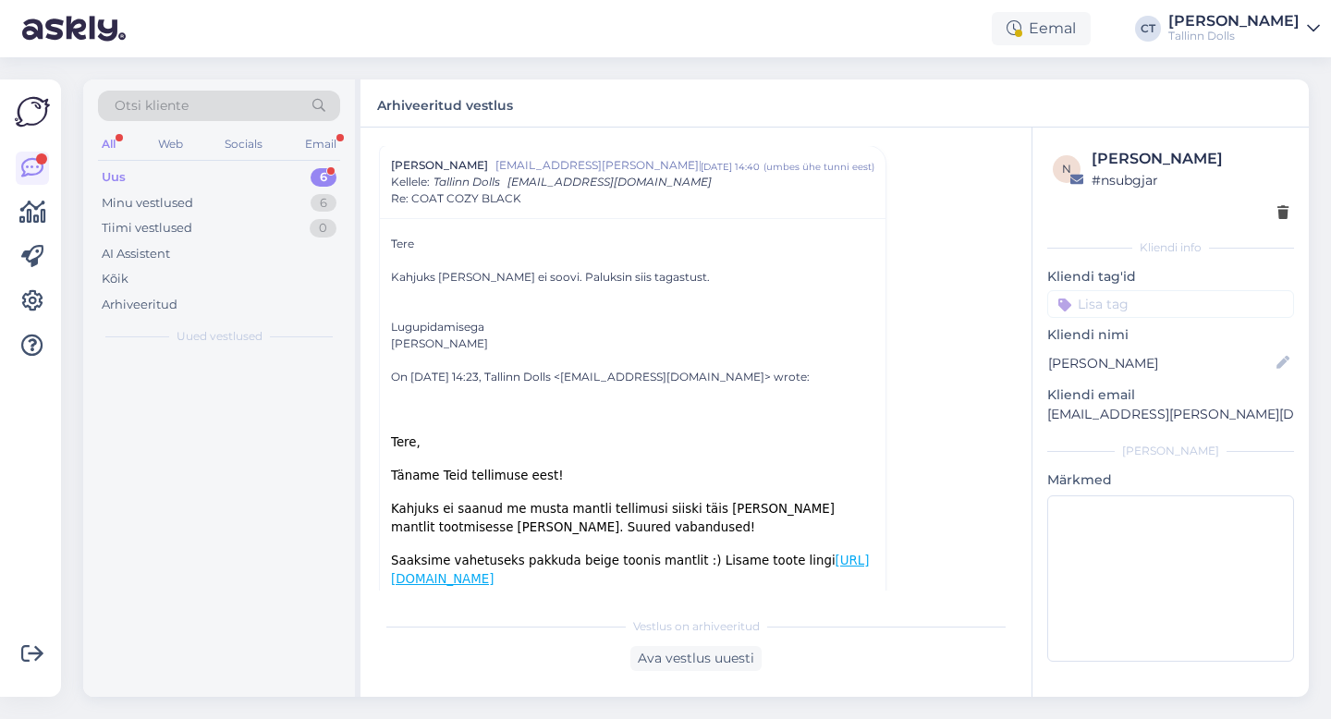
scroll to position [1582, 0]
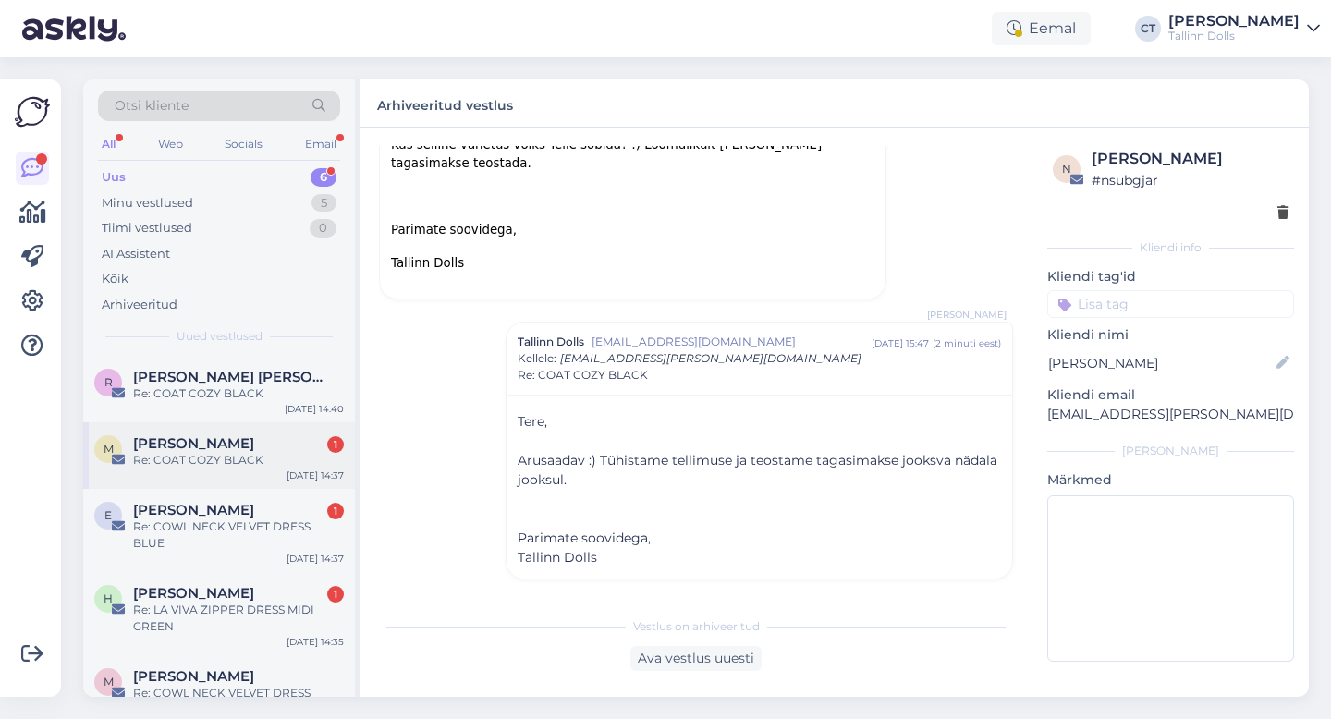
click at [223, 460] on div "Re: COAT COZY BLACK" at bounding box center [238, 460] width 211 height 17
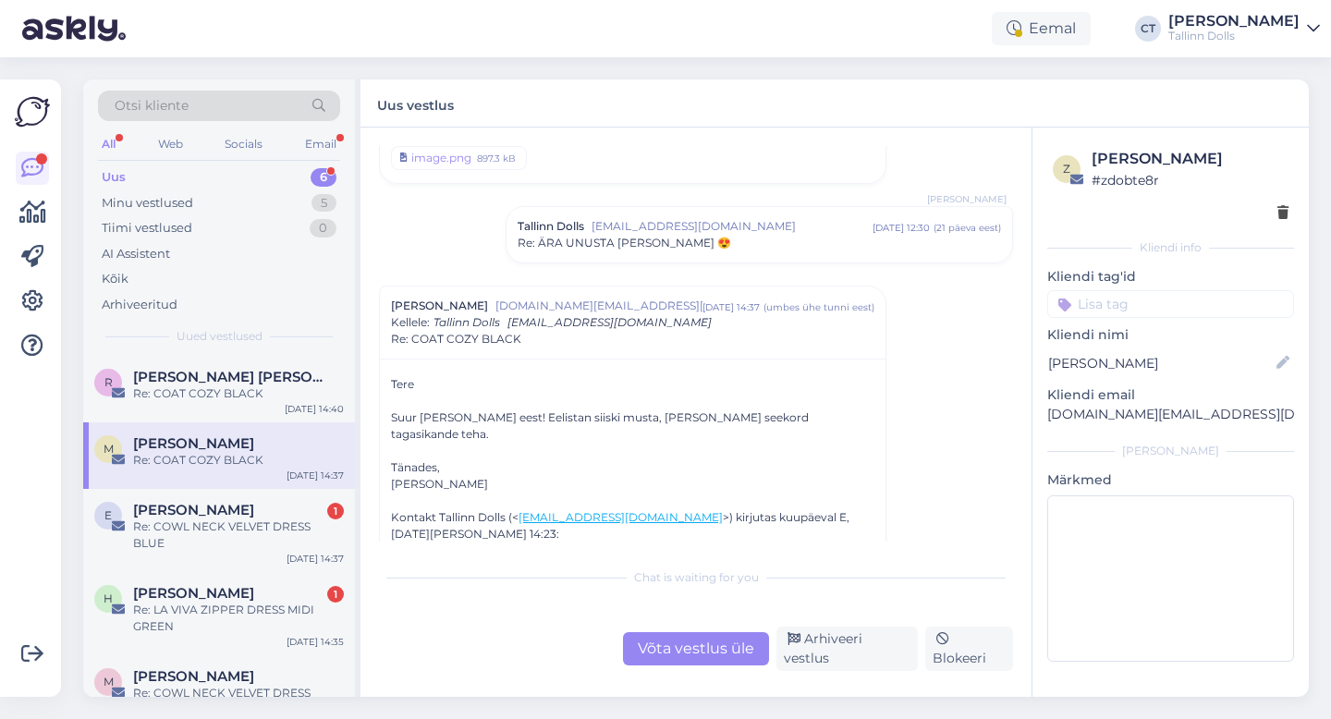
scroll to position [110, 0]
click at [687, 672] on div "Vestlus [PERSON_NAME]-Liis Teras [DOMAIN_NAME][EMAIL_ADDRESS][DOMAIN_NAME] [DAT…" at bounding box center [695, 412] width 671 height 569
click at [686, 655] on div "Võta vestlus üle" at bounding box center [696, 648] width 146 height 33
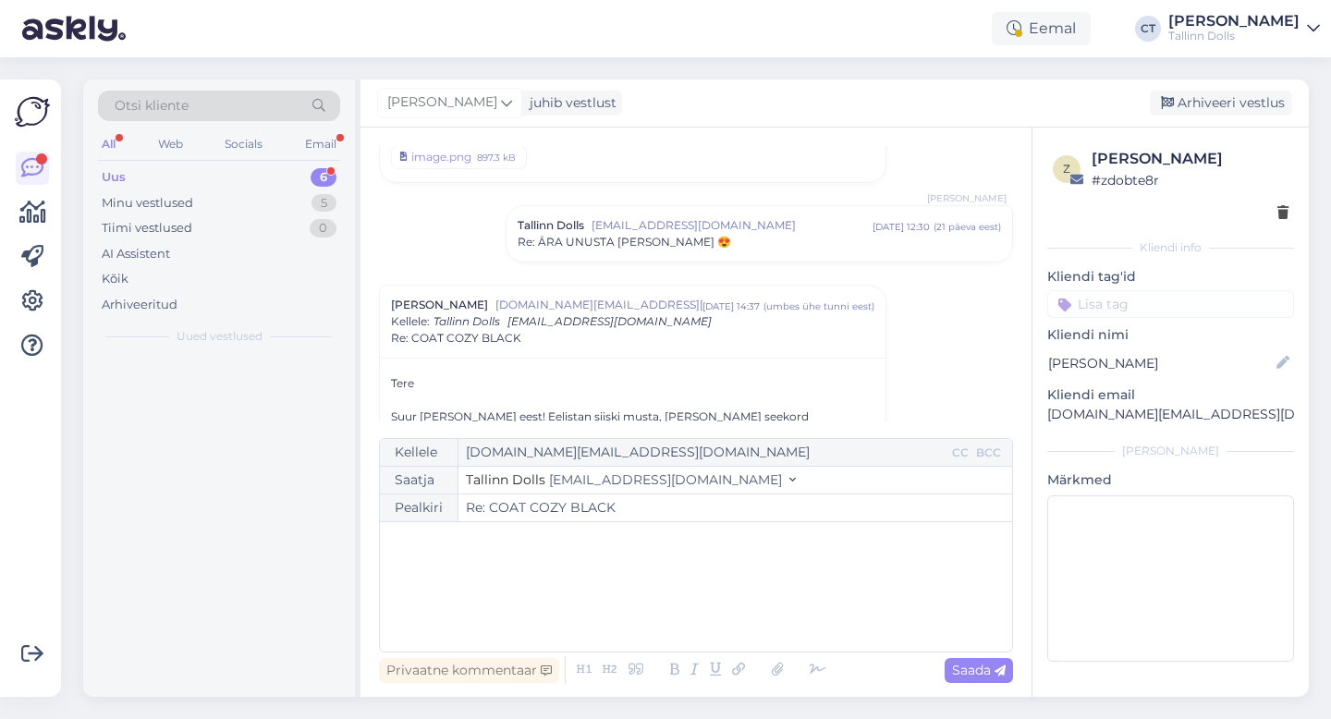
scroll to position [249, 0]
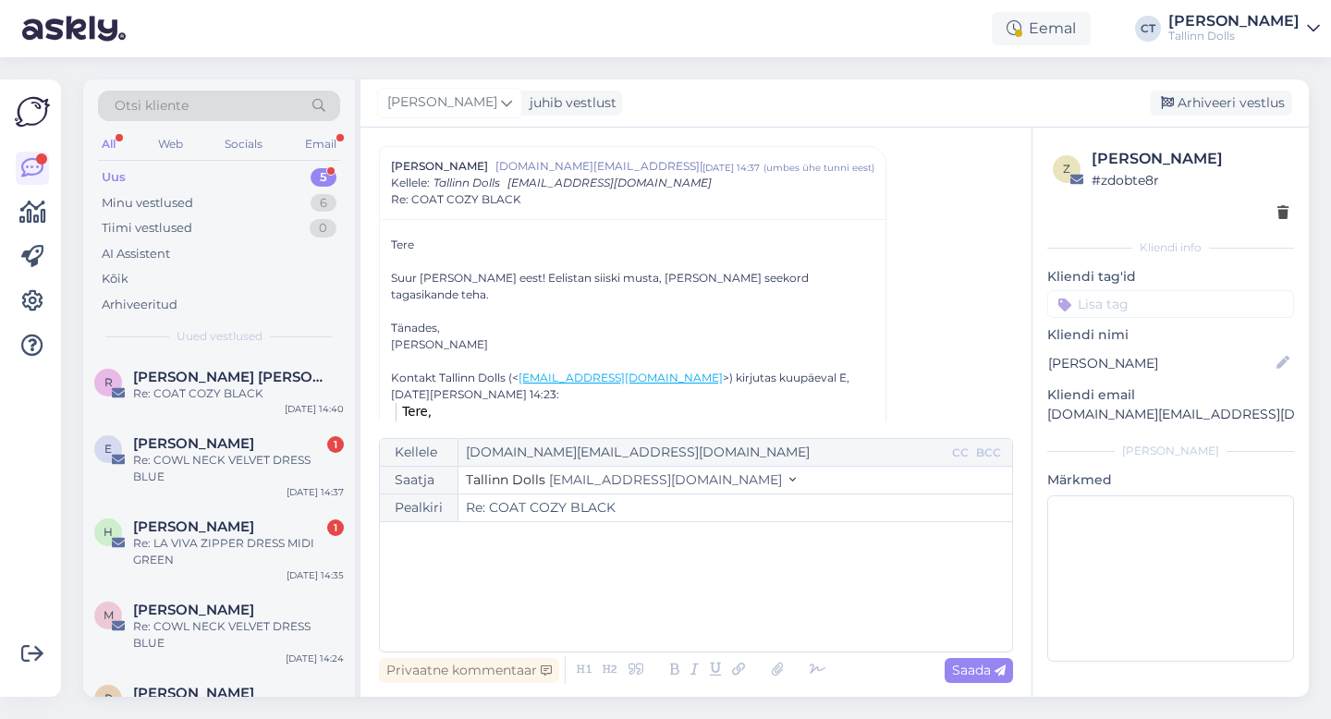
click at [688, 603] on div "﻿" at bounding box center [696, 586] width 614 height 111
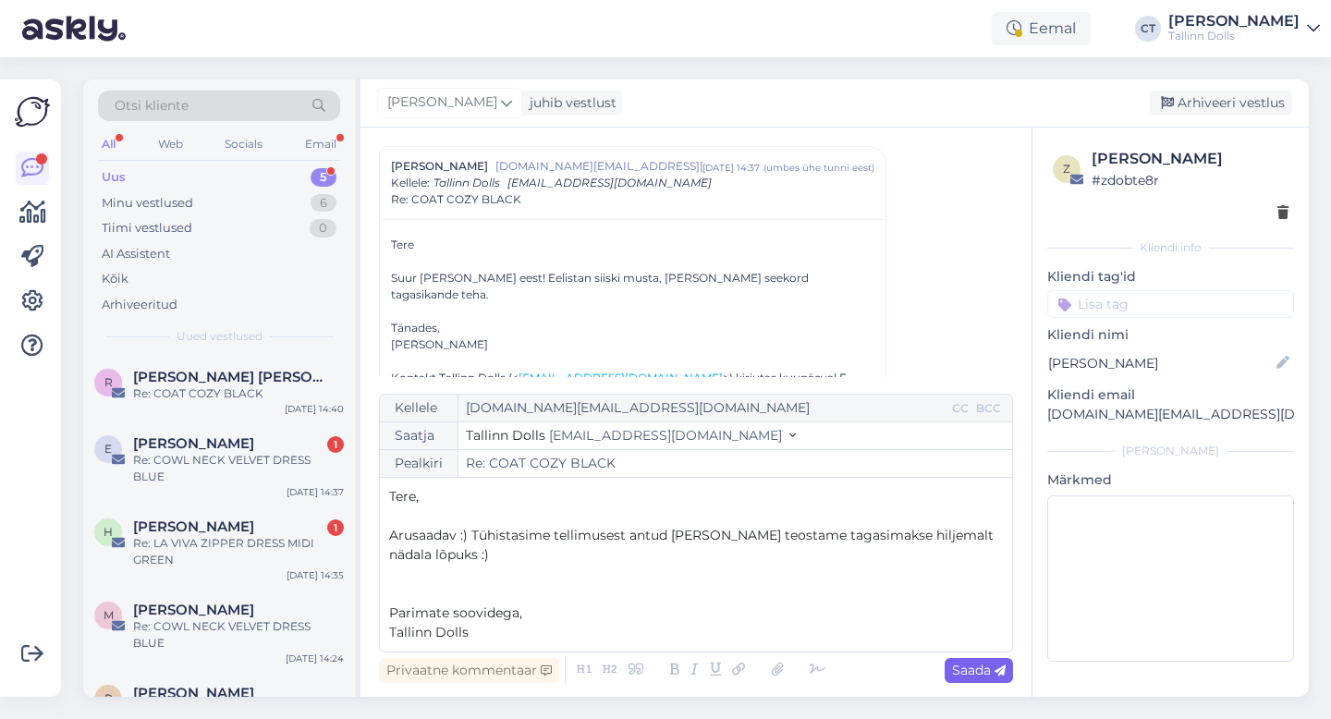
click at [989, 664] on span "Saada" at bounding box center [979, 670] width 54 height 17
type input "Re: Re: COAT COZY BLACK"
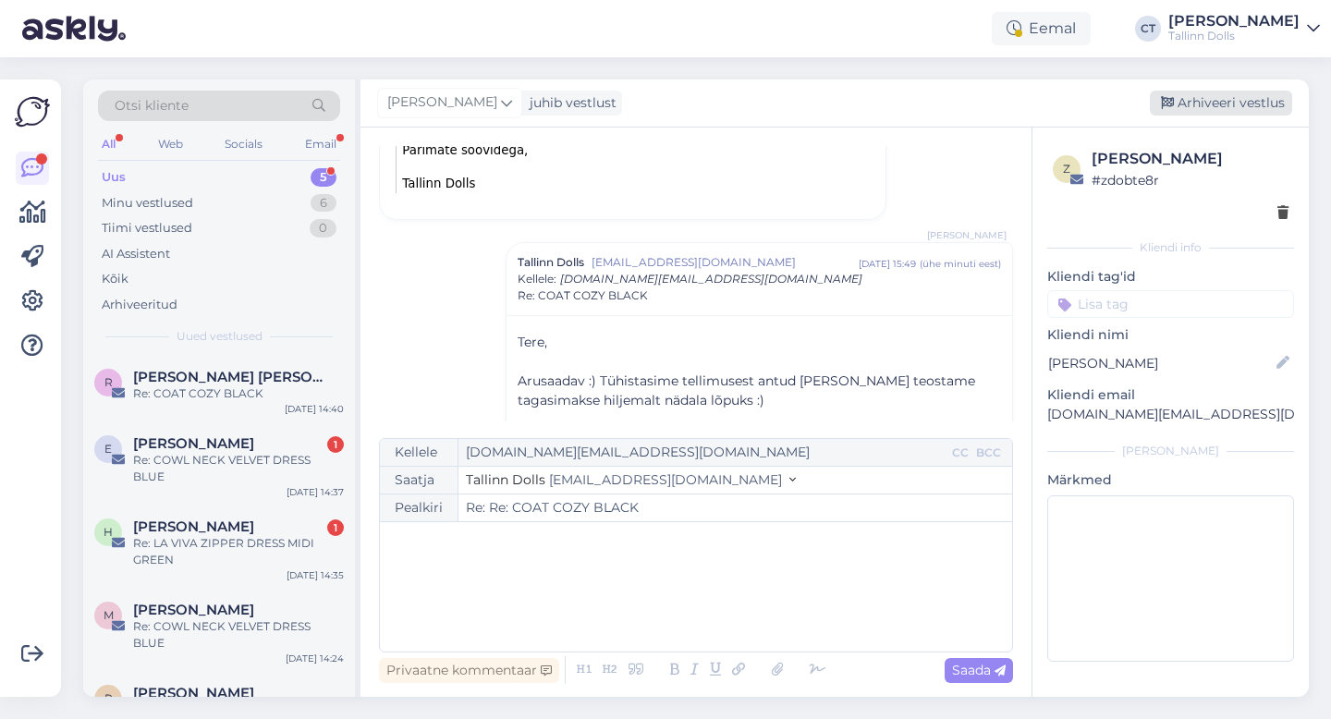
click at [1225, 104] on div "Arhiveeri vestlus" at bounding box center [1221, 103] width 142 height 25
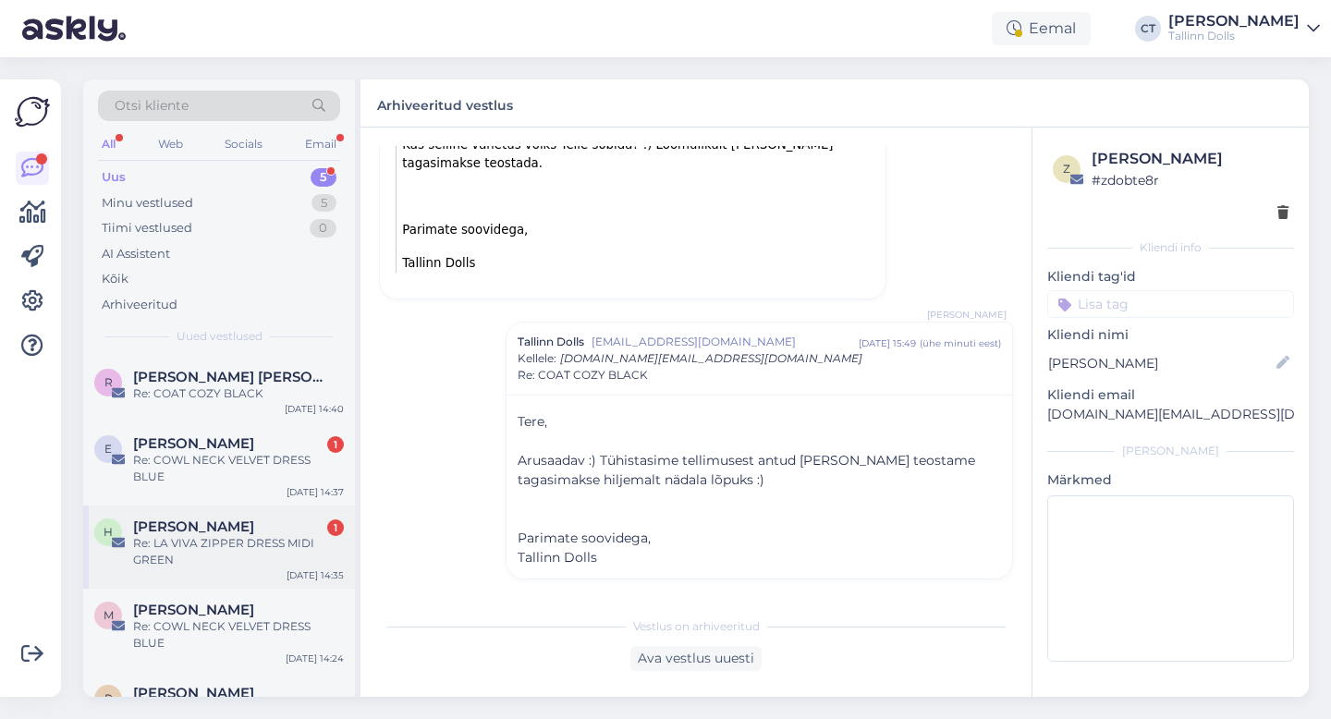
click at [235, 538] on div "Re: LA VIVA ZIPPER DRESS MIDI GREEN" at bounding box center [238, 551] width 211 height 33
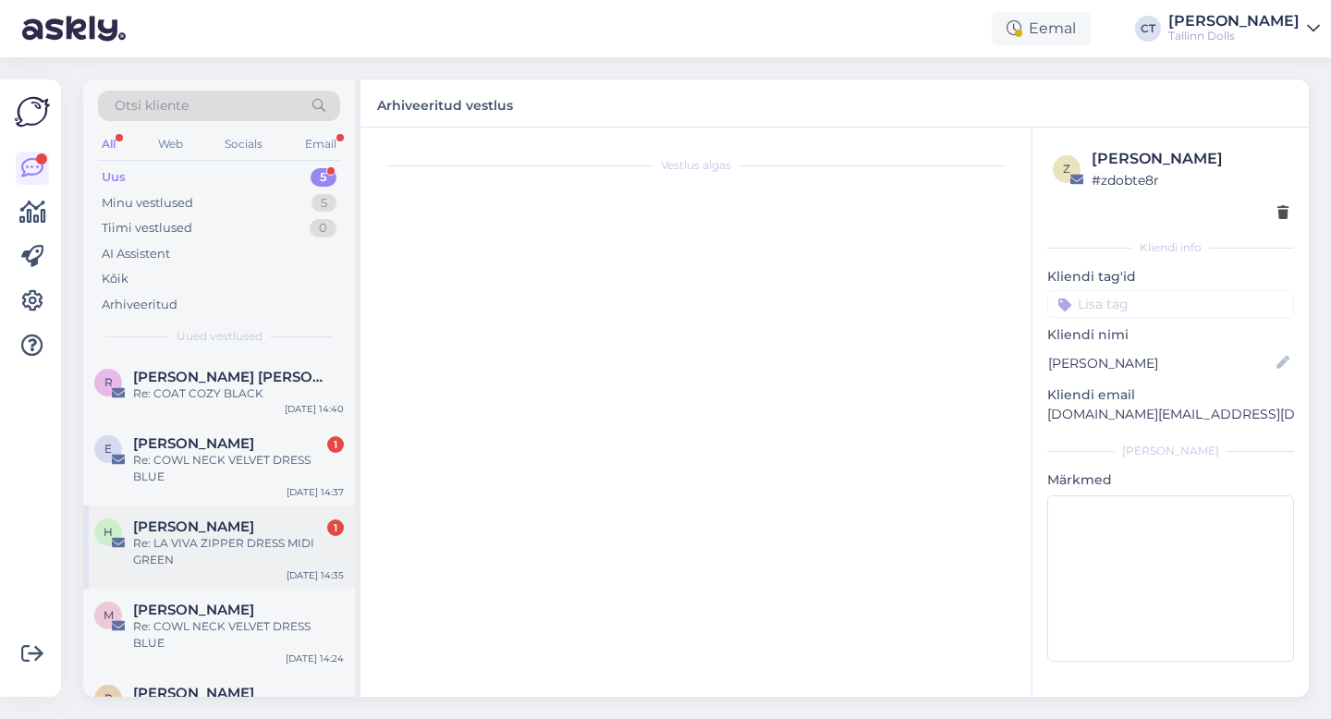
scroll to position [0, 0]
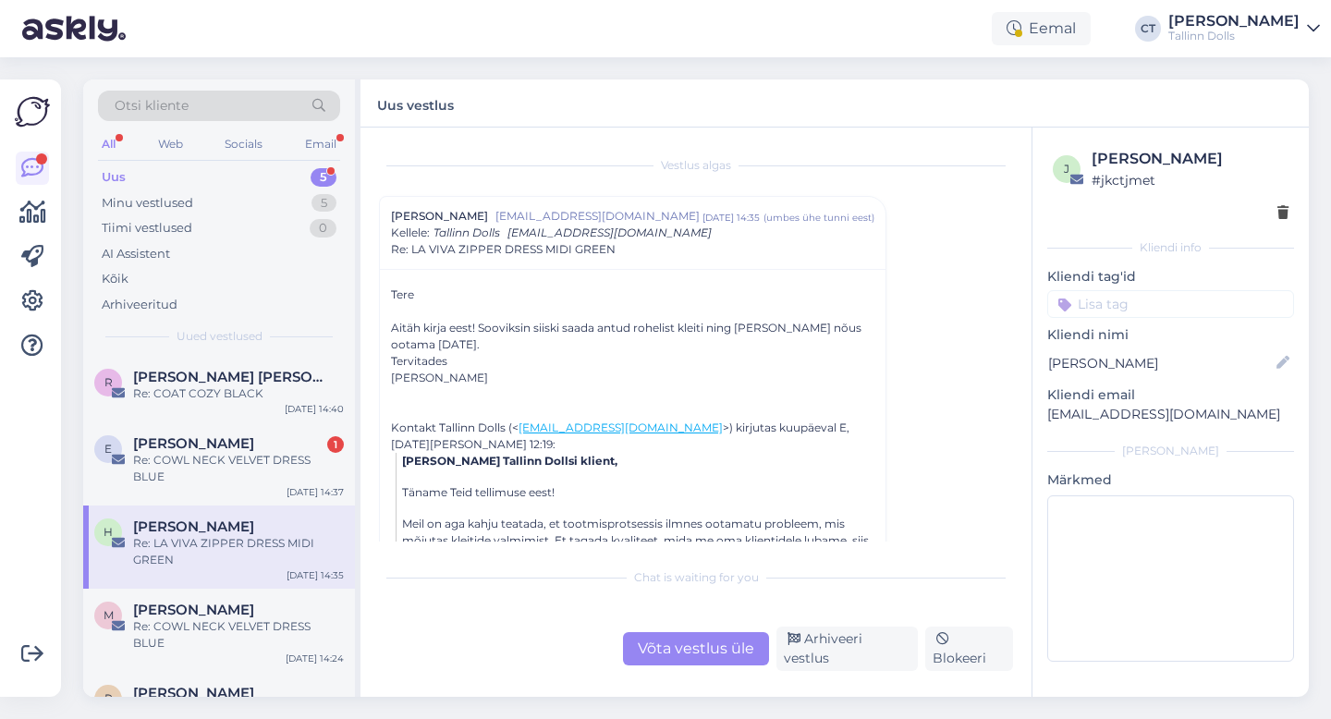
click at [687, 665] on div "Võta vestlus üle" at bounding box center [696, 648] width 146 height 33
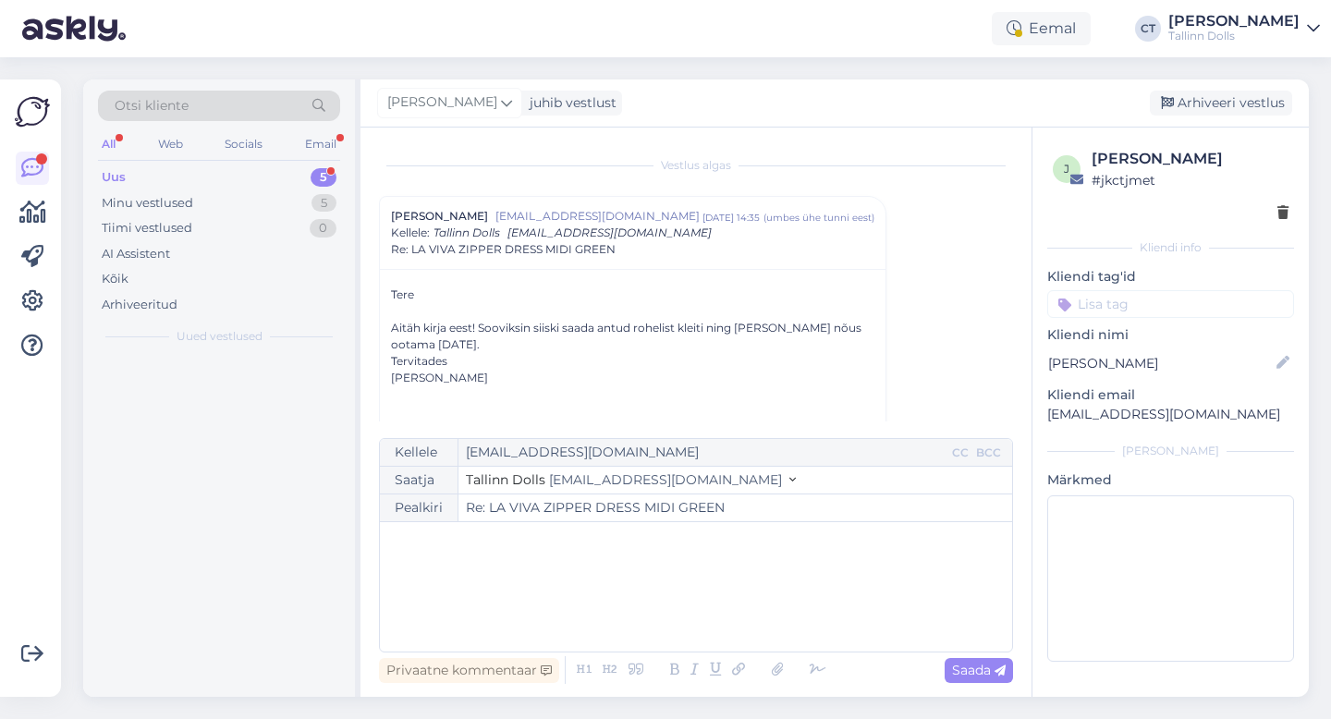
scroll to position [50, 0]
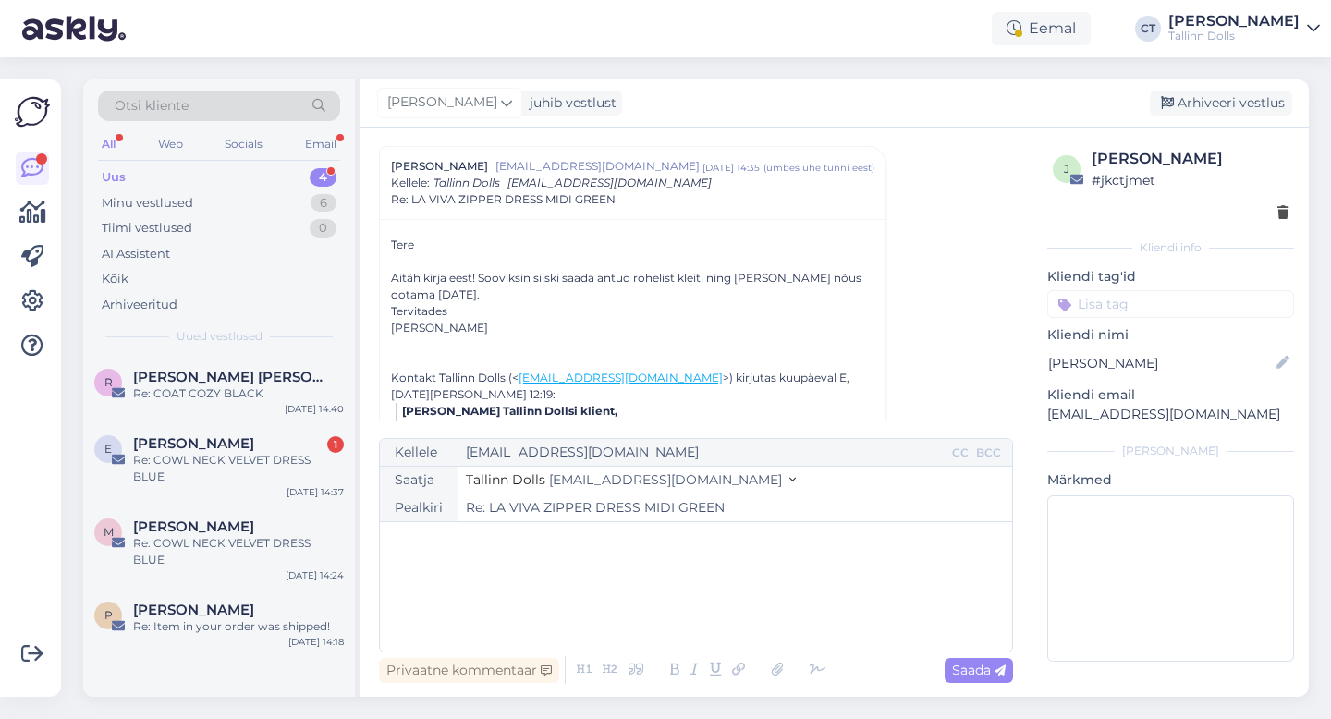
click at [684, 648] on div "Kellele [EMAIL_ADDRESS][DOMAIN_NAME] CC BCC Saatja Tallinn Dolls [EMAIL_ADDRESS…" at bounding box center [696, 545] width 634 height 214
click at [683, 586] on div "﻿" at bounding box center [696, 586] width 614 height 111
drag, startPoint x: 1220, startPoint y: 157, endPoint x: 1137, endPoint y: 151, distance: 83.4
click at [1137, 151] on div "[PERSON_NAME]" at bounding box center [1189, 159] width 197 height 22
copy div "[PERSON_NAME]"
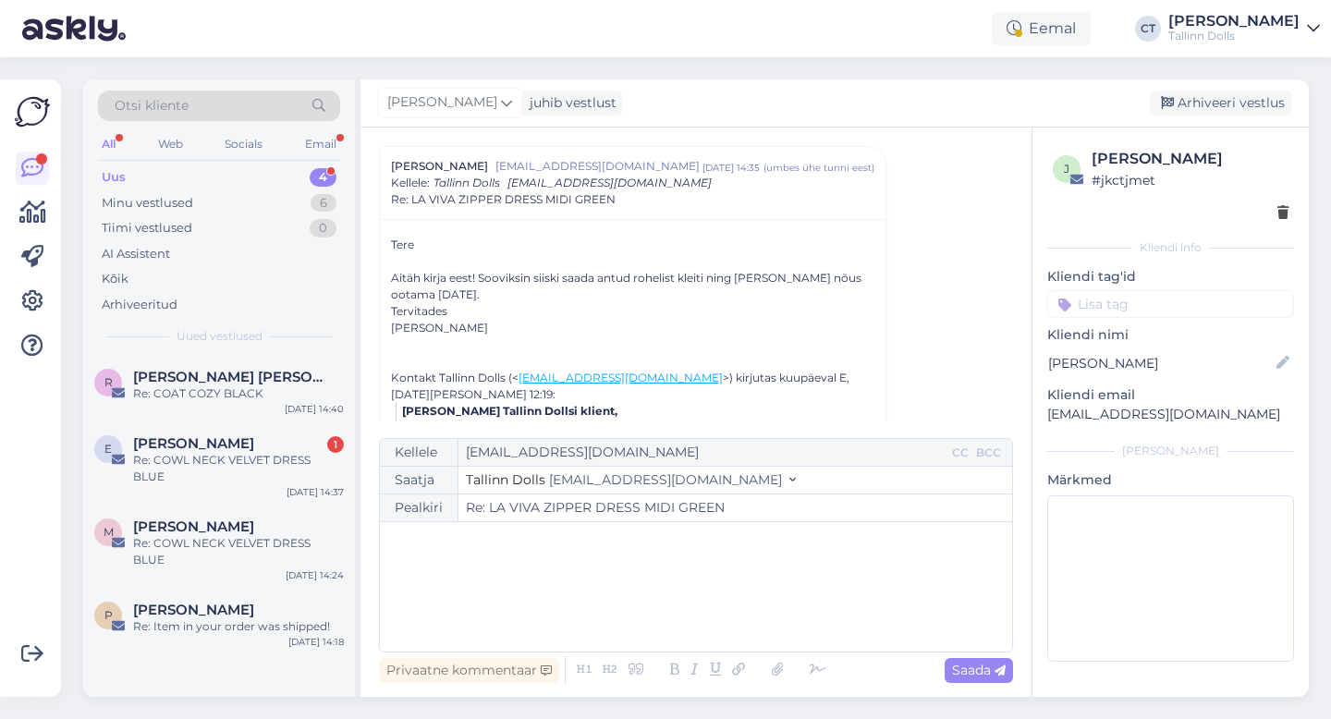
click at [560, 567] on div "﻿" at bounding box center [696, 586] width 614 height 111
click at [494, 599] on div "﻿" at bounding box center [696, 586] width 614 height 111
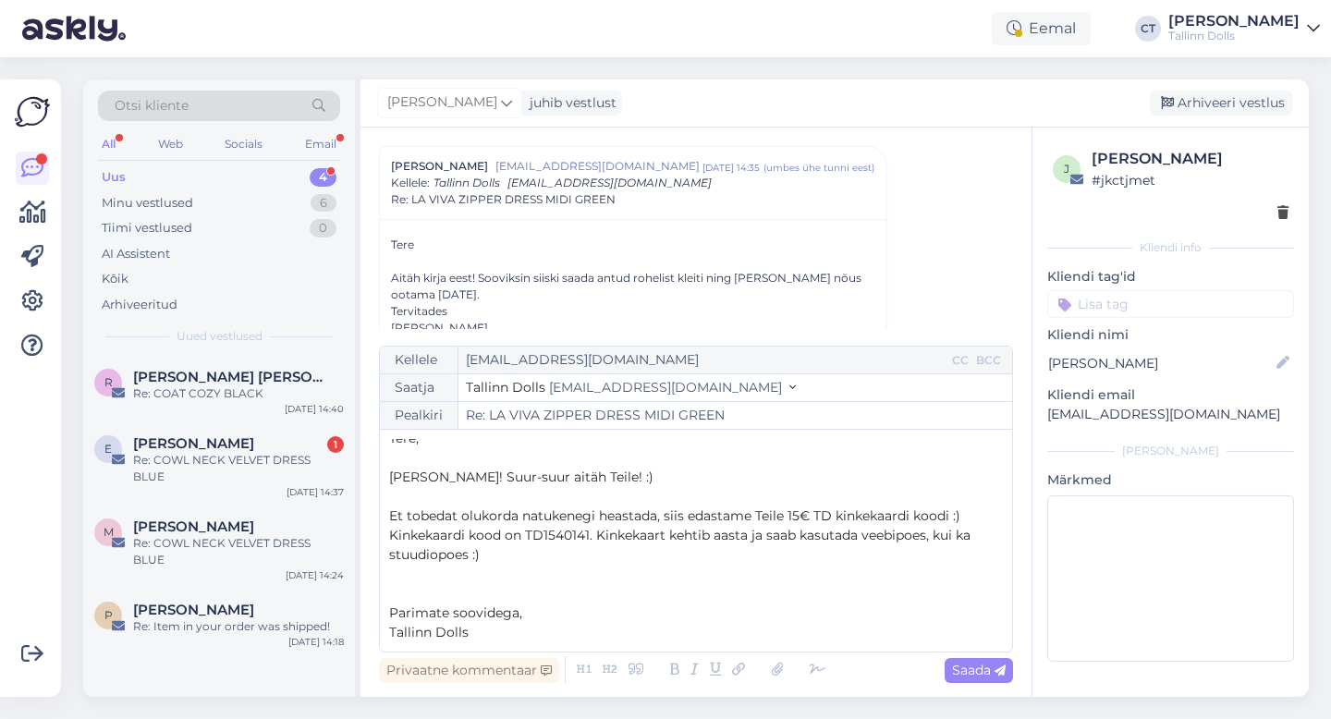
scroll to position [0, 0]
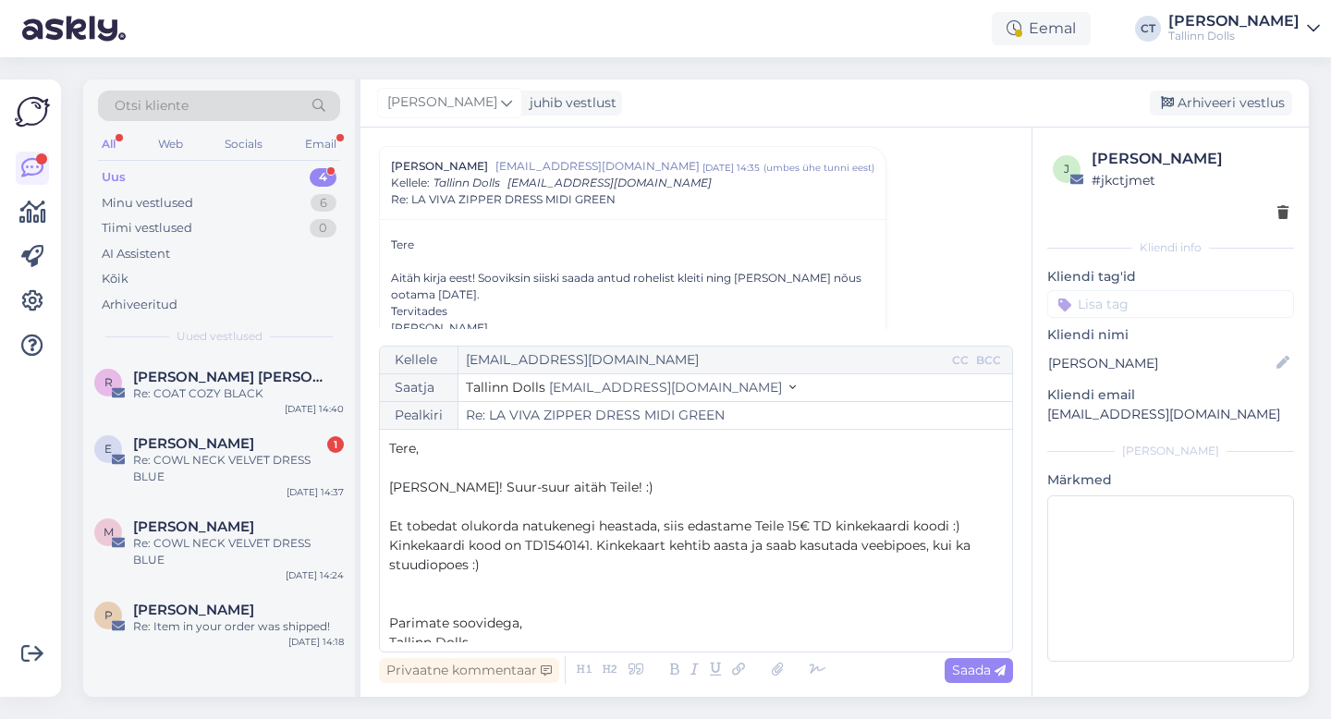
click at [457, 444] on p "Tere," at bounding box center [696, 448] width 614 height 19
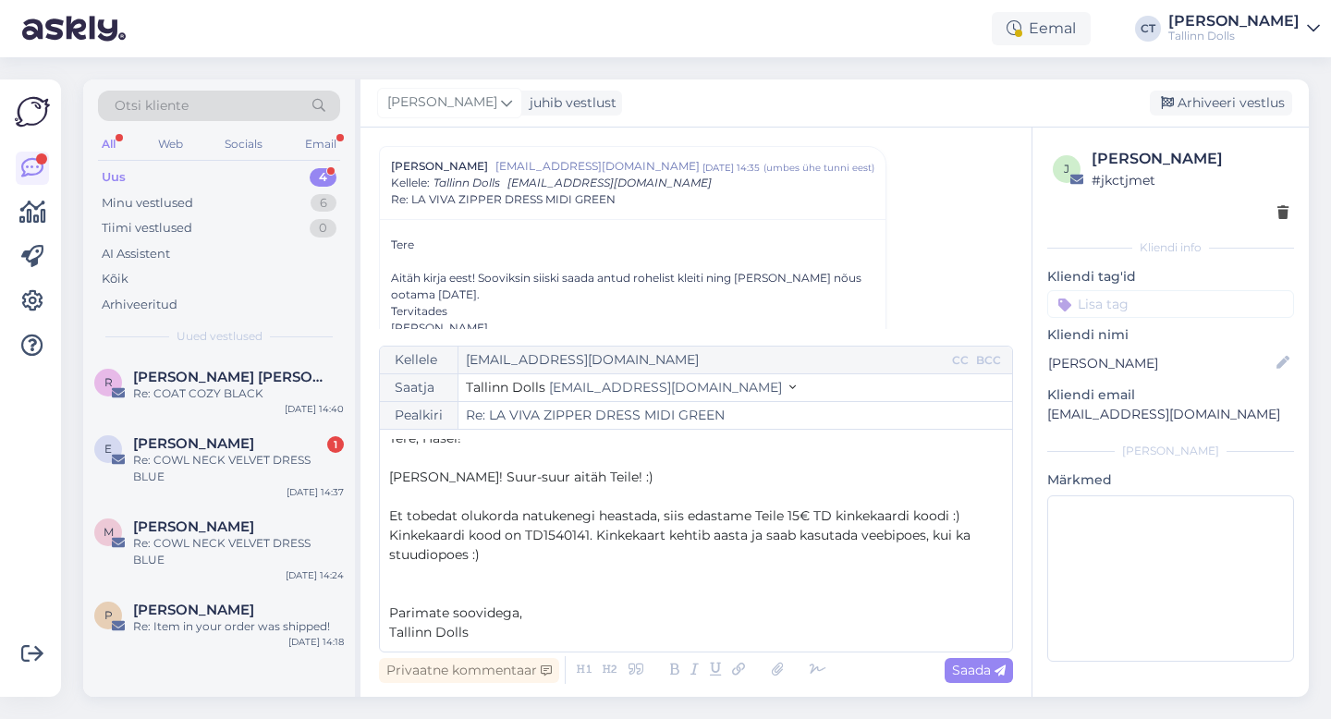
click at [593, 534] on span "Kinkekaardi kood on TD1540141. Kinkekaart kehtib aasta ja saab kasutada veebipo…" at bounding box center [681, 545] width 585 height 36
click at [592, 535] on span "Kinkekaardi kood on TD154814. Kinkekaart kehtib aasta ja saab kasutada veebipoe…" at bounding box center [679, 545] width 580 height 36
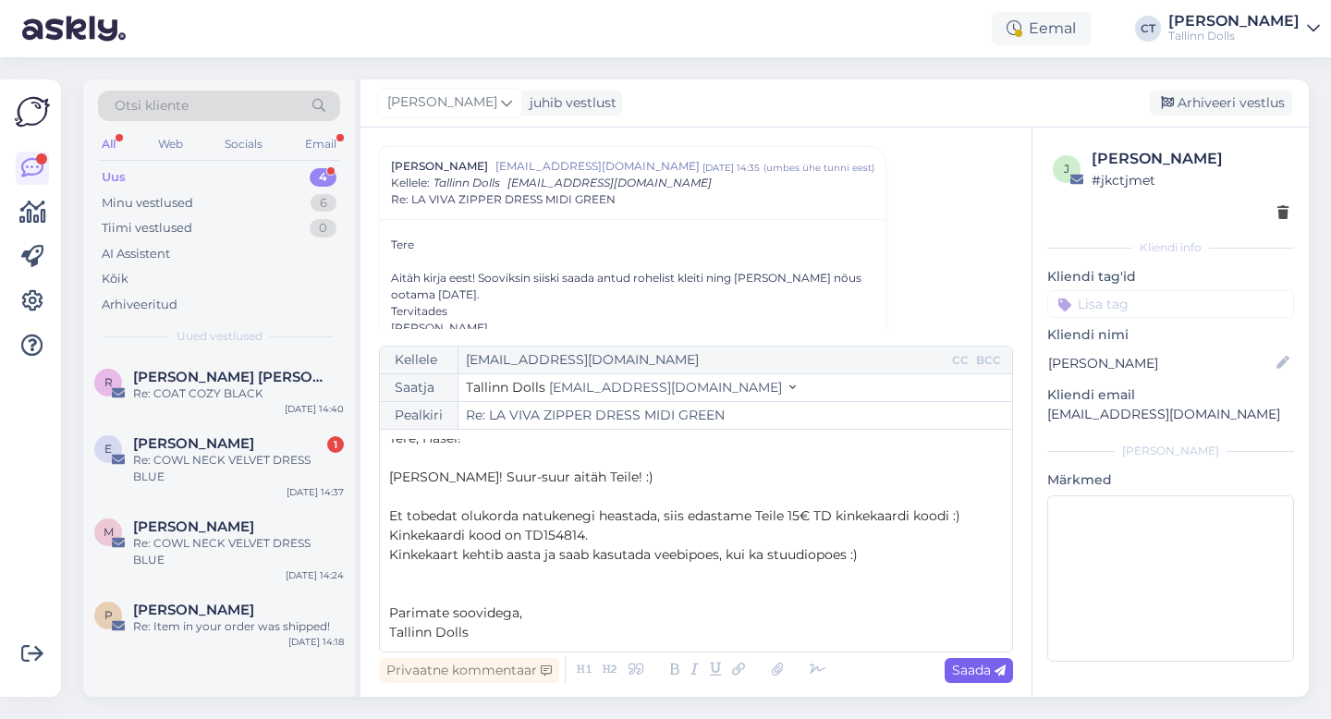
click at [978, 675] on span "Saada" at bounding box center [979, 670] width 54 height 17
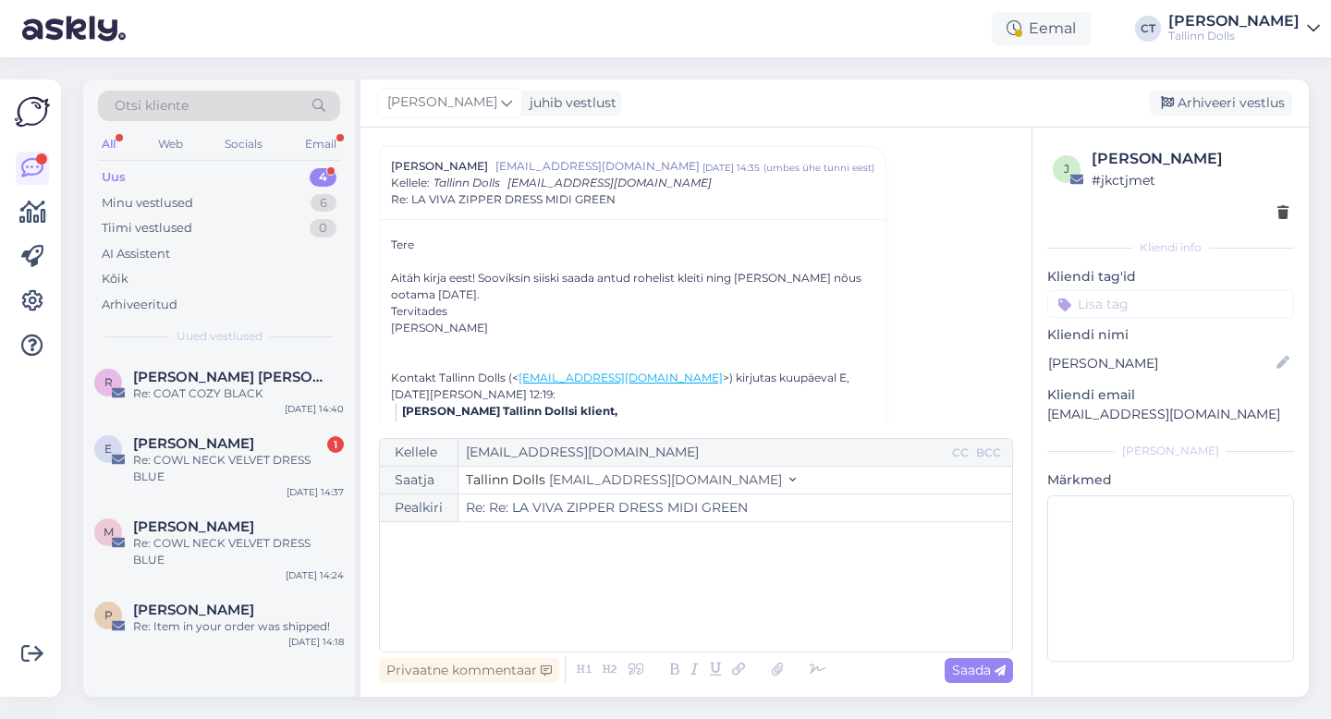
type input "Re: LA VIVA ZIPPER DRESS MIDI GREEN"
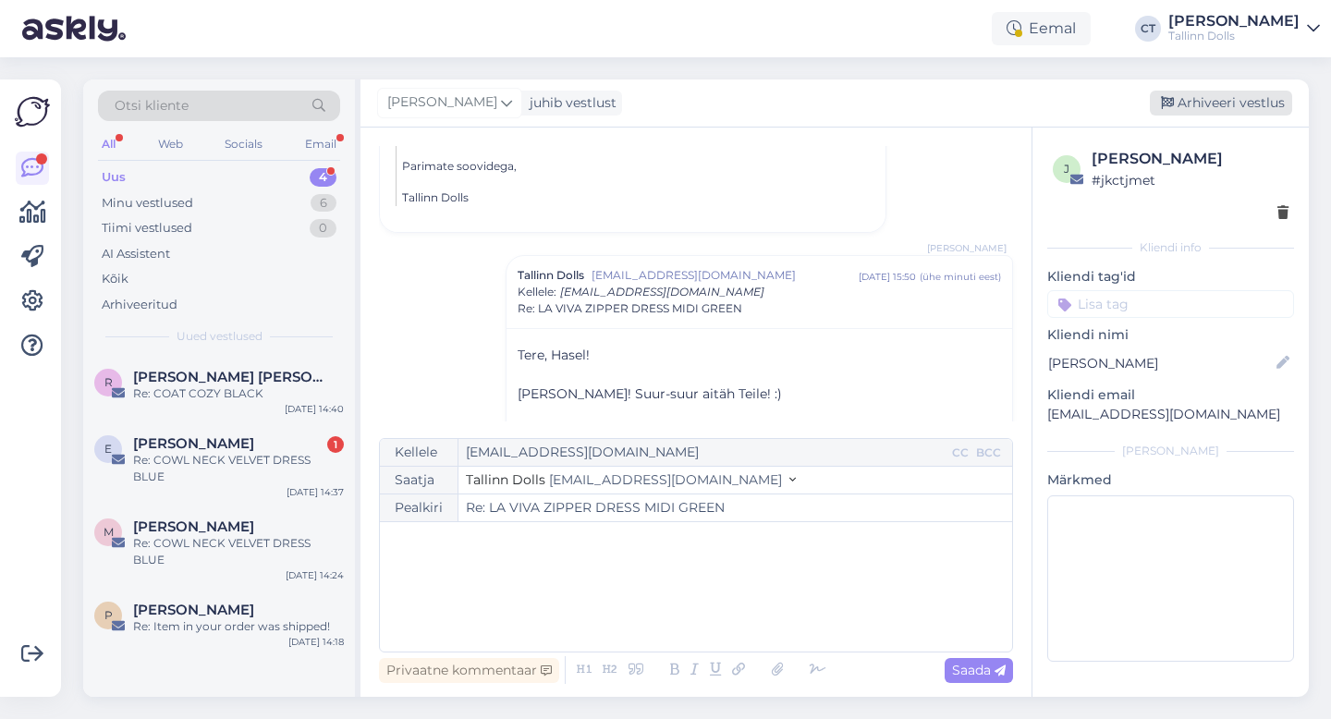
click at [1206, 102] on div "Arhiveeri vestlus" at bounding box center [1221, 103] width 142 height 25
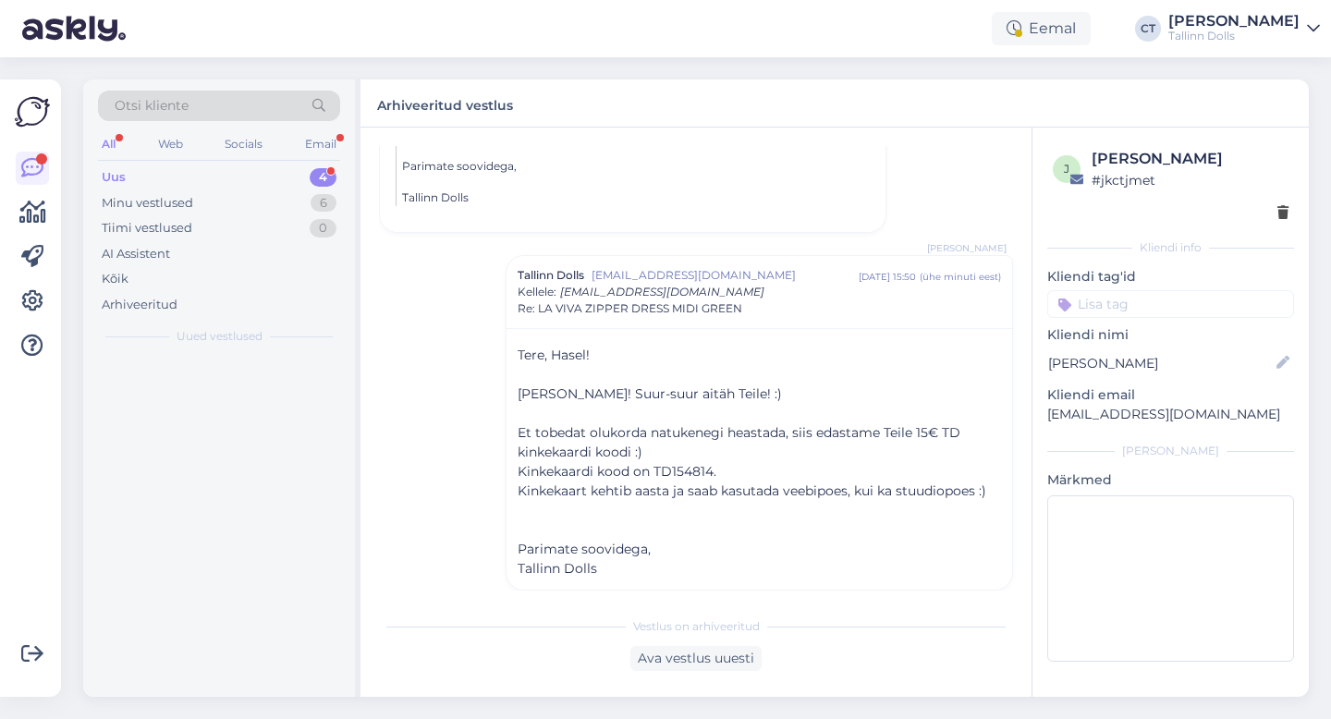
scroll to position [626, 0]
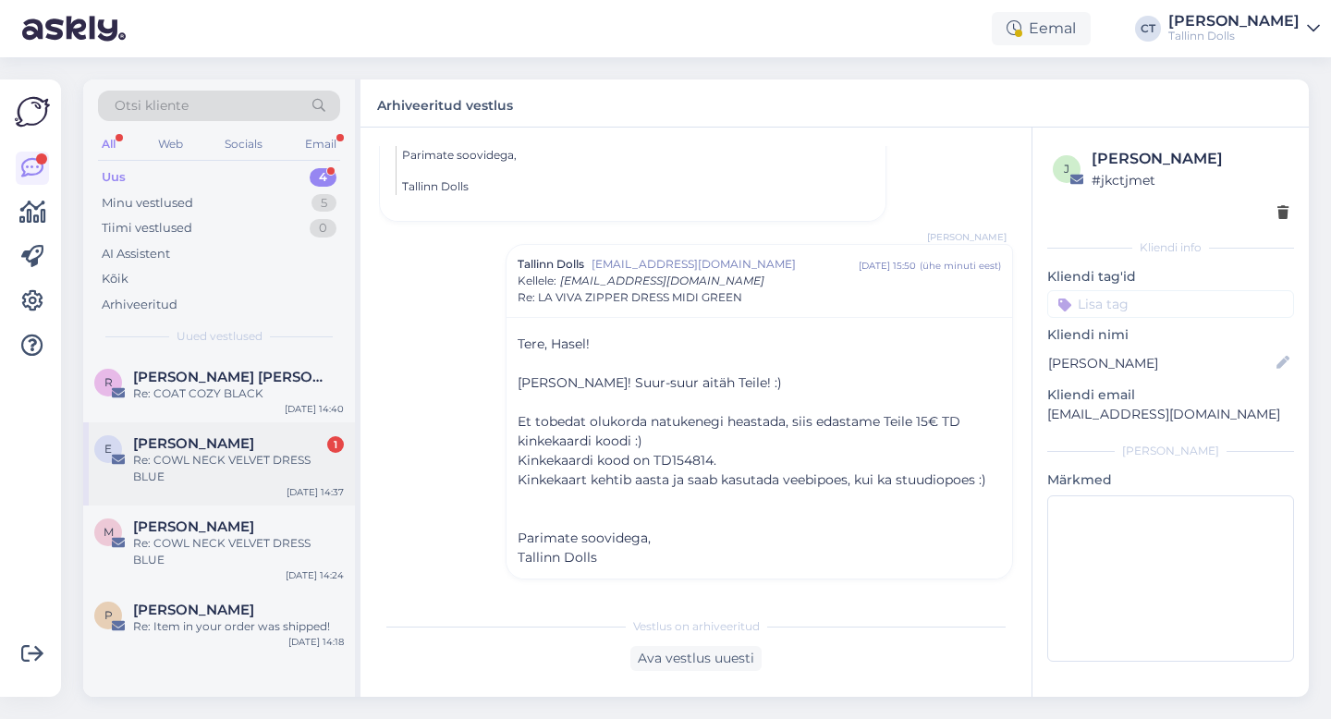
click at [228, 445] on span "[PERSON_NAME]" at bounding box center [193, 443] width 121 height 17
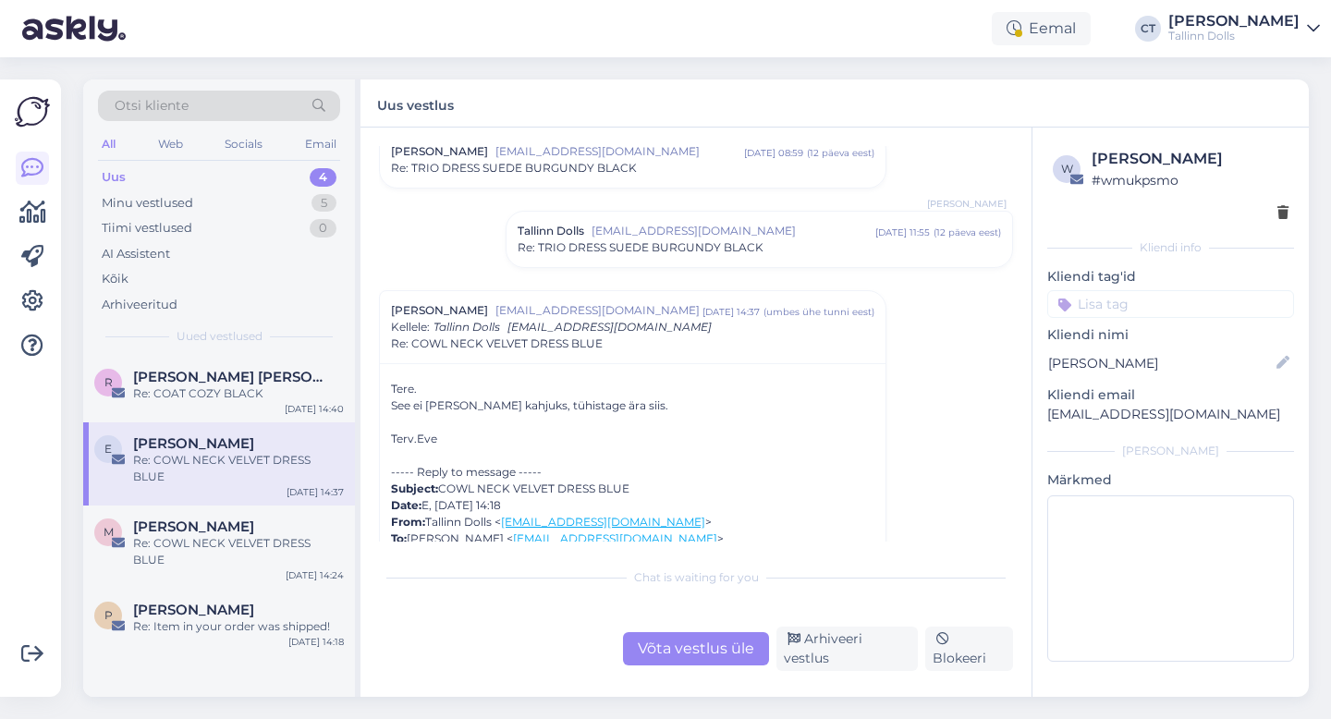
click at [662, 645] on div "Võta vestlus üle" at bounding box center [696, 648] width 146 height 33
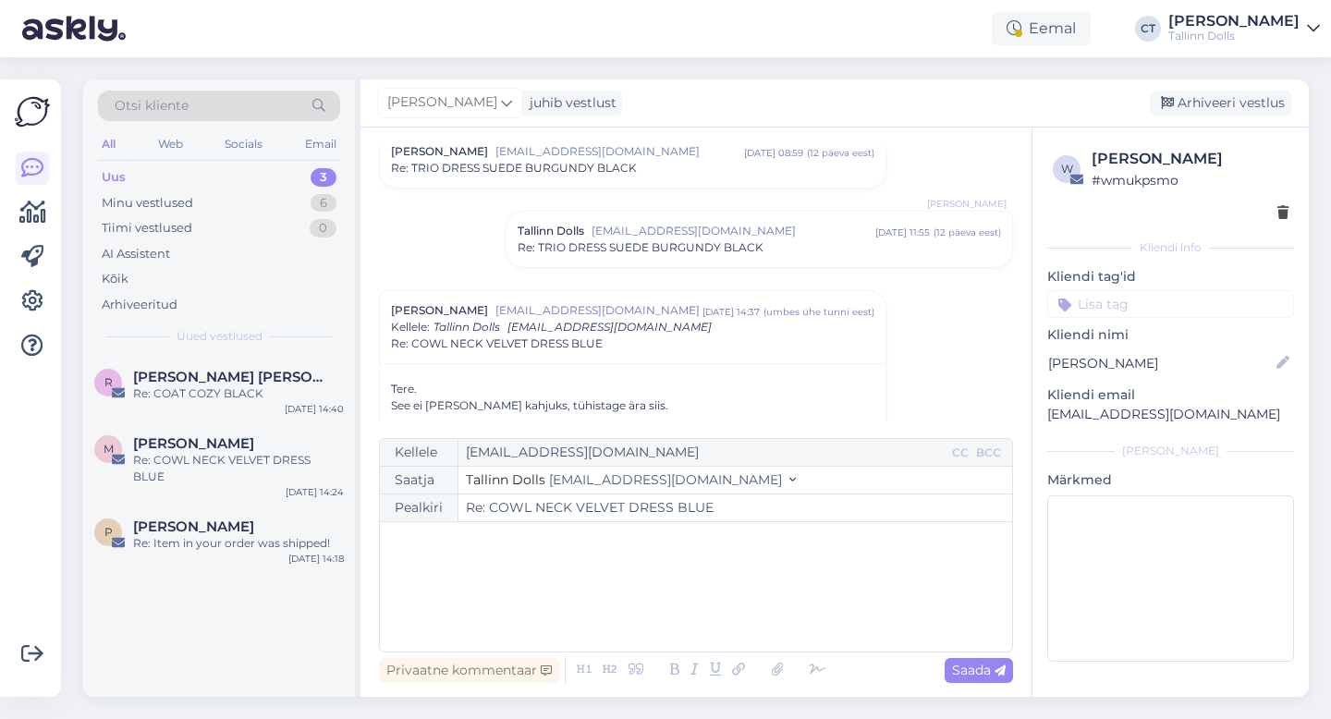
scroll to position [2156, 0]
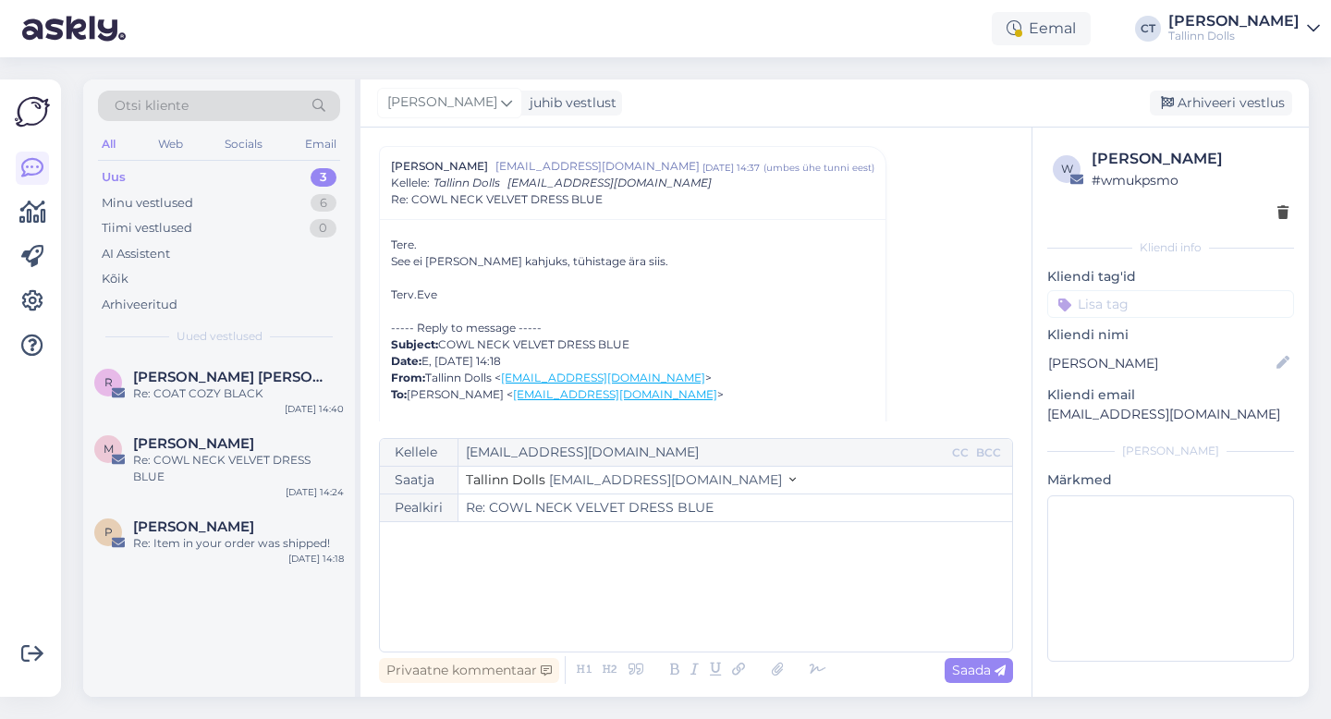
click at [661, 596] on div "﻿" at bounding box center [696, 586] width 614 height 111
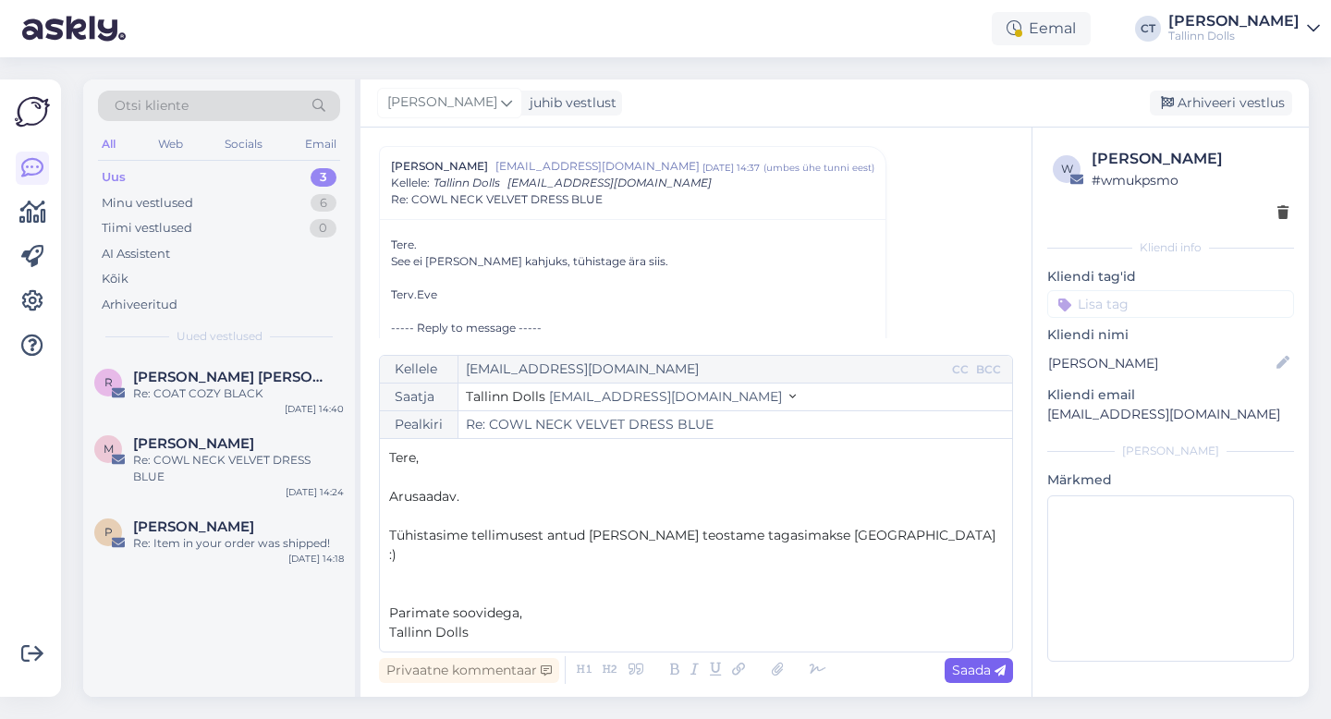
click at [989, 675] on span "Saada" at bounding box center [979, 670] width 54 height 17
type input "Re: Re: COWL NECK VELVET DRESS BLUE"
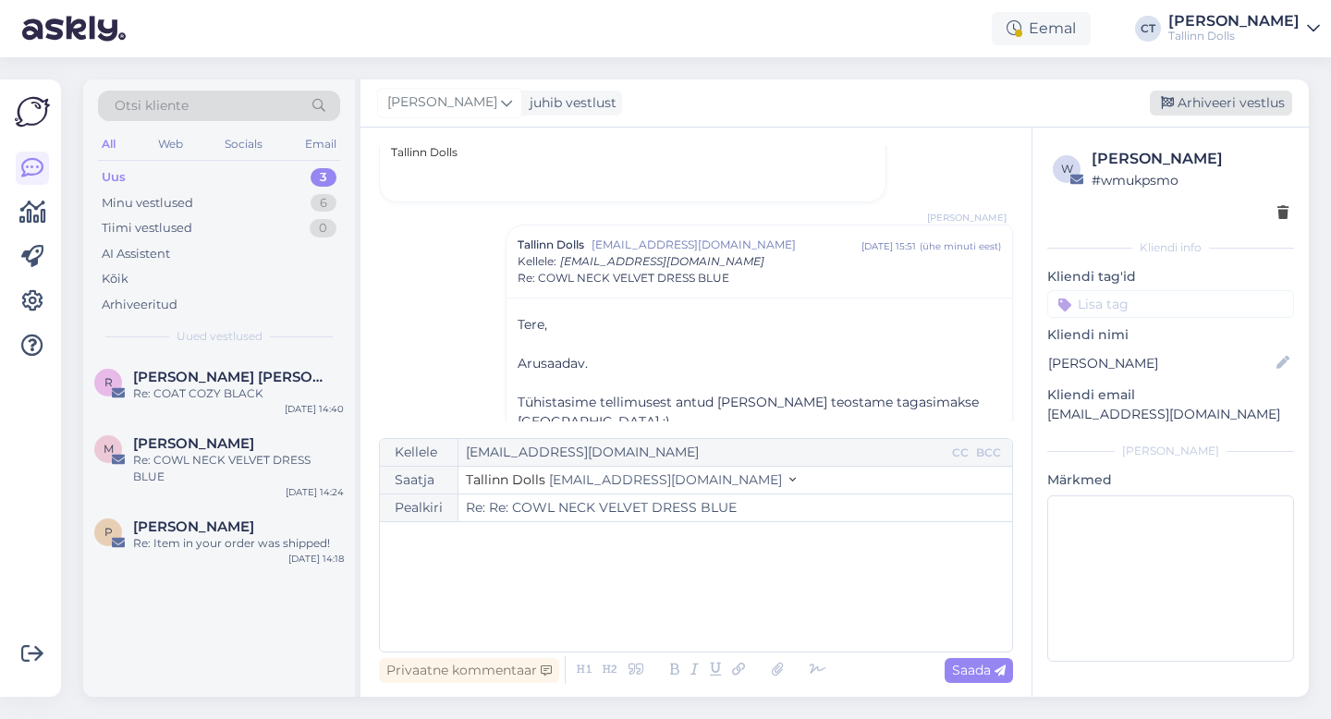
click at [1248, 108] on div "Arhiveeri vestlus" at bounding box center [1221, 103] width 142 height 25
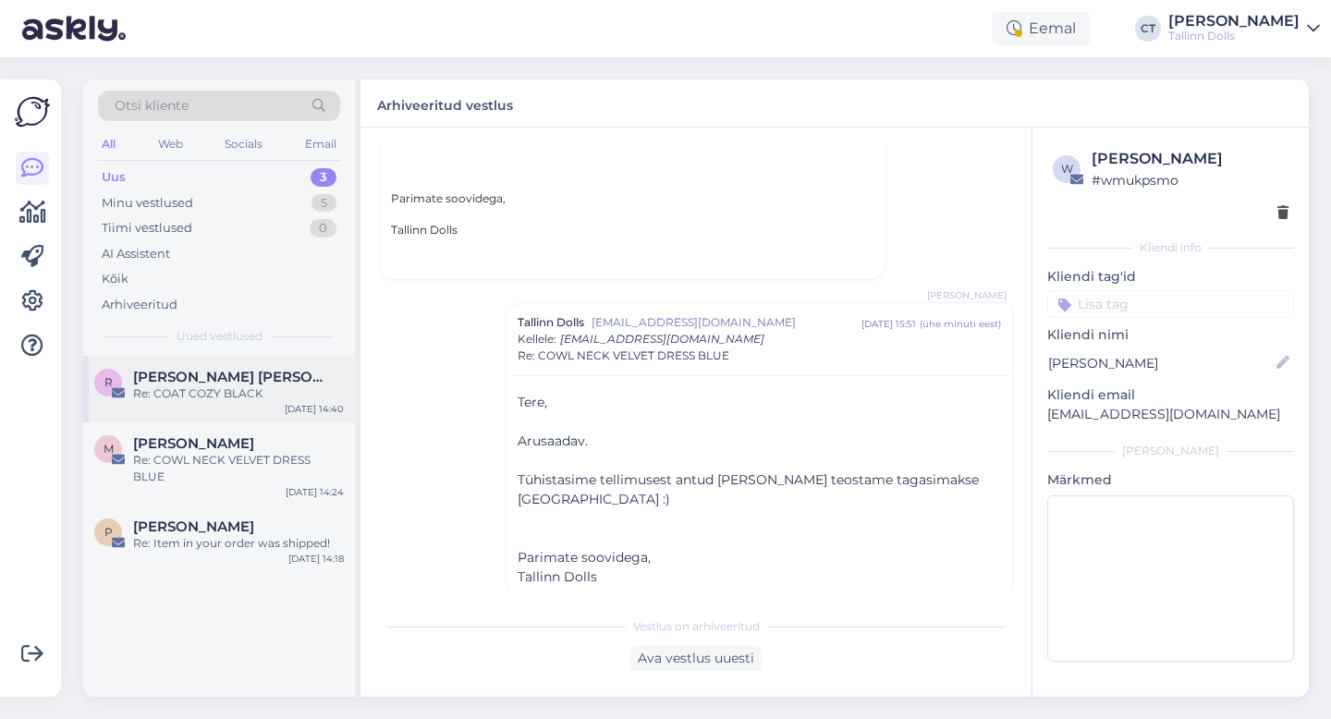
click at [252, 378] on div "[PERSON_NAME] [PERSON_NAME]" at bounding box center [238, 377] width 211 height 17
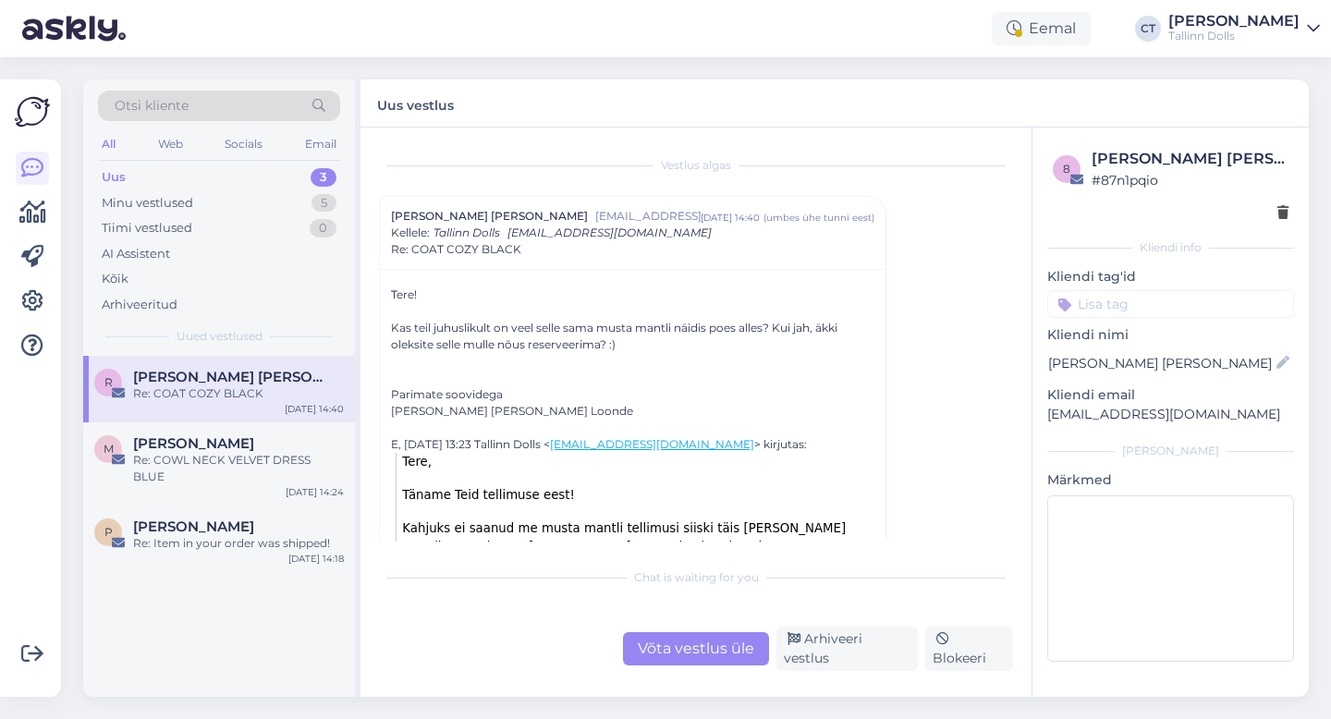
scroll to position [32, 0]
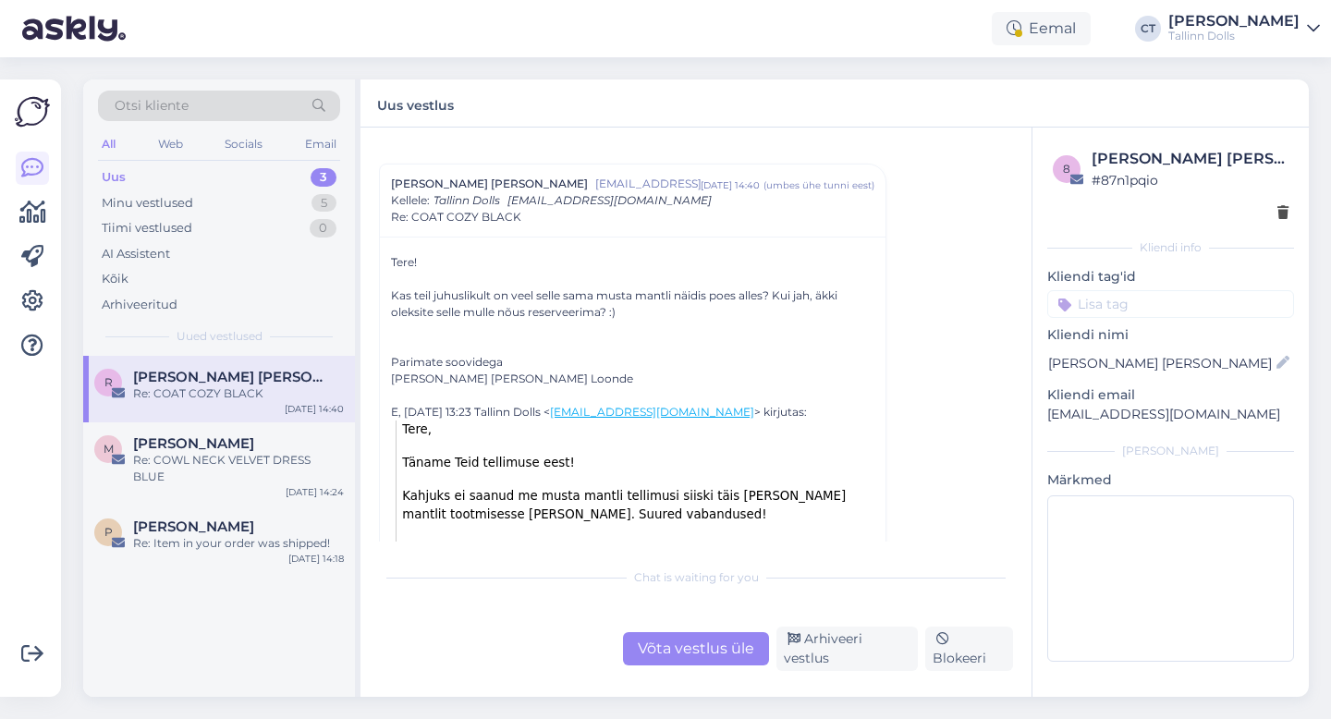
click at [660, 660] on div "Võta vestlus üle" at bounding box center [696, 648] width 146 height 33
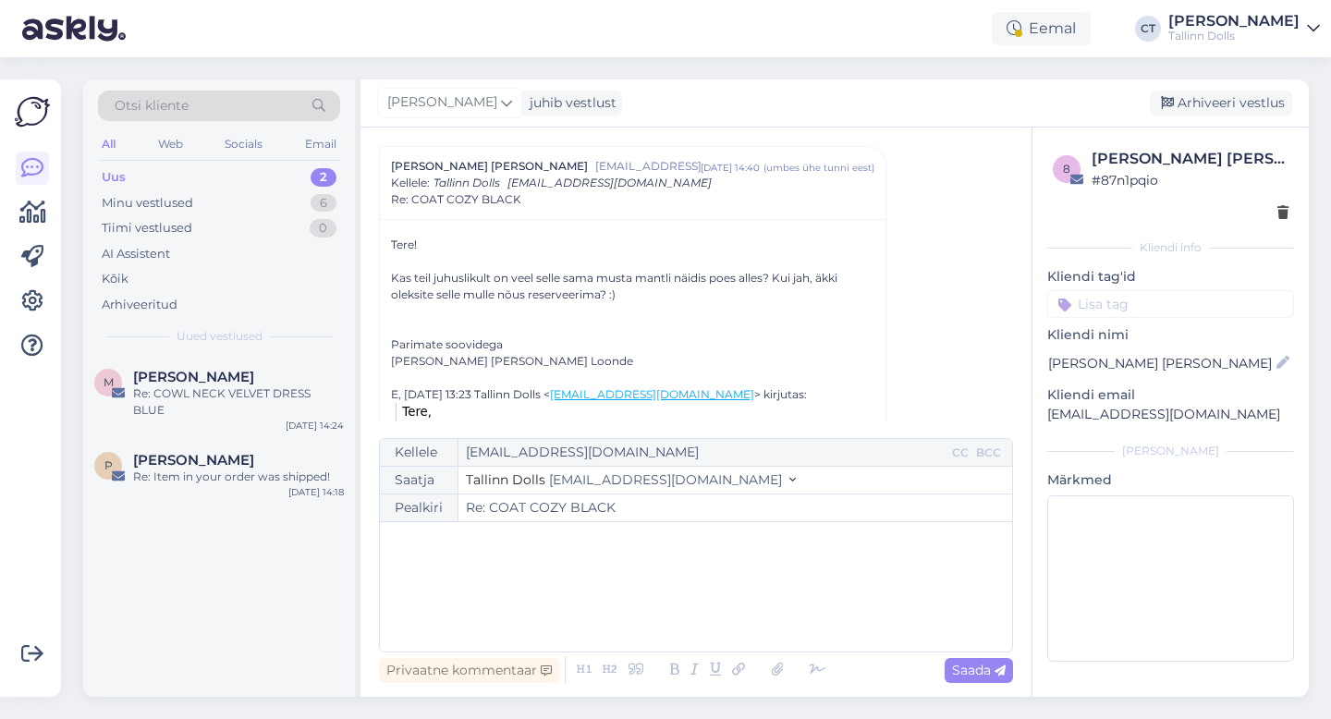
click at [668, 609] on div "﻿" at bounding box center [696, 586] width 614 height 111
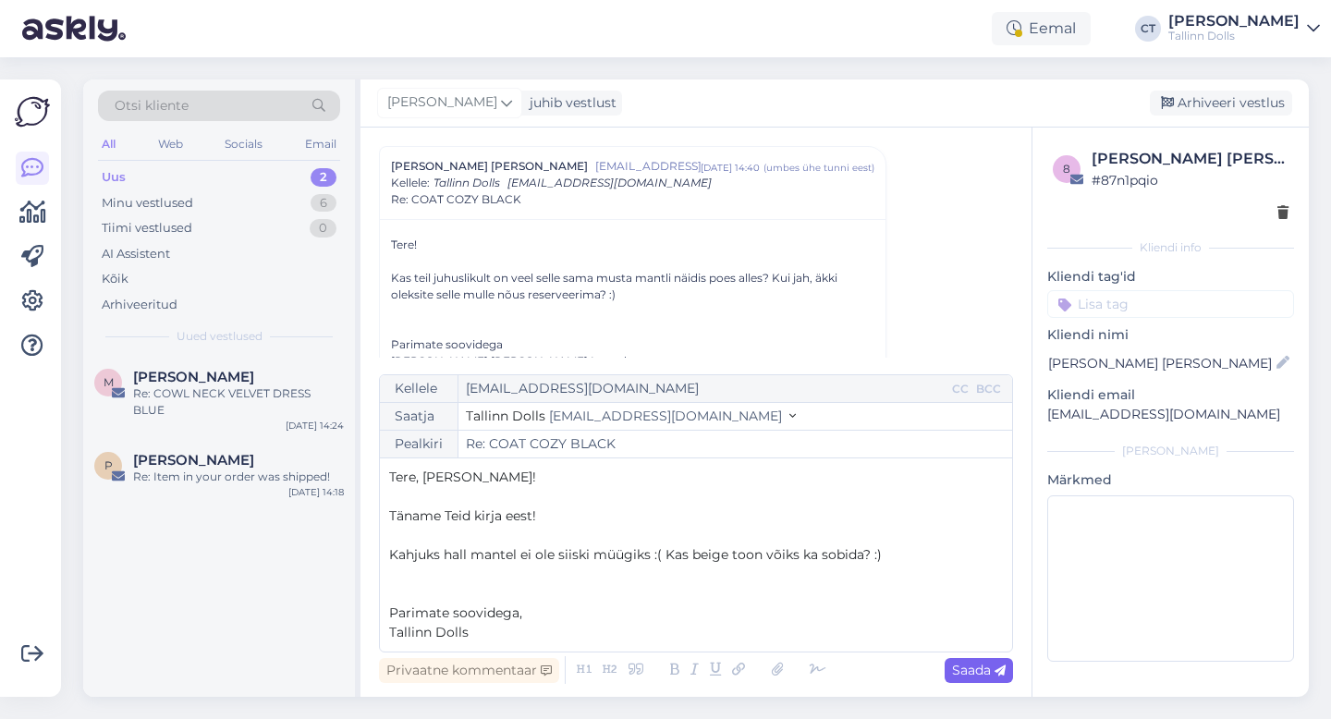
click at [990, 672] on span "Saada" at bounding box center [979, 670] width 54 height 17
type input "Re: Re: COAT COZY BLACK"
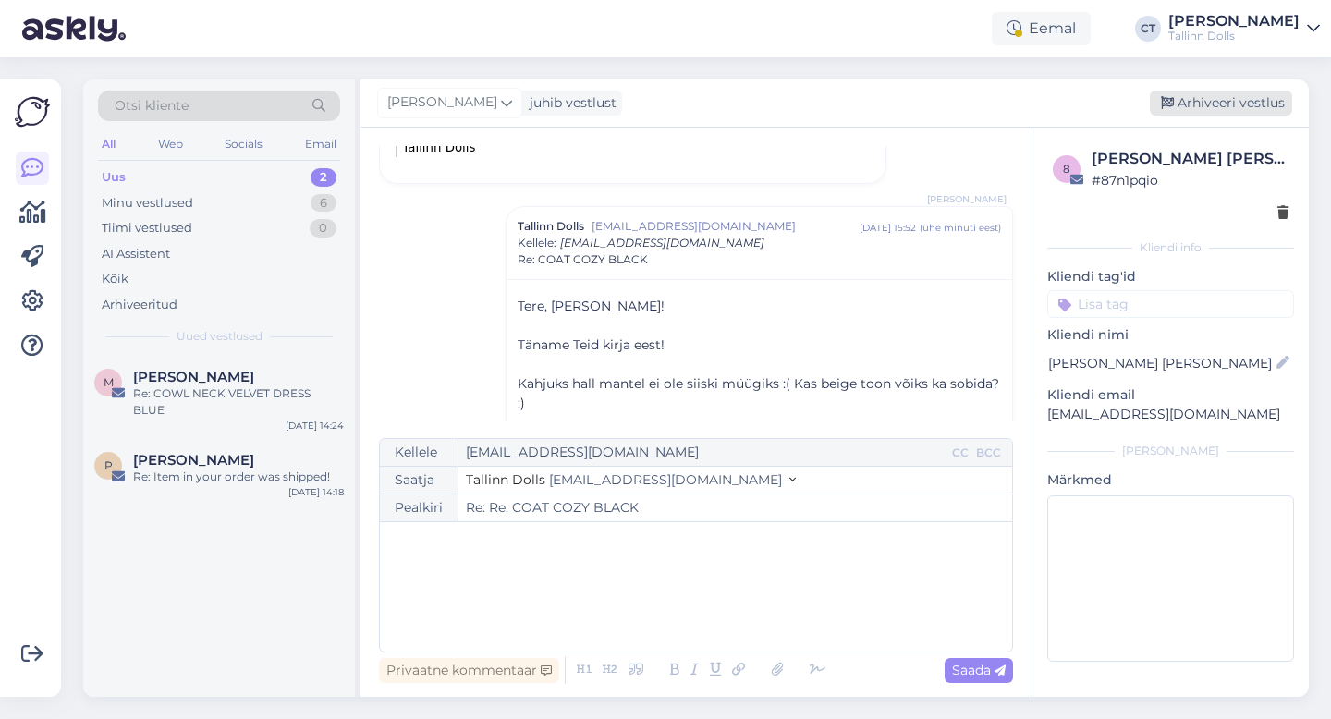
click at [1228, 97] on div "Arhiveeri vestlus" at bounding box center [1221, 103] width 142 height 25
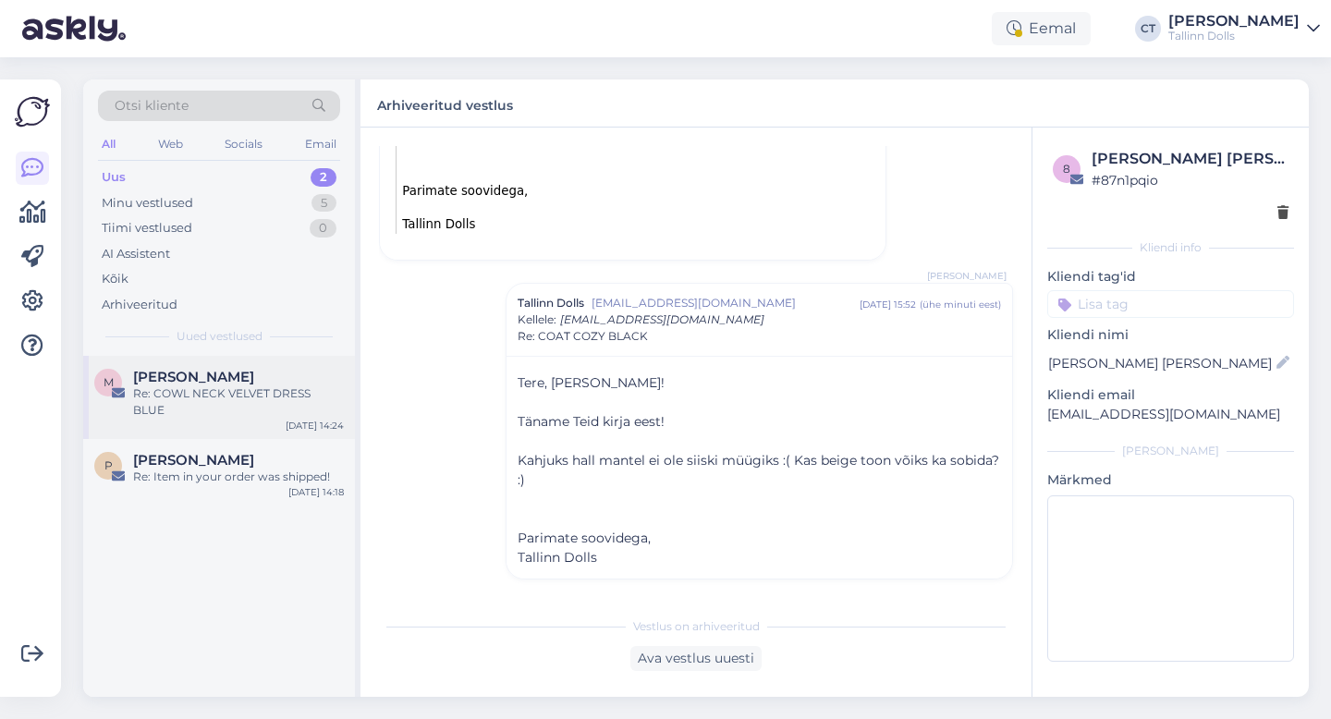
click at [212, 399] on div "Re: COWL NECK VELVET DRESS BLUE" at bounding box center [238, 401] width 211 height 33
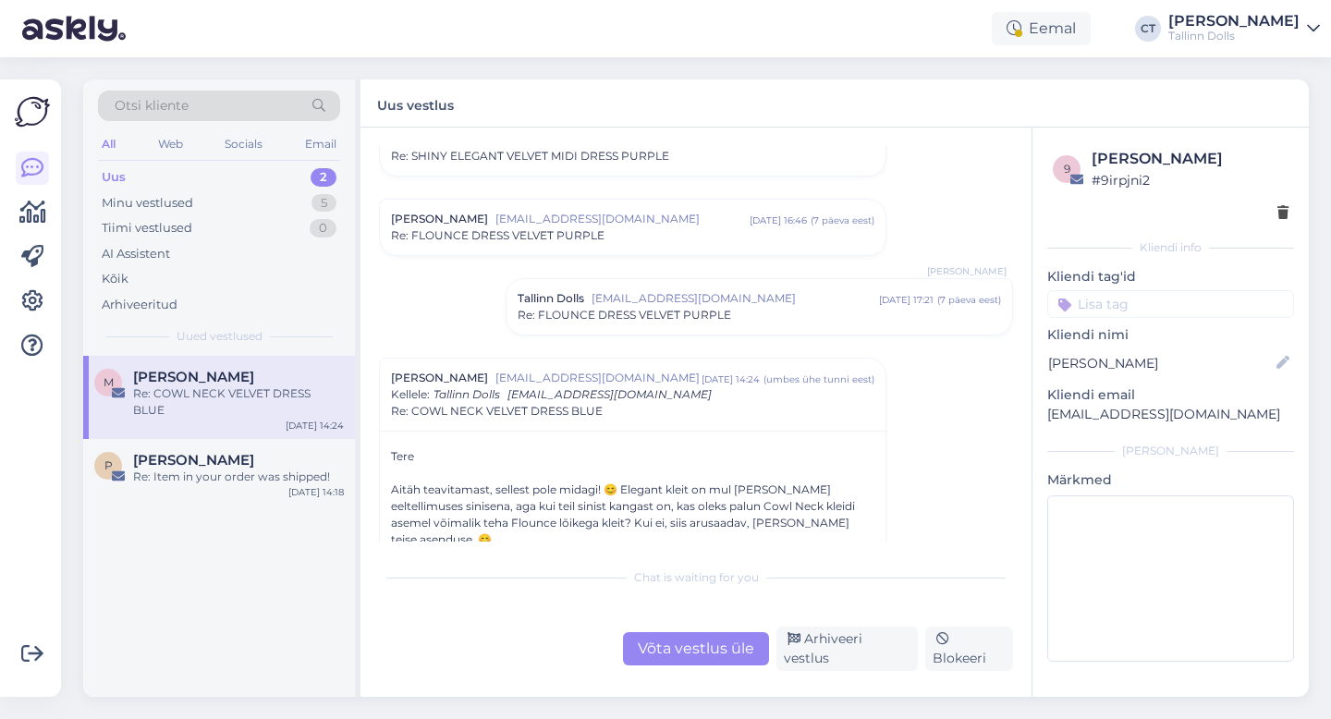
scroll to position [1395, 0]
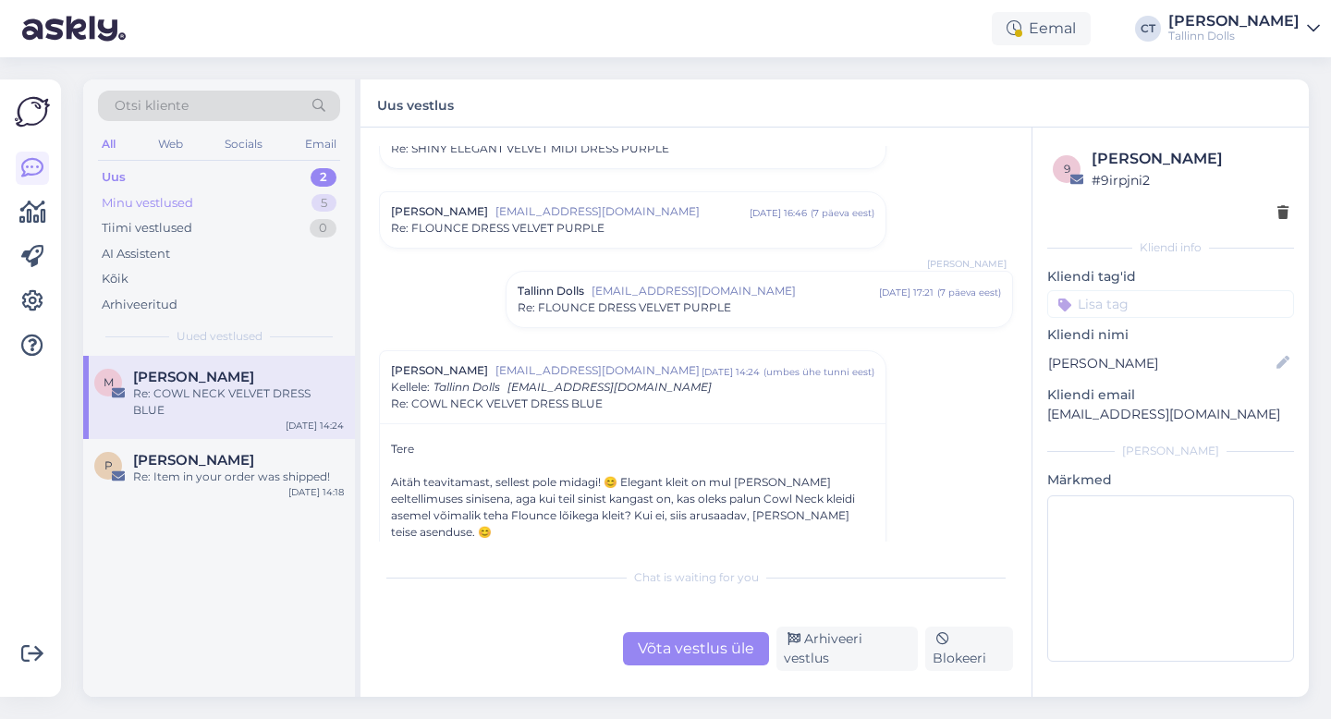
click at [205, 206] on div "Minu vestlused 5" at bounding box center [219, 203] width 242 height 26
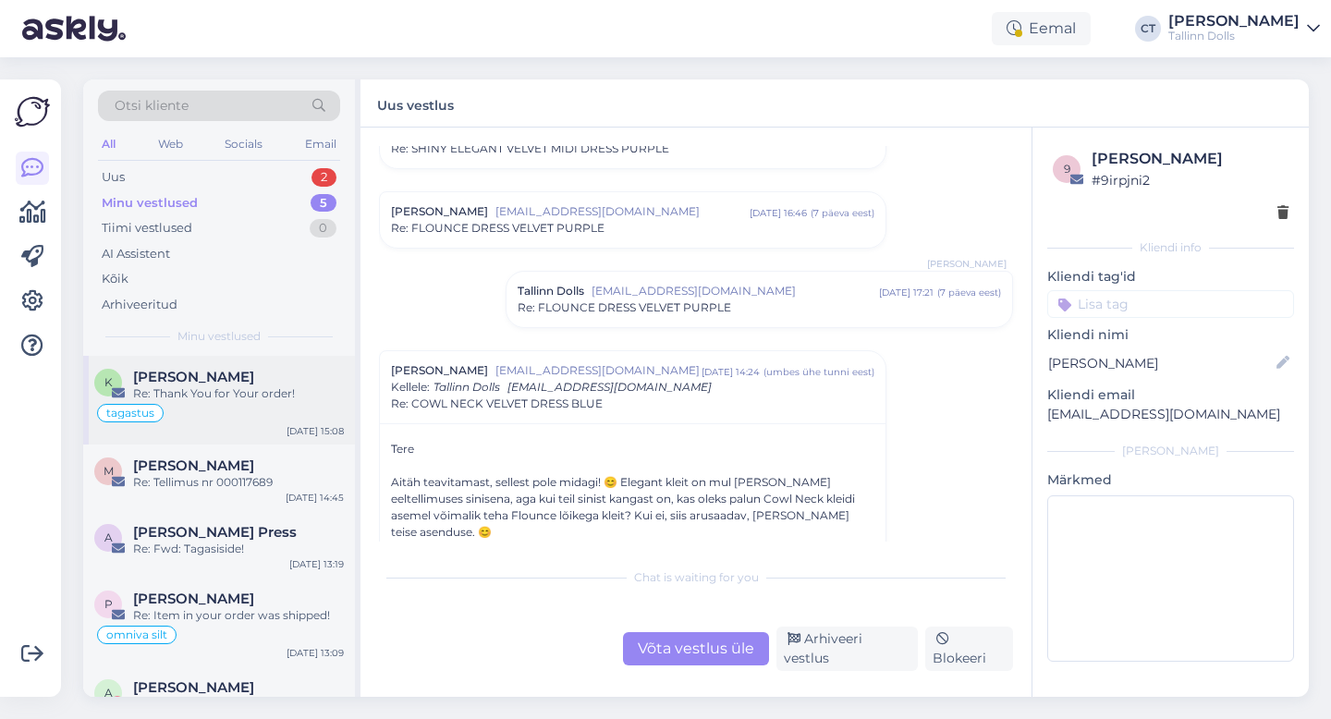
scroll to position [53, 0]
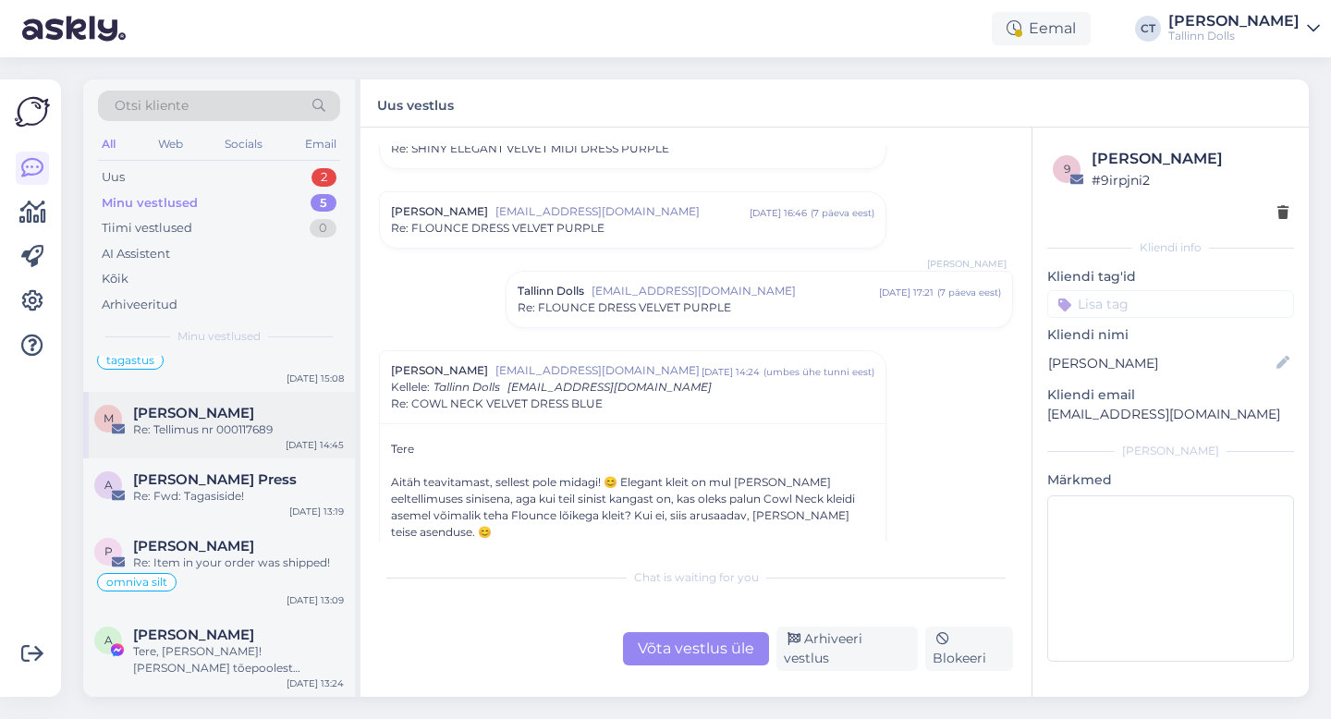
click at [207, 439] on div "M [PERSON_NAME] Re: Tellimus nr 000117689 [DATE] 14:45" at bounding box center [219, 425] width 272 height 67
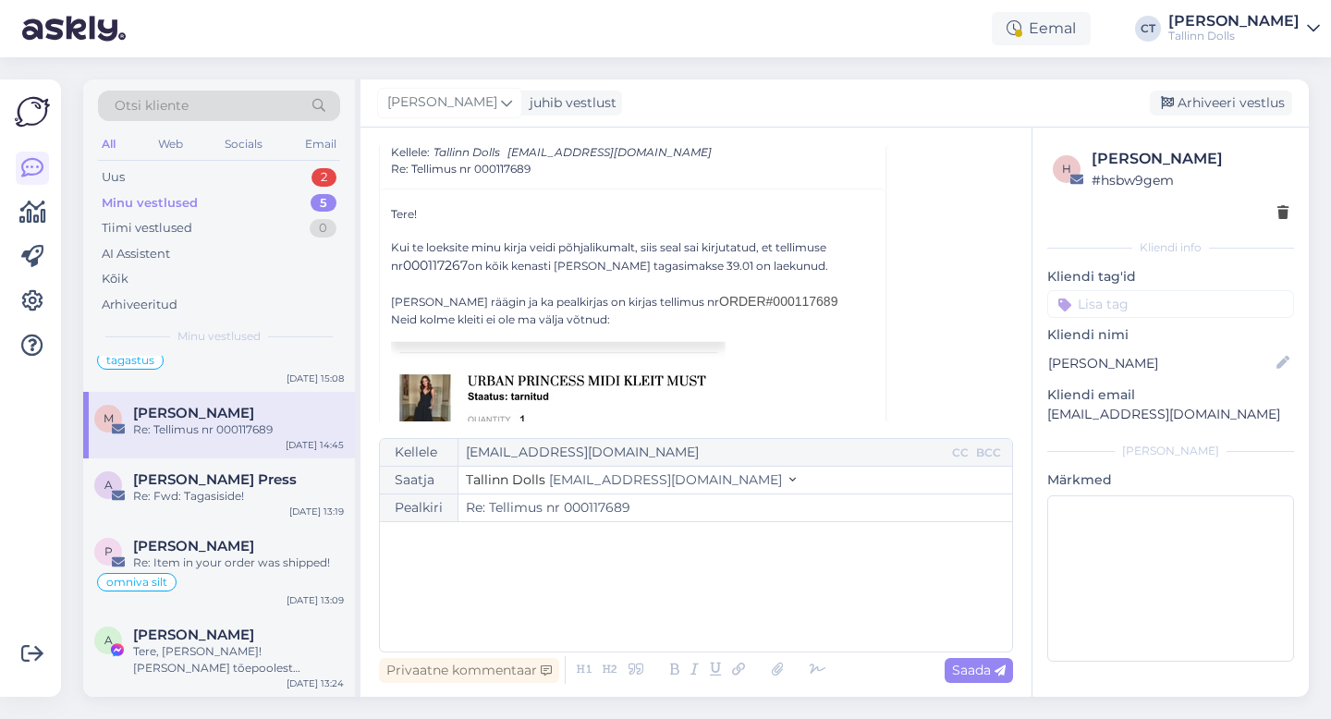
scroll to position [449, 0]
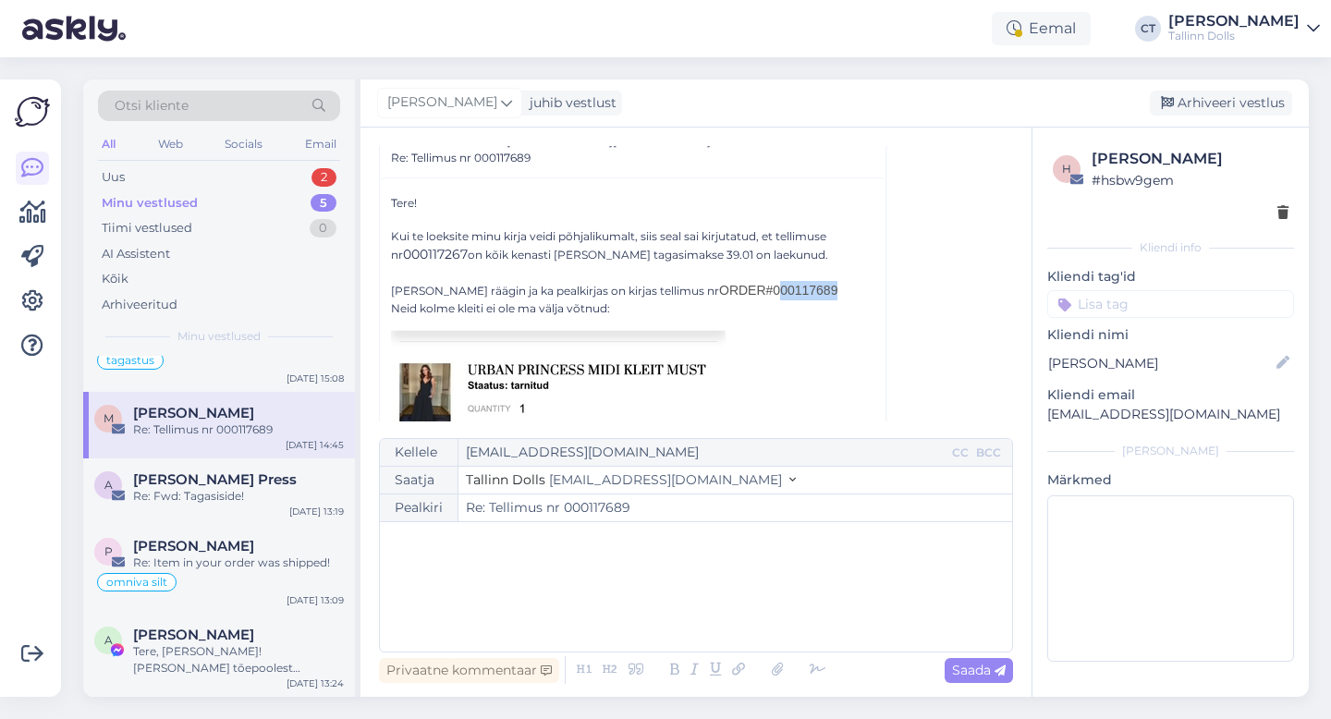
drag, startPoint x: 787, startPoint y: 291, endPoint x: 718, endPoint y: 290, distance: 69.3
click at [718, 290] on div "[PERSON_NAME] räägin ja ka pealkirjas on kirjas tellimus nr ORDER #000117689" at bounding box center [632, 290] width 483 height 19
copy span "00117689"
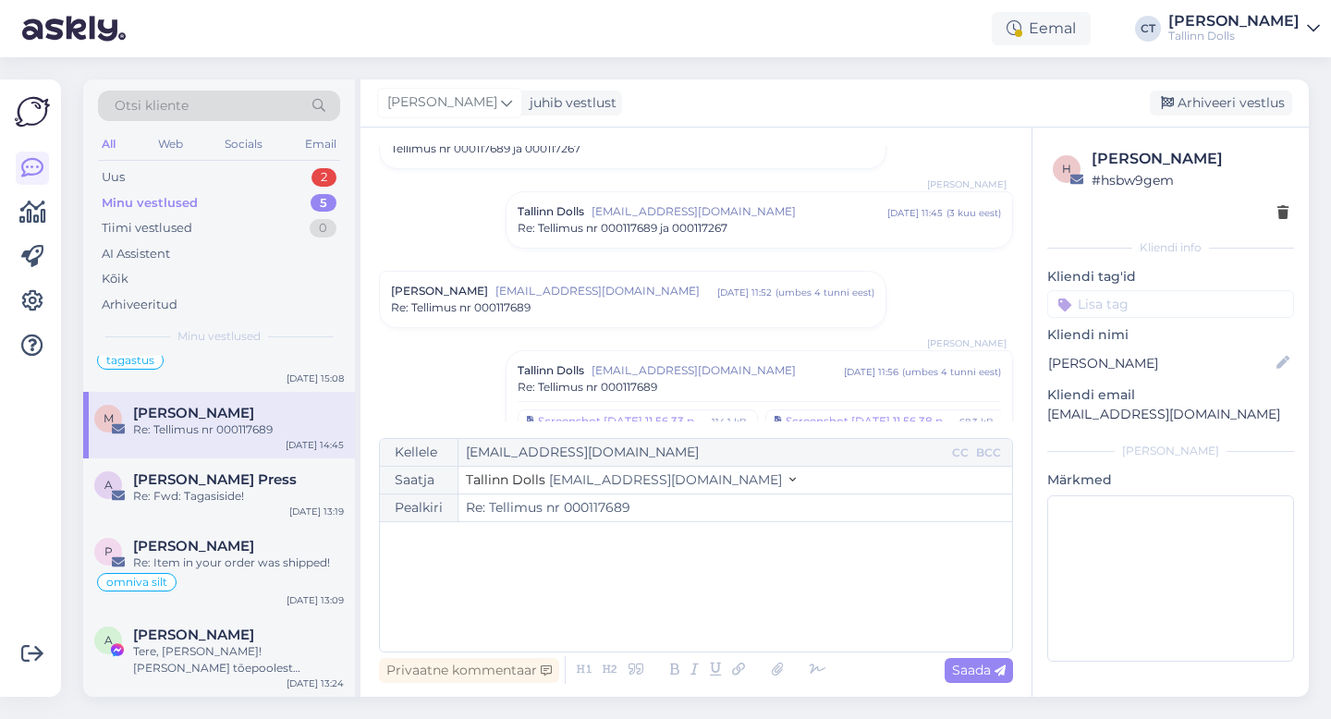
scroll to position [0, 0]
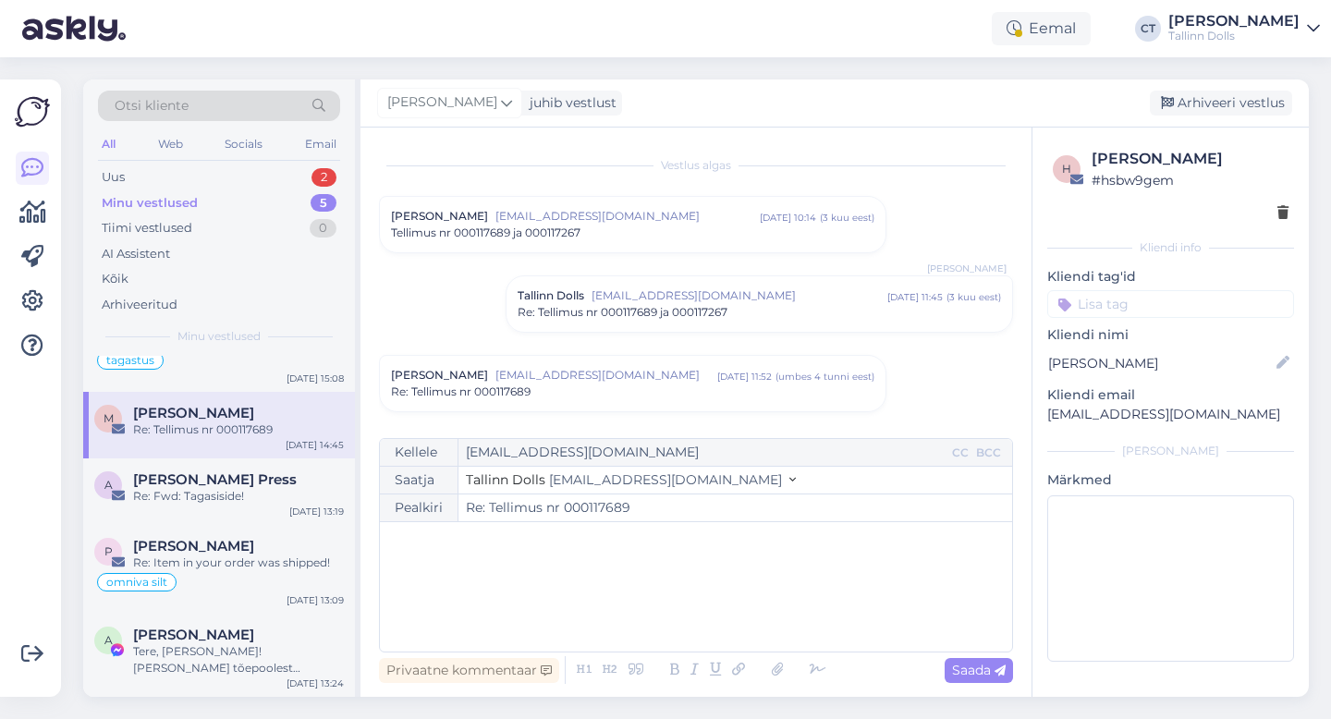
click at [565, 211] on span "[EMAIL_ADDRESS][DOMAIN_NAME]" at bounding box center [627, 216] width 264 height 17
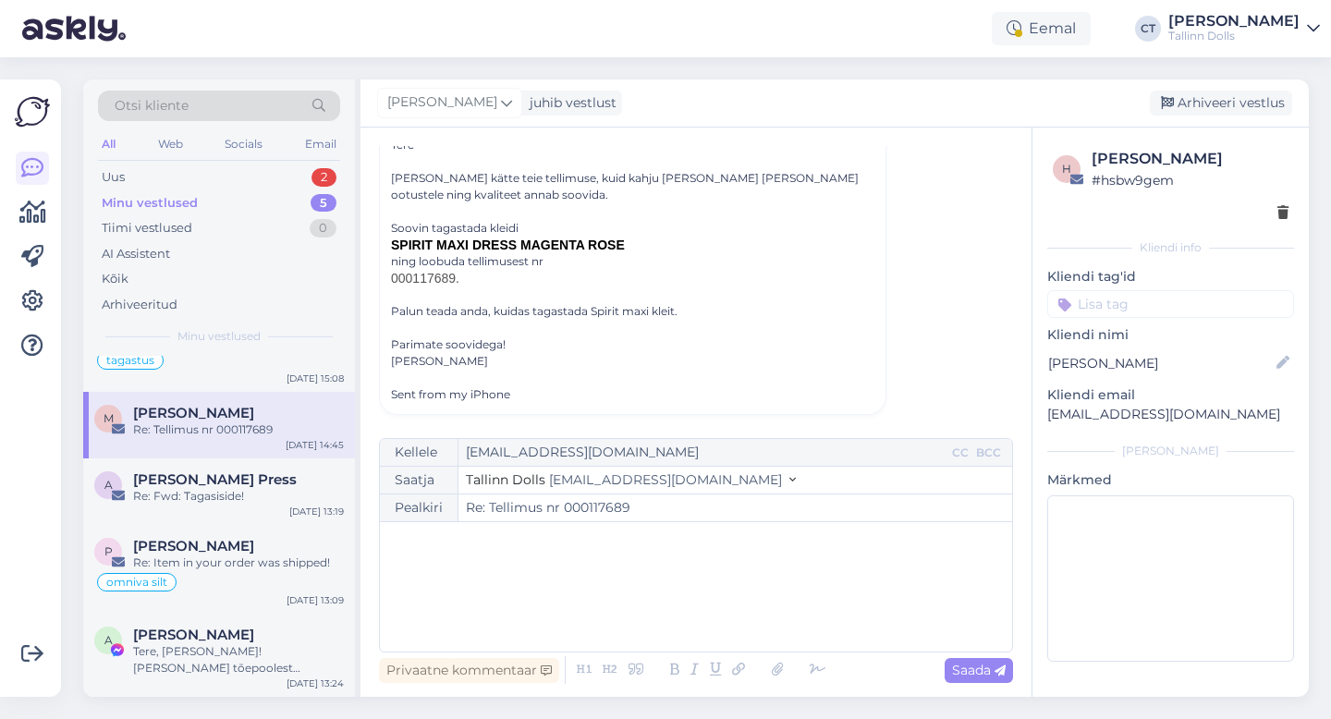
scroll to position [153, 0]
click at [654, 562] on div "﻿" at bounding box center [696, 586] width 614 height 111
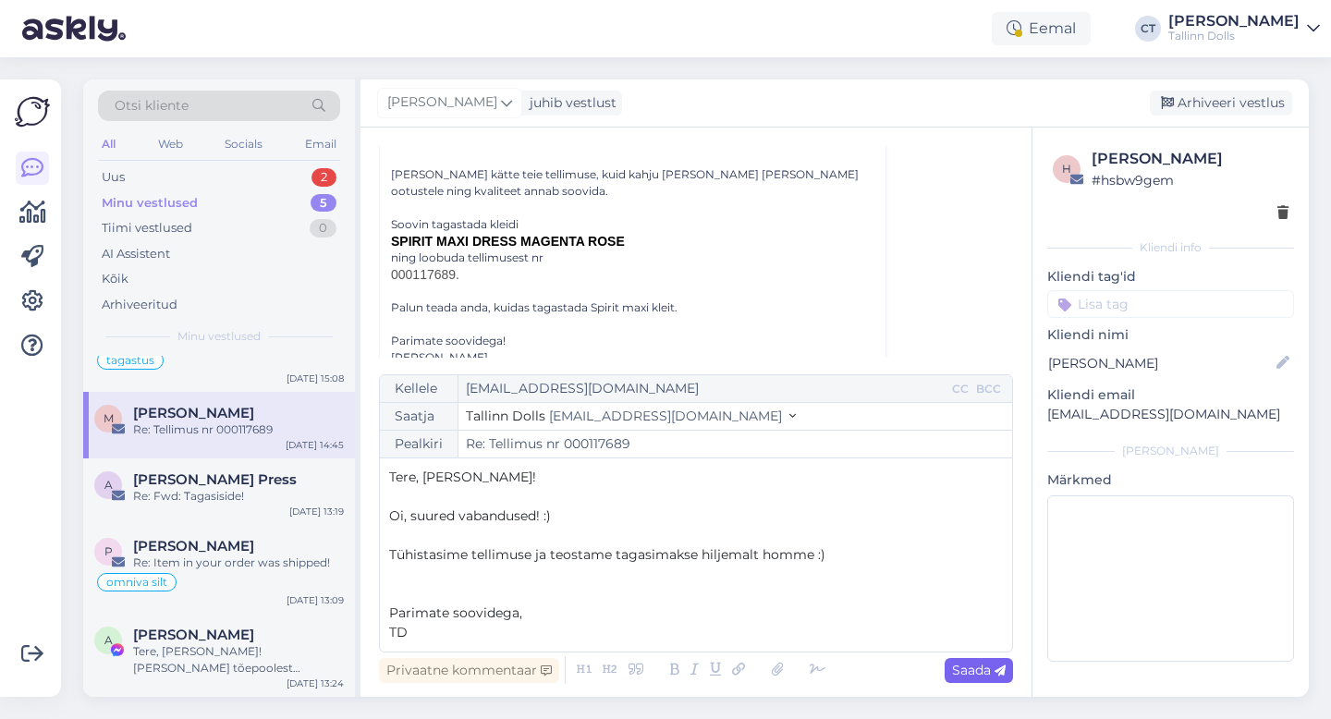
click at [969, 669] on span "Saada" at bounding box center [979, 670] width 54 height 17
type input "Re: Tellimus nr 000117689"
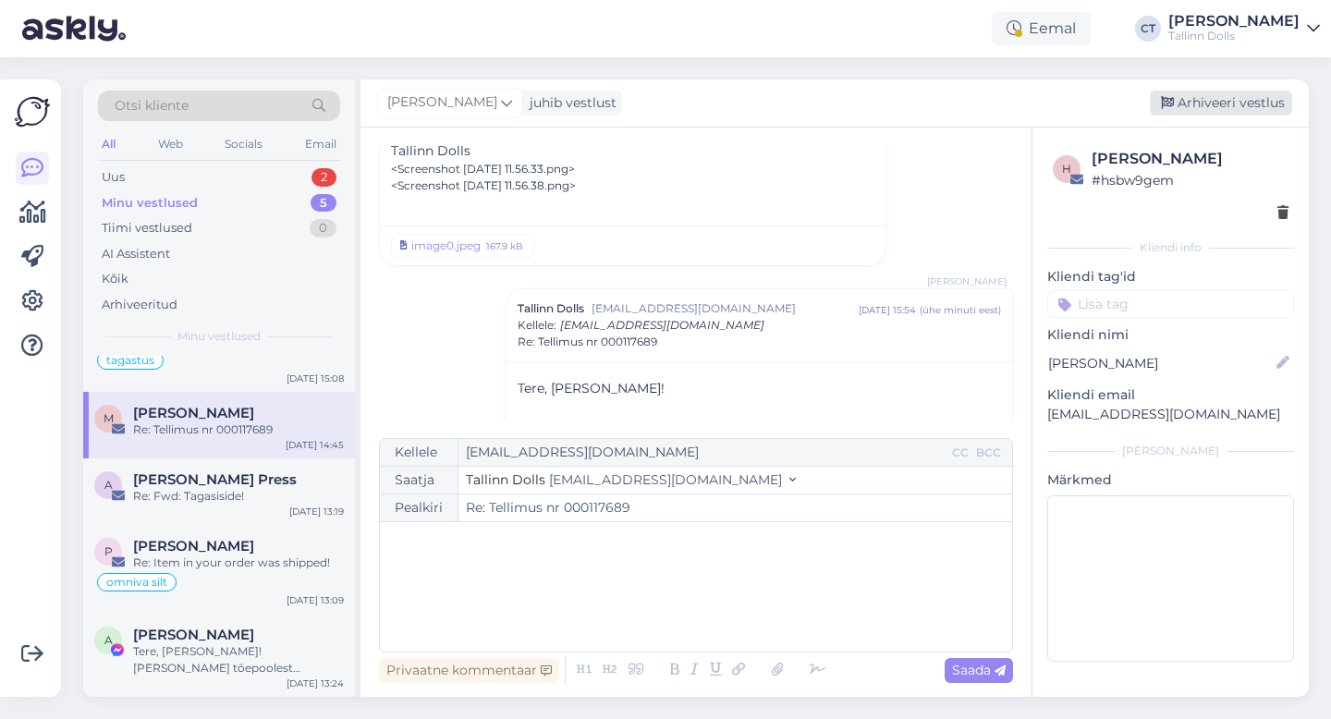
click at [1209, 97] on div "Arhiveeri vestlus" at bounding box center [1221, 103] width 142 height 25
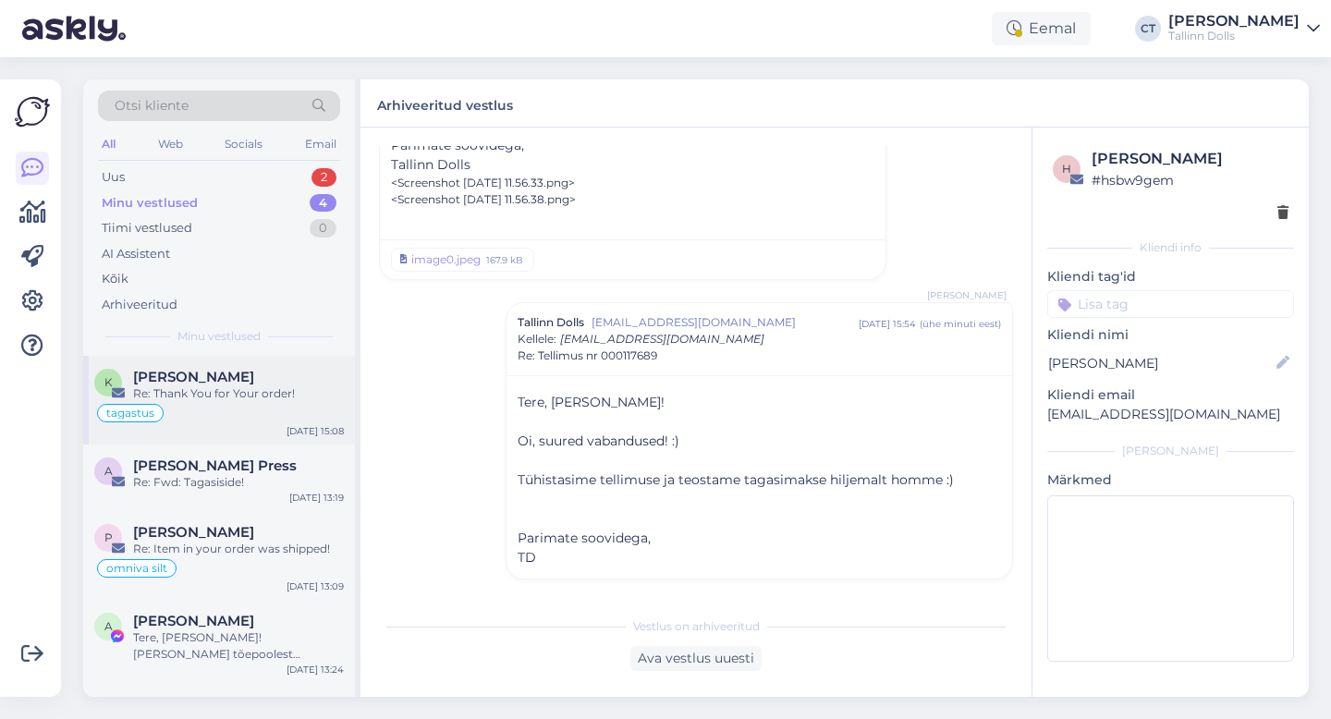
click at [203, 411] on div "tagastus" at bounding box center [219, 413] width 250 height 22
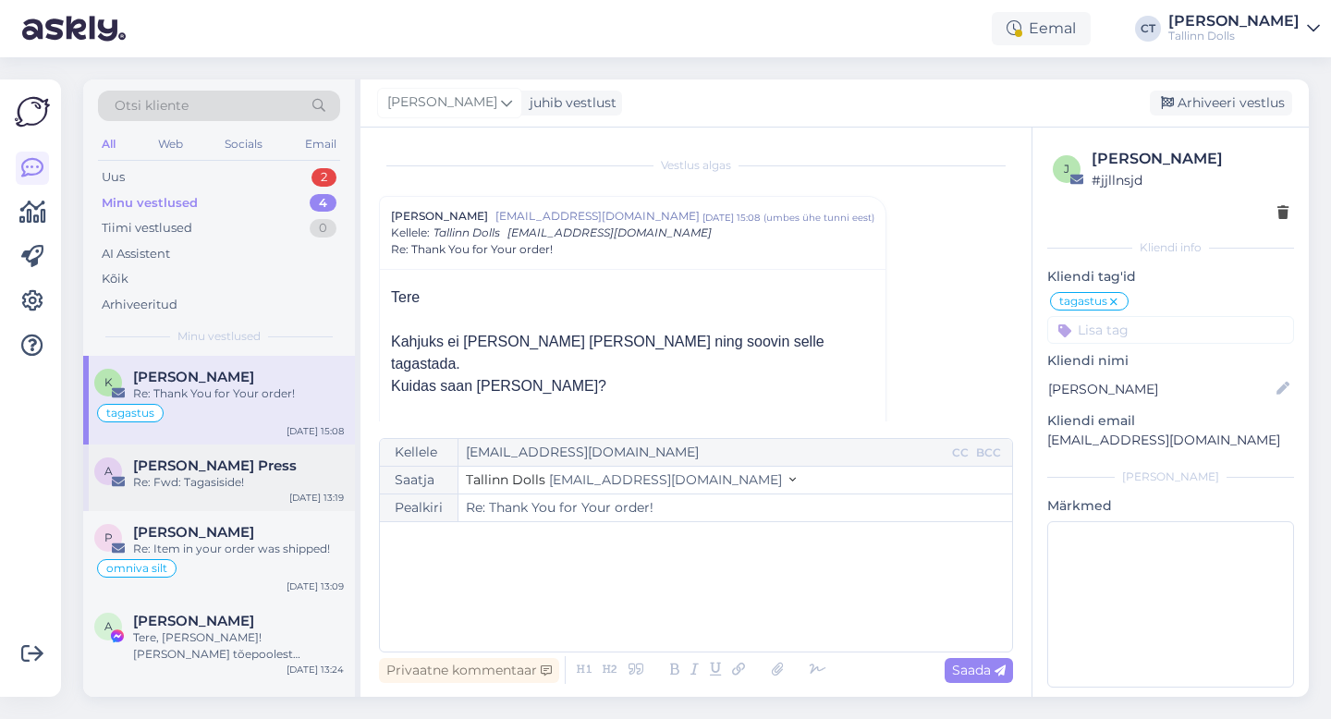
click at [207, 495] on div "A [PERSON_NAME] Press Re: Fwd: Tagasiside! [DATE] 13:19" at bounding box center [219, 478] width 272 height 67
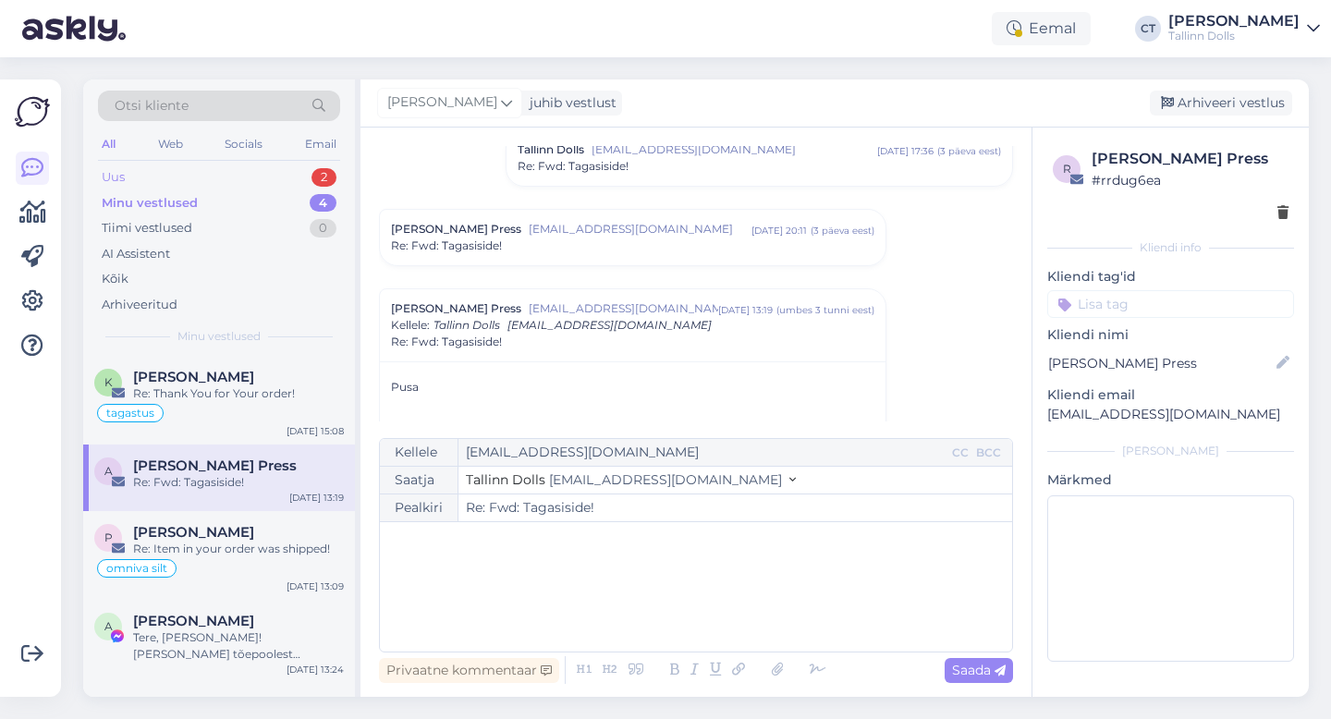
click at [189, 169] on div "Uus 2" at bounding box center [219, 177] width 242 height 26
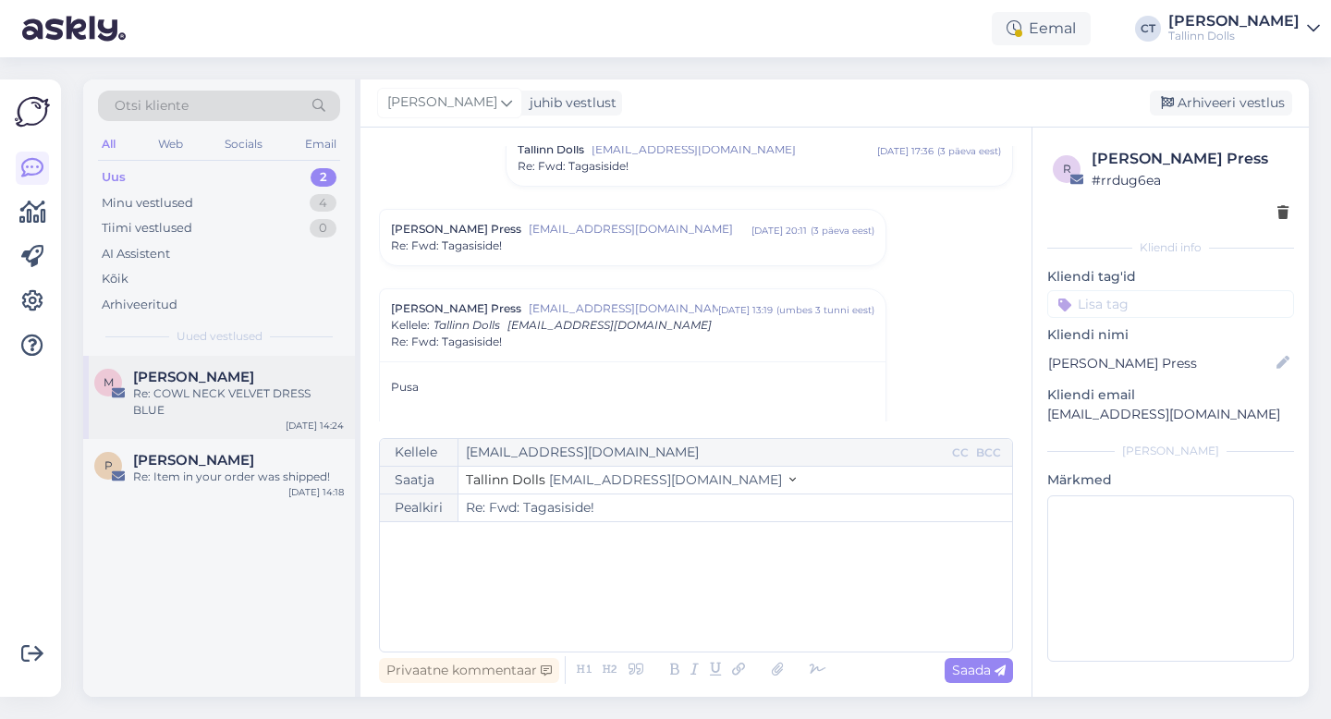
click at [219, 372] on span "[PERSON_NAME]" at bounding box center [193, 377] width 121 height 17
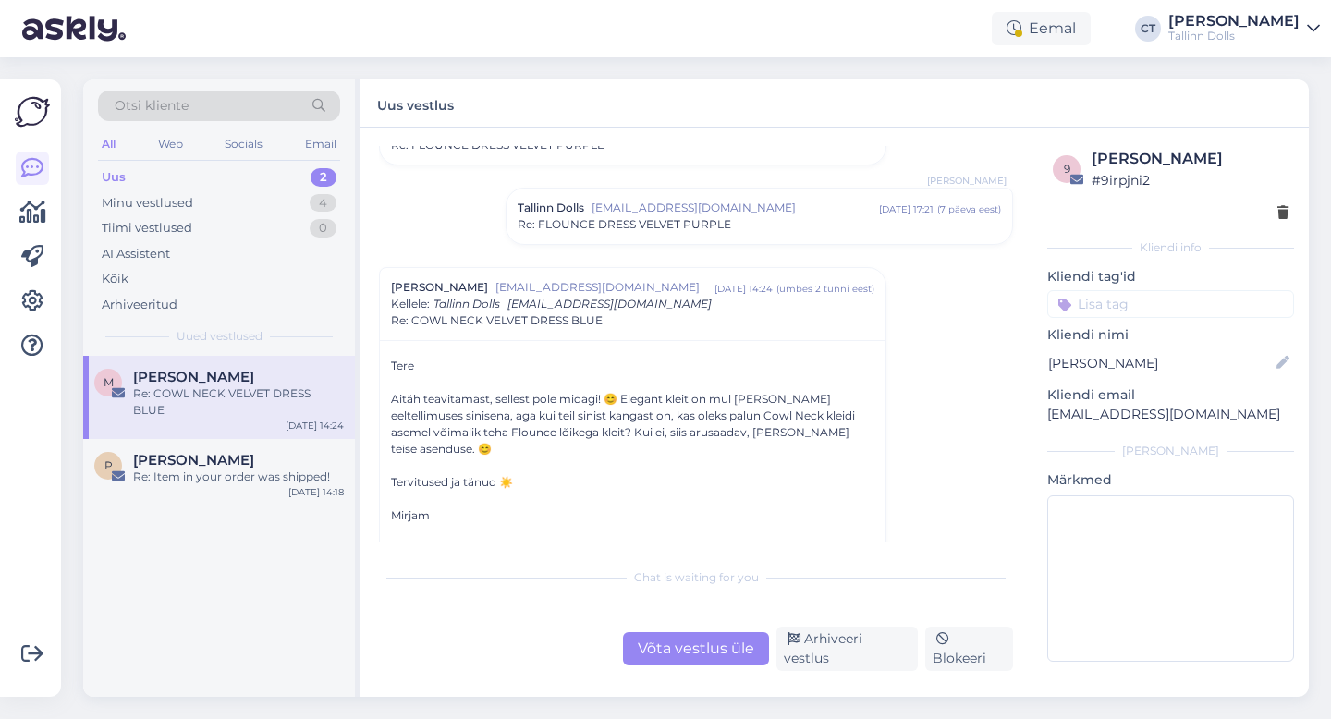
scroll to position [1482, 0]
click at [177, 469] on div "Re: Item in your order was shipped!" at bounding box center [238, 477] width 211 height 17
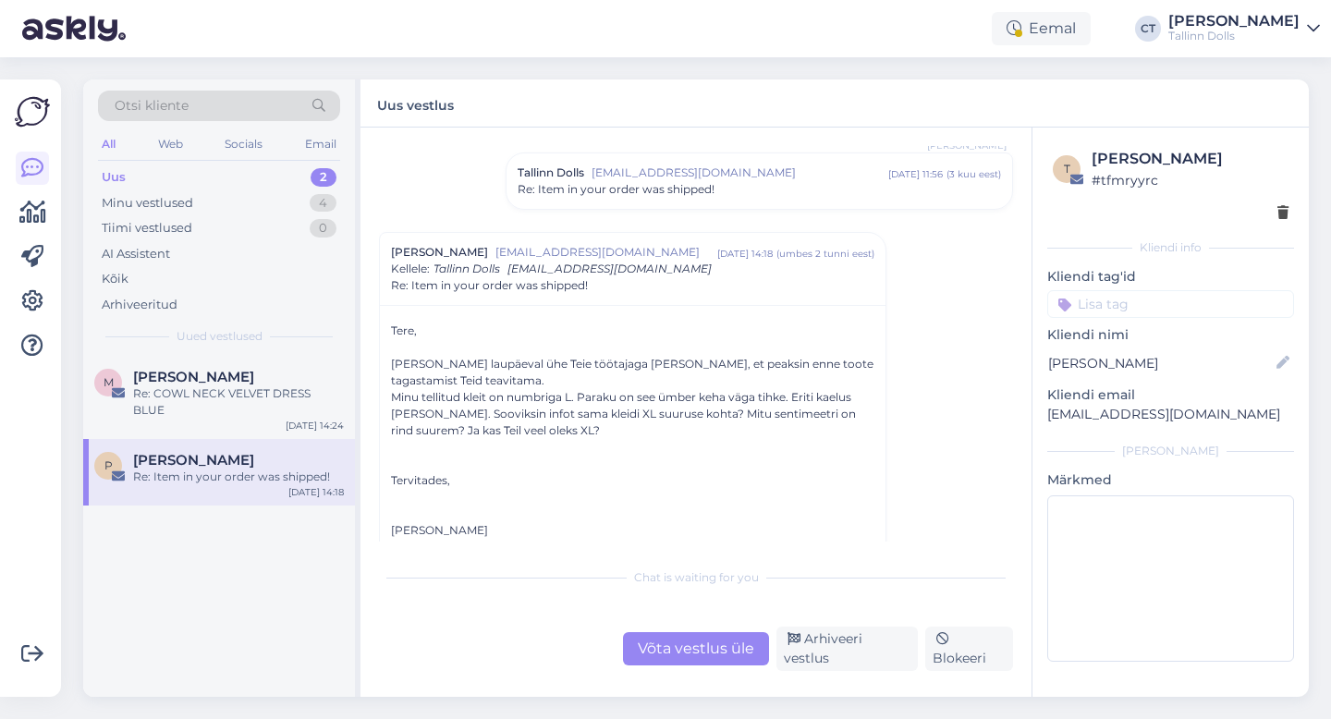
scroll to position [124, 0]
click at [698, 651] on div "Võta vestlus üle" at bounding box center [696, 648] width 146 height 33
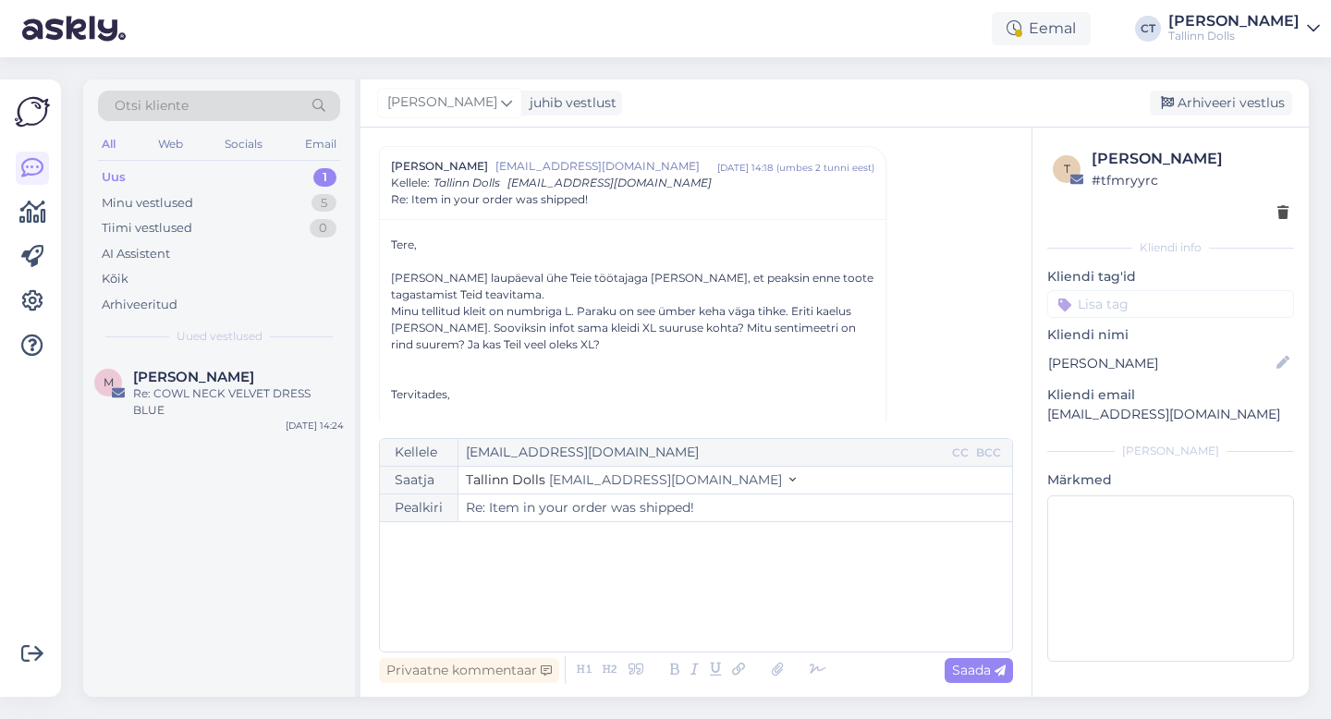
click at [690, 612] on div "﻿" at bounding box center [696, 586] width 614 height 111
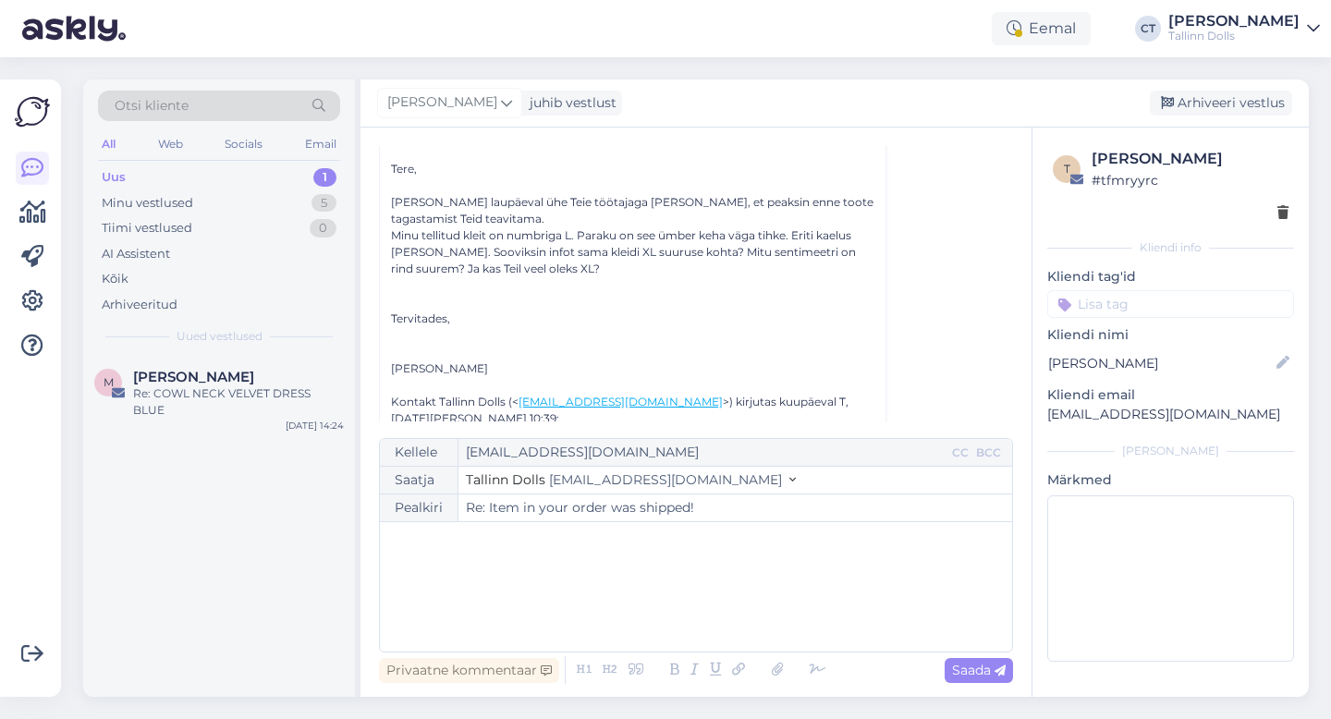
scroll to position [286, 0]
click at [633, 562] on div "﻿" at bounding box center [696, 586] width 614 height 111
click at [612, 585] on div "﻿" at bounding box center [696, 586] width 614 height 111
click at [647, 574] on span "Kahjuks ei [PERSON_NAME] enam lillat Bliss kleiti XL-suuruses." at bounding box center [591, 579] width 405 height 17
click at [774, 585] on p "Kahjuks ei [PERSON_NAME] enam lillat Bliss kleite XL-suuruses." at bounding box center [696, 579] width 614 height 19
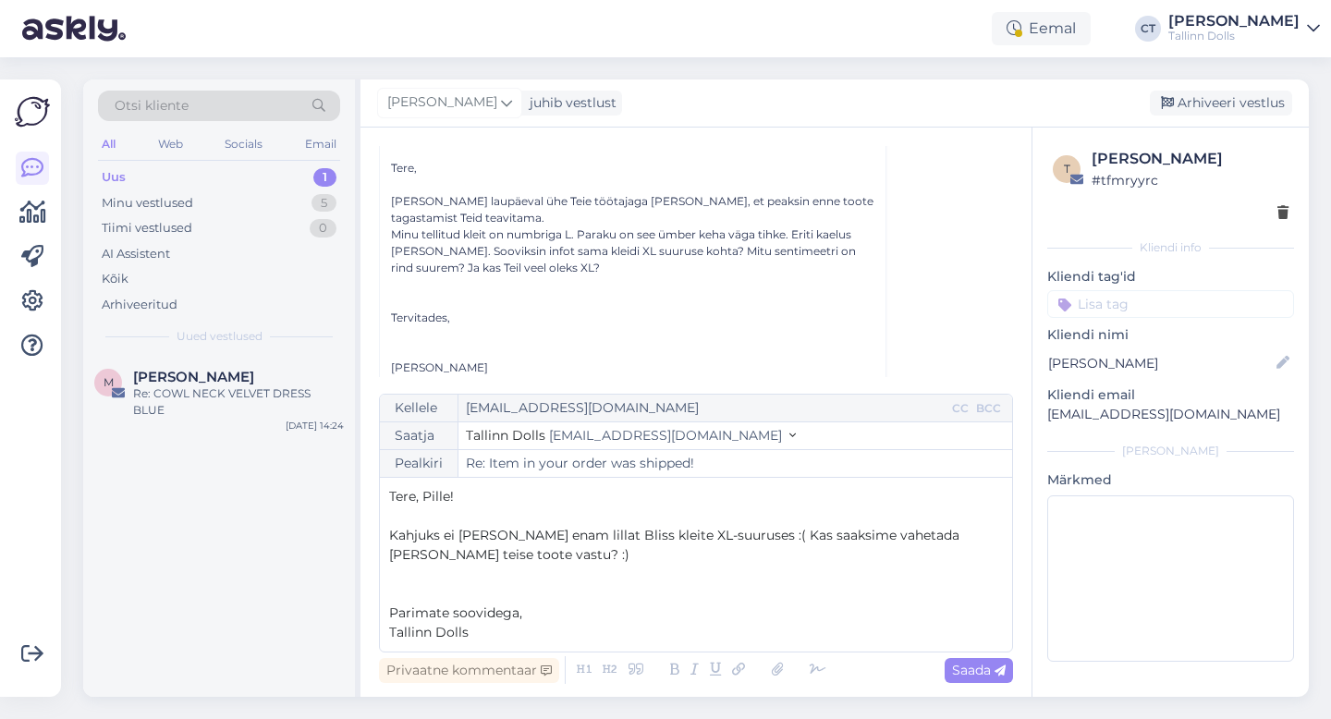
click at [830, 554] on p "Kahjuks ei [PERSON_NAME] enam lillat Bliss kleite XL-suuruses :( Kas saaksime v…" at bounding box center [696, 545] width 614 height 39
drag, startPoint x: 777, startPoint y: 534, endPoint x: 747, endPoint y: 534, distance: 30.5
click at [748, 534] on span "Kahjuks ei [PERSON_NAME] enam lillat Bliss kleite XL-suuruses :( Kas saaksime v…" at bounding box center [676, 545] width 574 height 36
click at [597, 552] on p "Kahjuks ei [PERSON_NAME] enam lillat Bliss kleite XL-suuruses :( Saaksime vahet…" at bounding box center [696, 545] width 614 height 39
click at [996, 667] on icon at bounding box center [999, 670] width 11 height 11
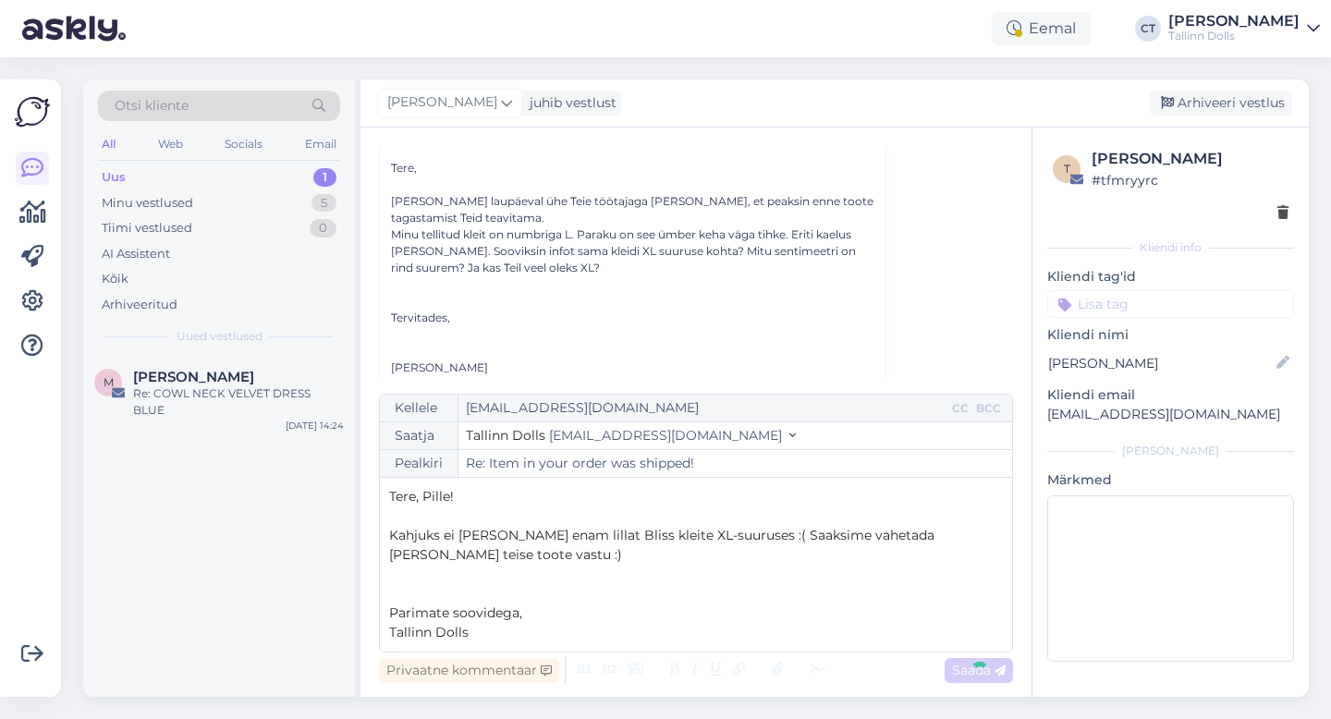
type input "Re: Re: Item in your order was shipped!"
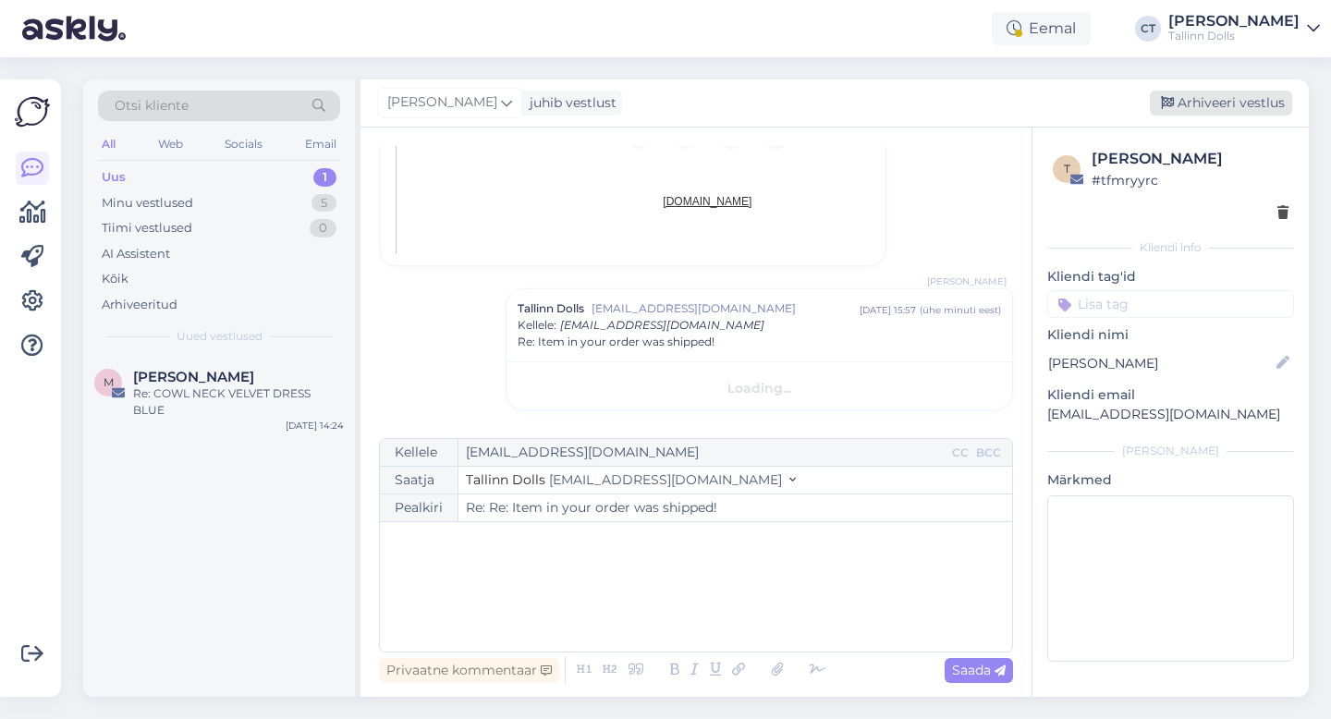
scroll to position [1409, 0]
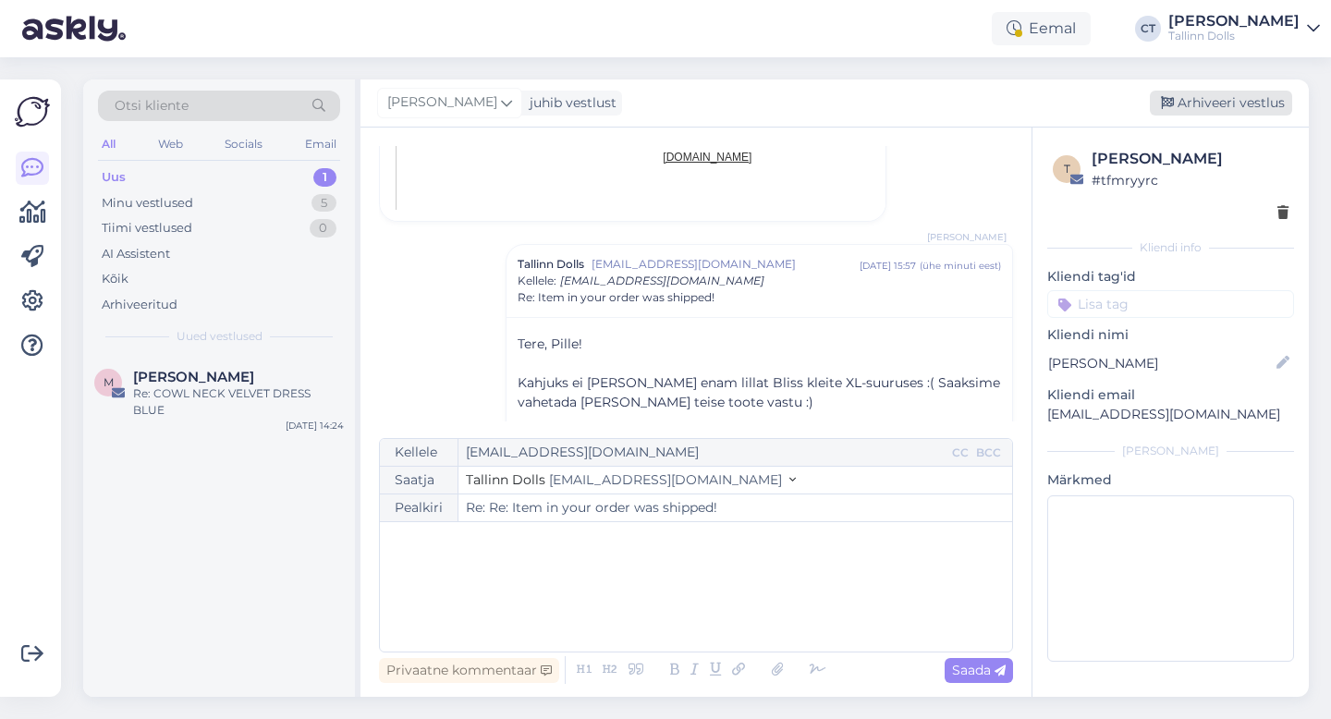
click at [1212, 105] on div "Arhiveeri vestlus" at bounding box center [1221, 103] width 142 height 25
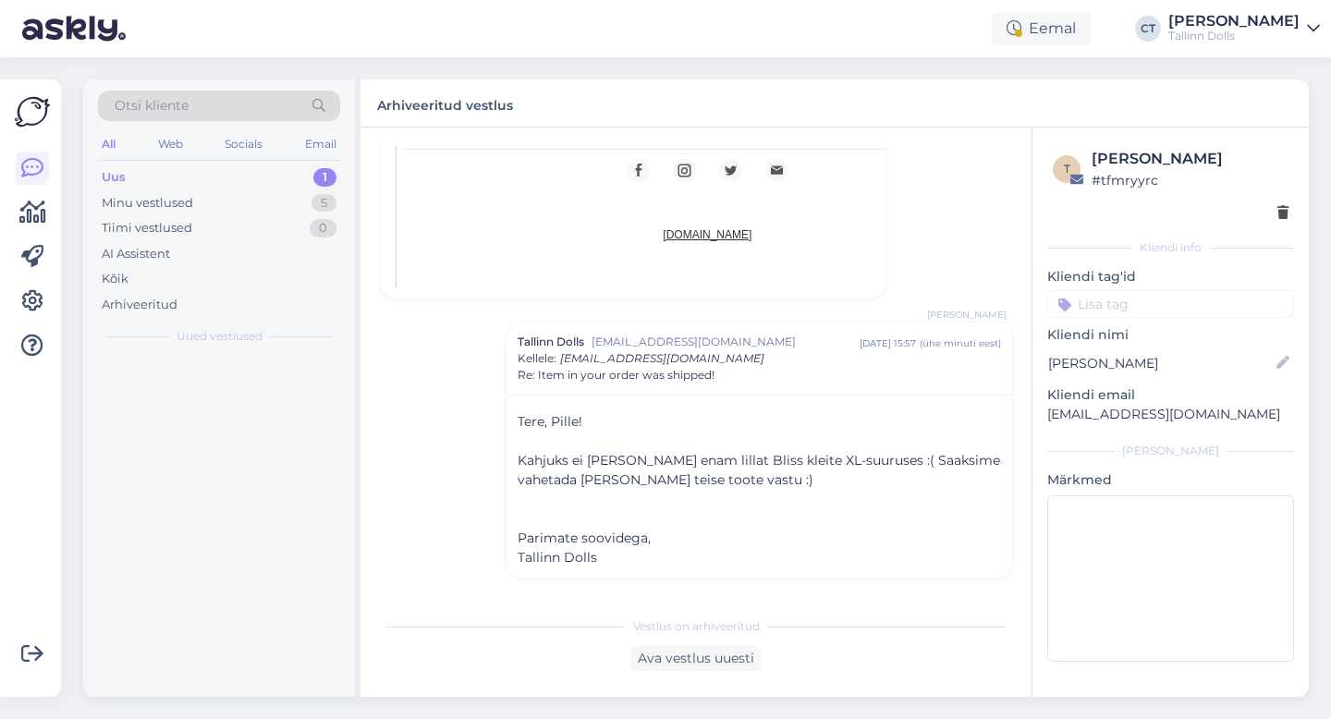
scroll to position [1332, 0]
click at [213, 172] on div "Uus 1" at bounding box center [219, 177] width 242 height 26
click at [207, 218] on div "Tiimi vestlused 0" at bounding box center [219, 228] width 242 height 26
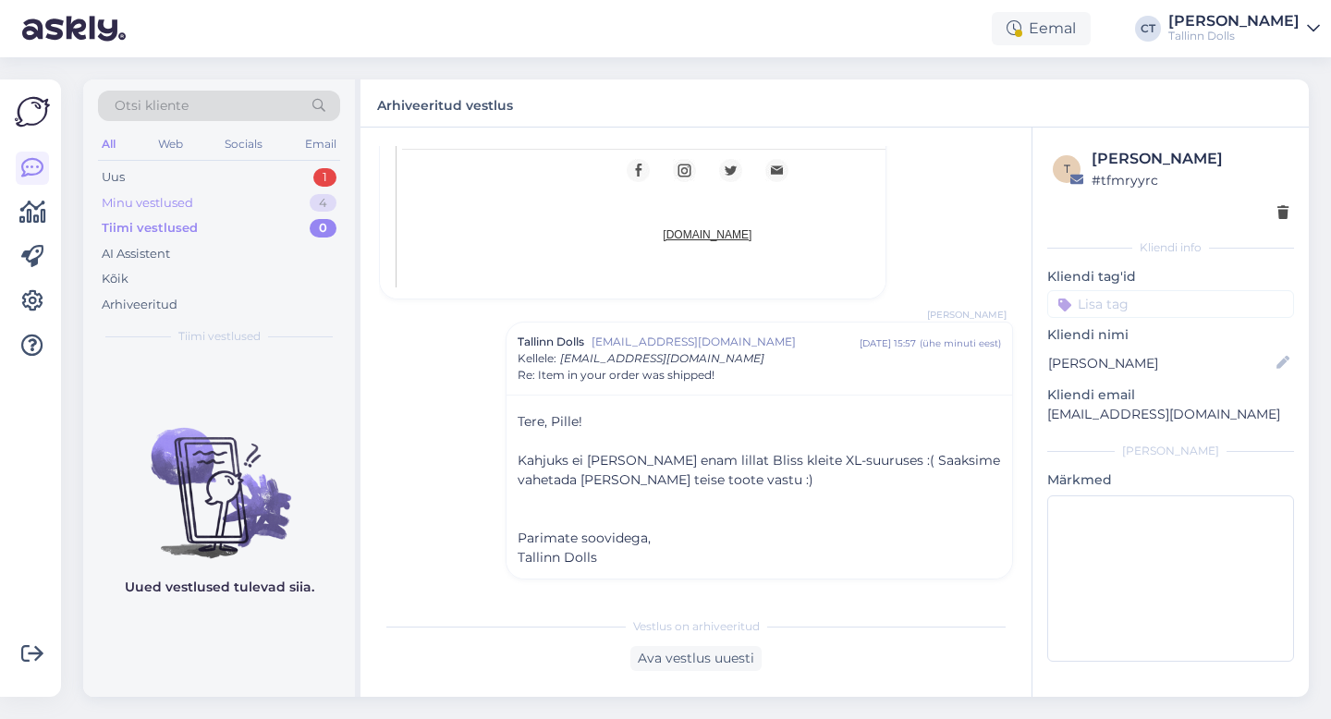
click at [204, 201] on div "Minu vestlused 4" at bounding box center [219, 203] width 242 height 26
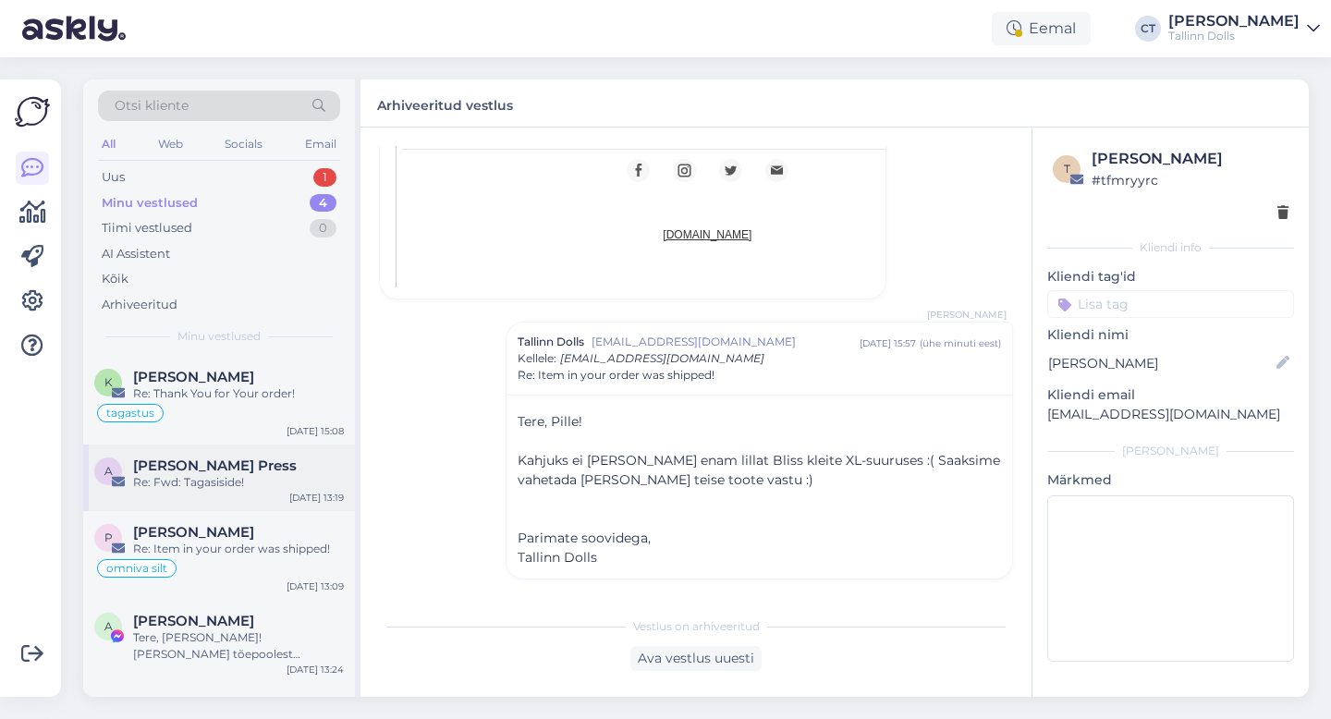
click at [230, 487] on div "Re: Fwd: Tagasiside!" at bounding box center [238, 482] width 211 height 17
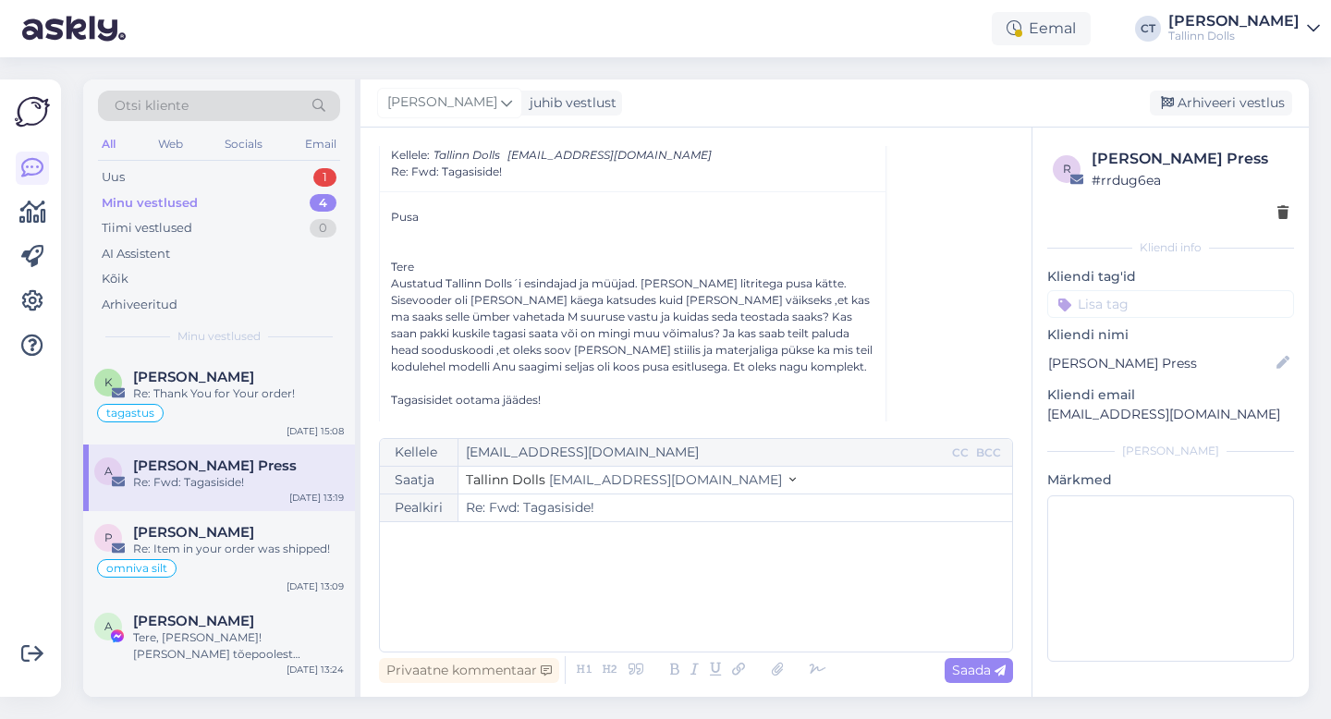
scroll to position [469, 0]
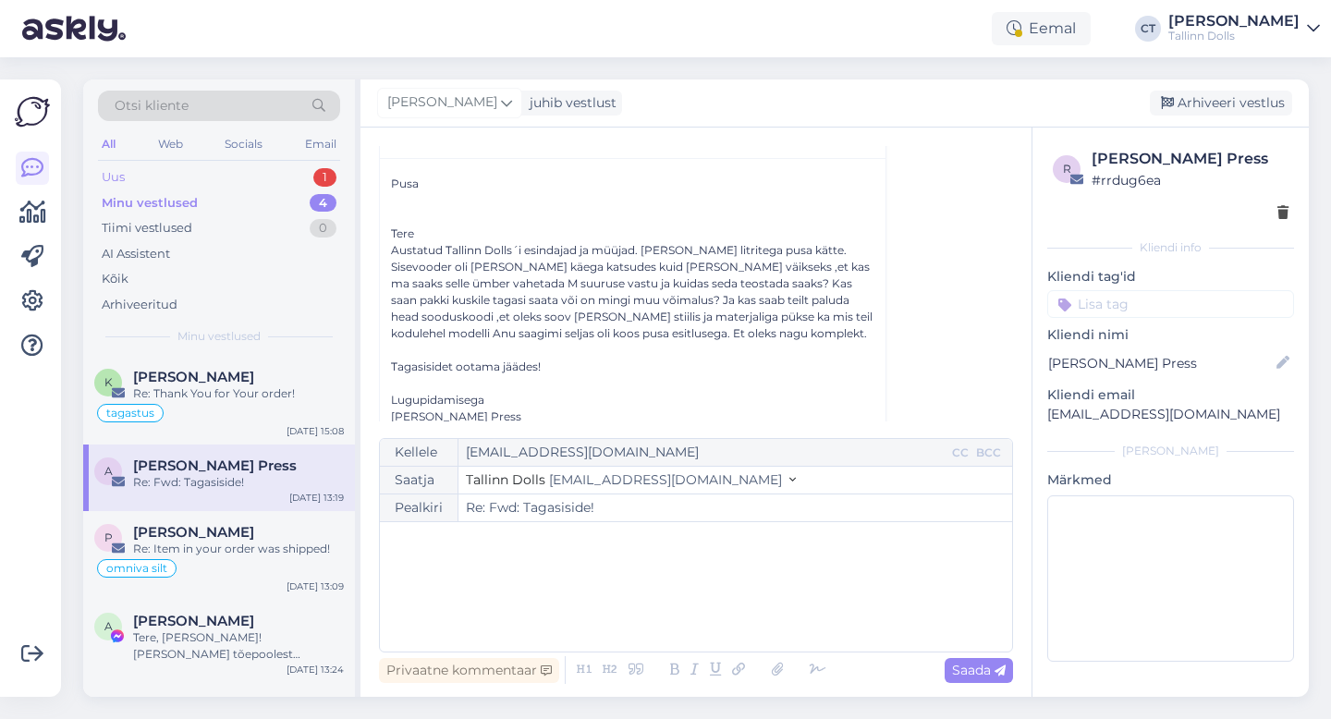
click at [231, 174] on div "Uus 1" at bounding box center [219, 177] width 242 height 26
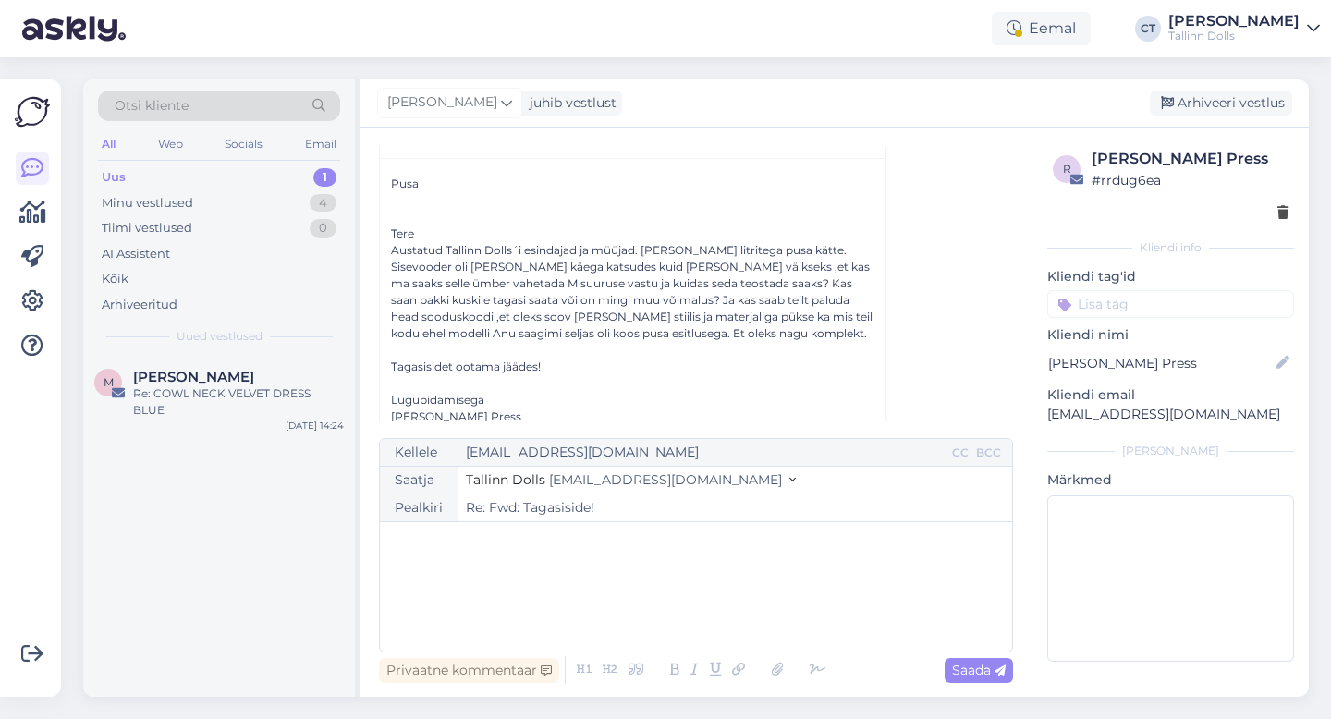
click at [231, 174] on div "Uus 1" at bounding box center [219, 177] width 242 height 26
click at [227, 200] on div "Minu vestlused 4" at bounding box center [219, 203] width 242 height 26
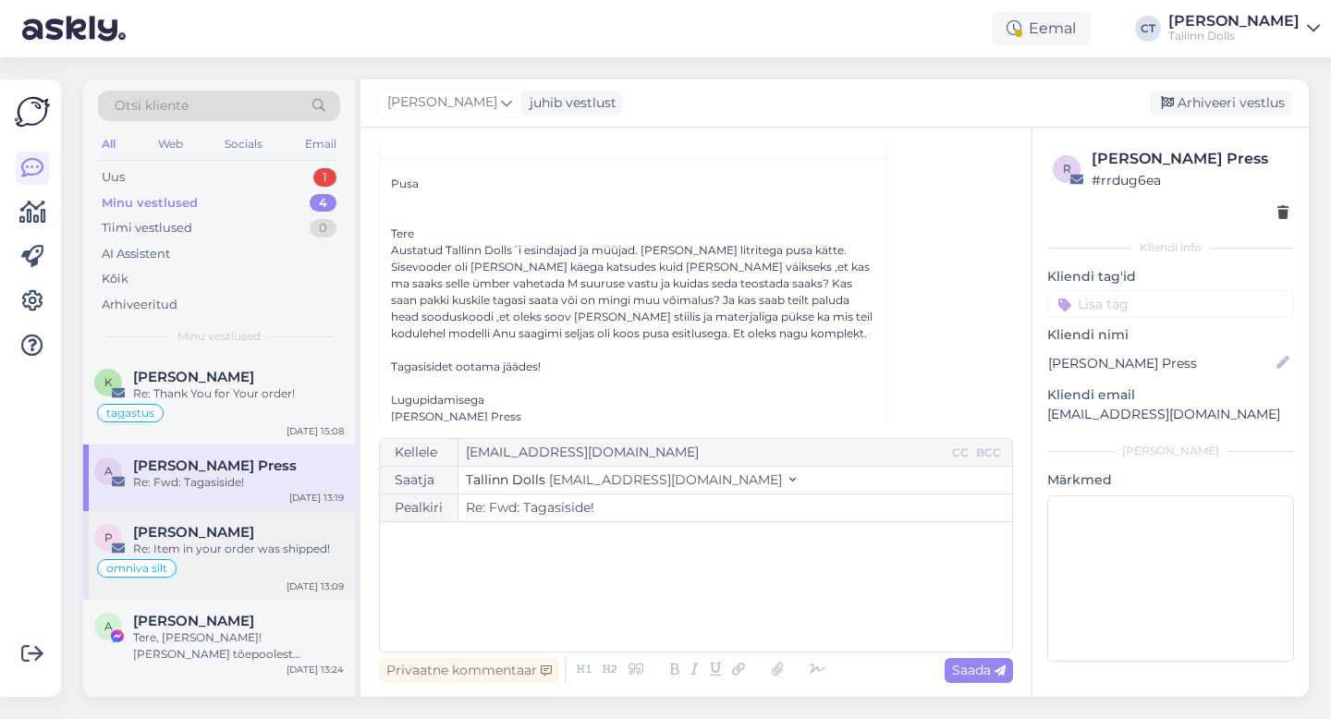
click at [239, 568] on div "omniva silt" at bounding box center [219, 568] width 250 height 22
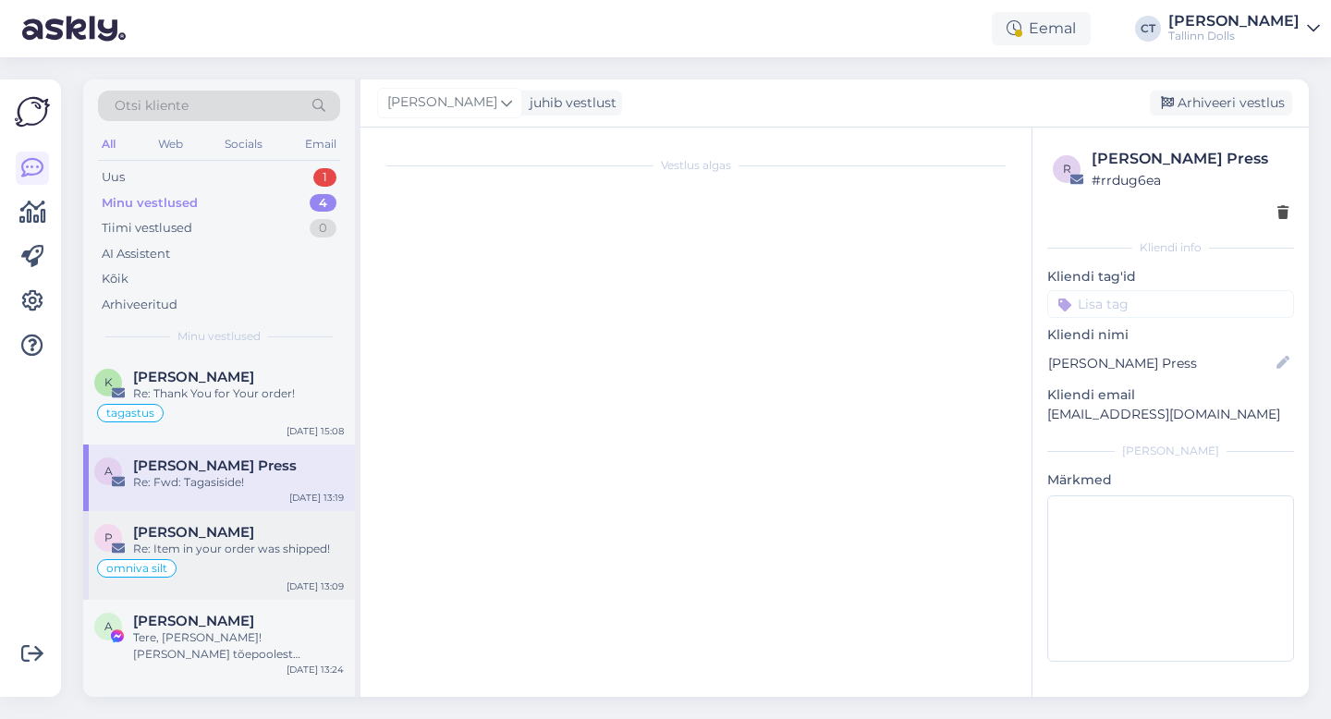
scroll to position [106, 0]
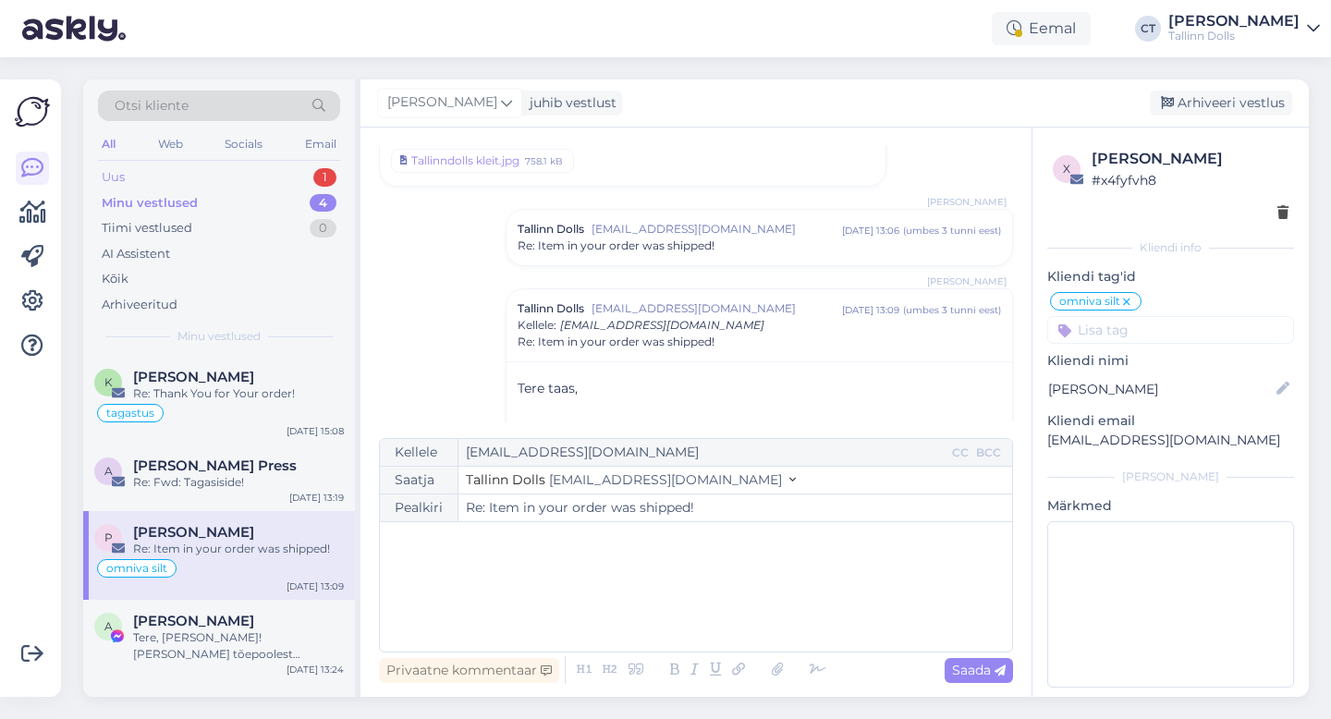
click at [246, 174] on div "Uus 1" at bounding box center [219, 177] width 242 height 26
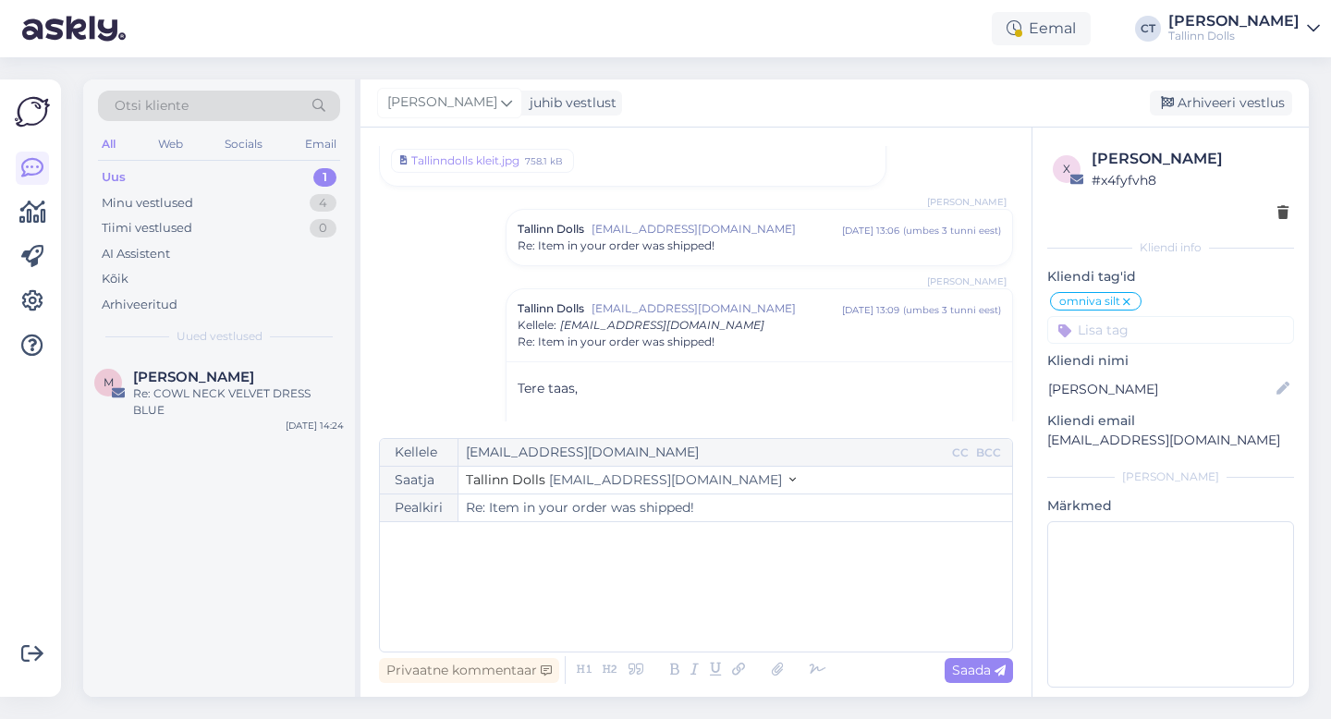
click at [246, 174] on div "Uus 1" at bounding box center [219, 177] width 242 height 26
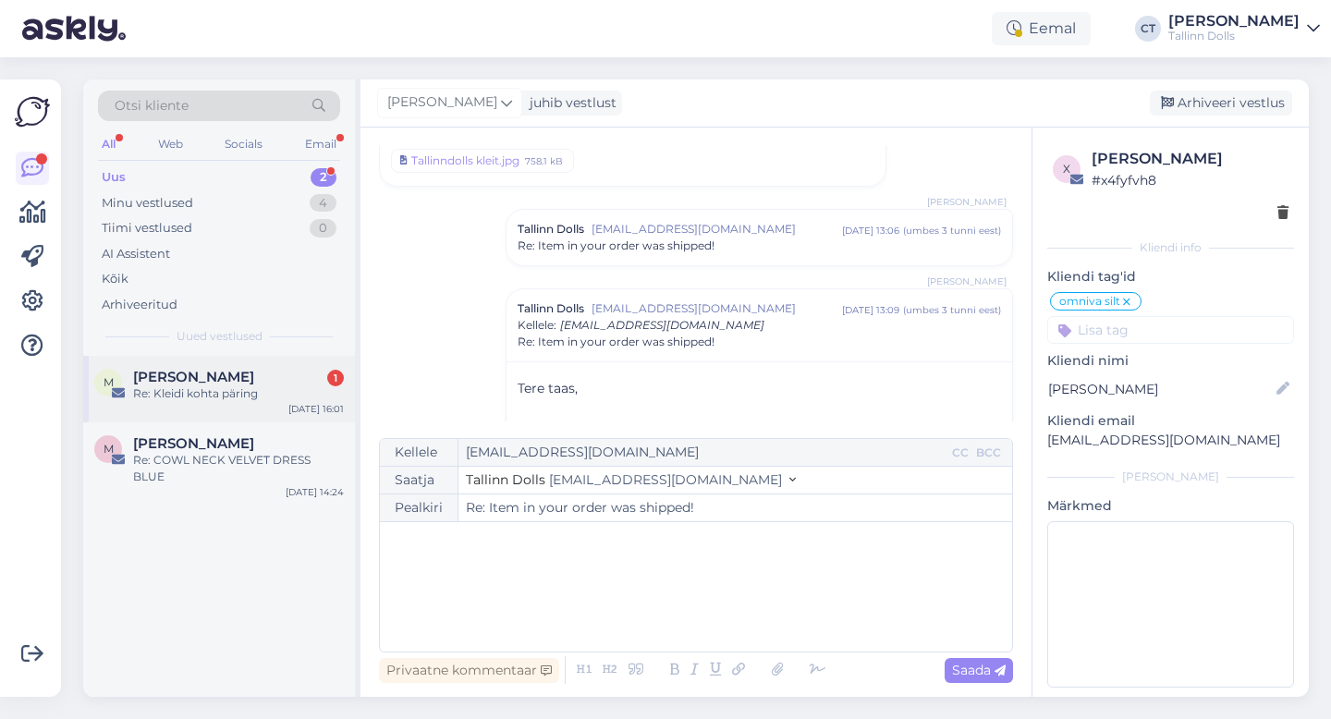
click at [217, 399] on div "Re: Kleidi kohta päring" at bounding box center [238, 393] width 211 height 17
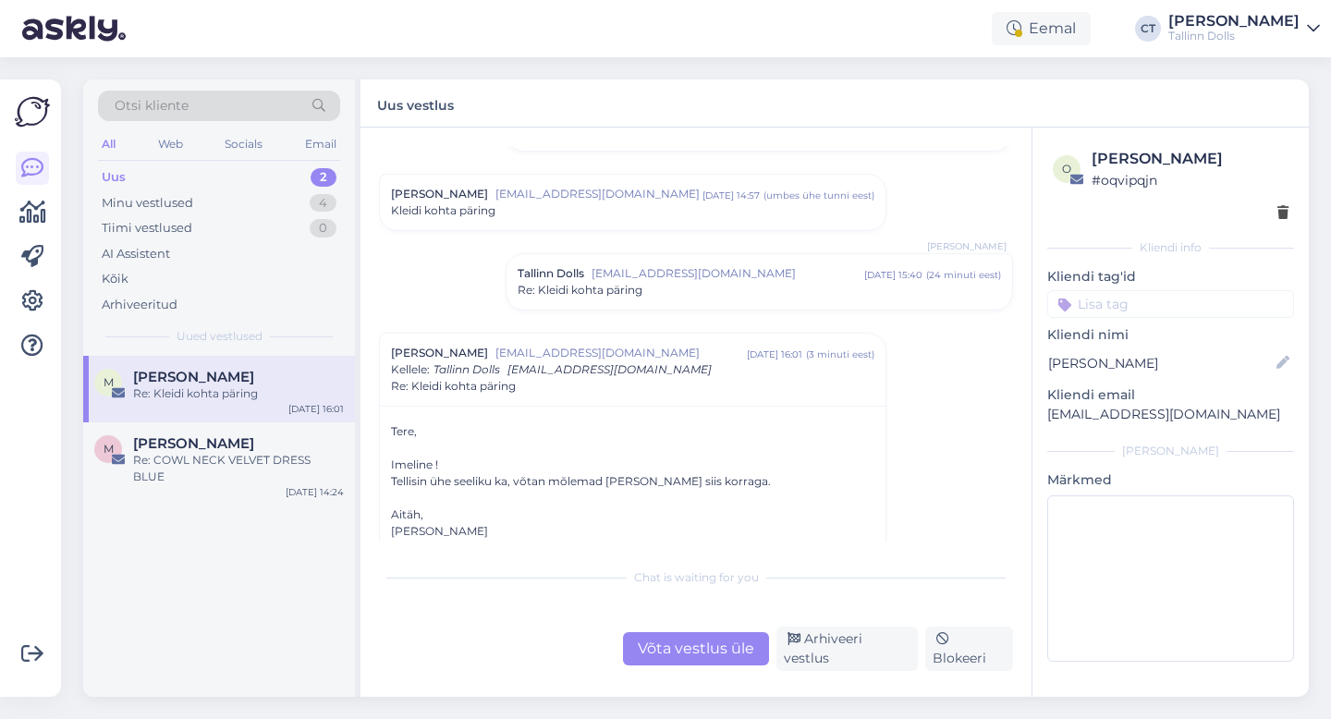
scroll to position [383, 0]
click at [620, 283] on span "Re: Kleidi kohta päring" at bounding box center [580, 287] width 125 height 17
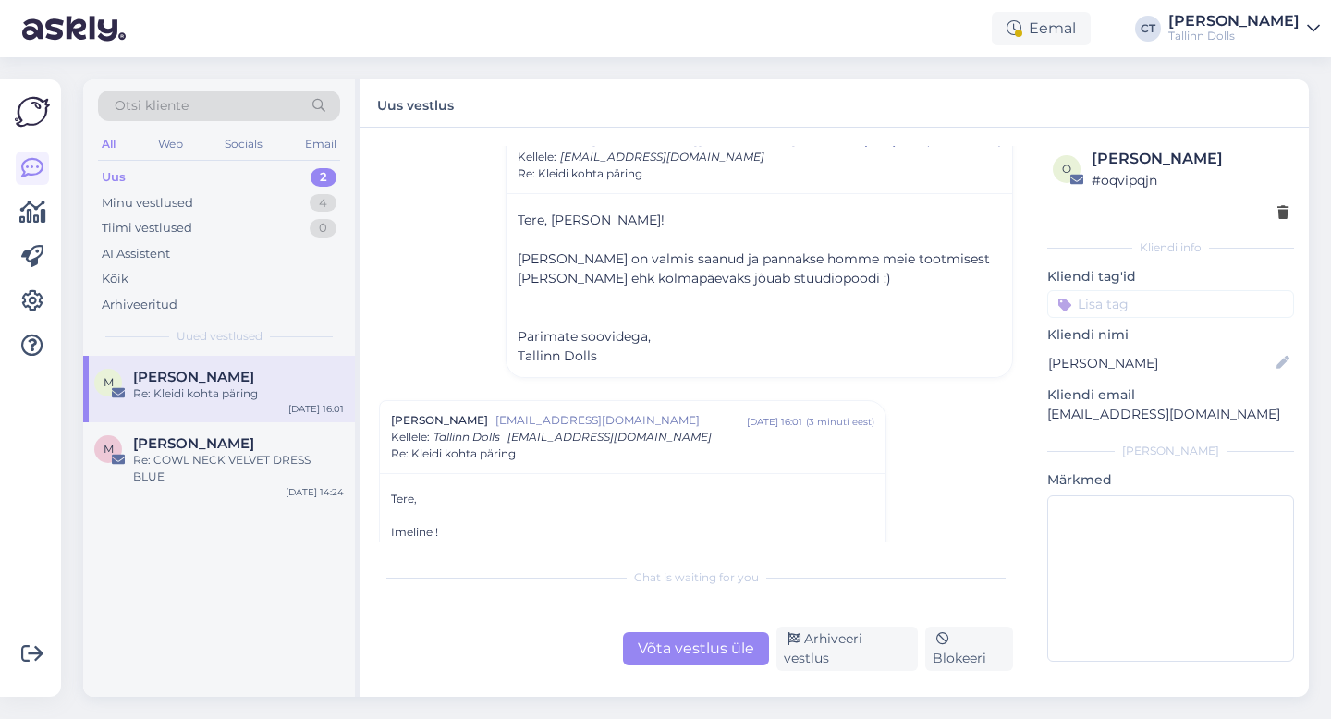
scroll to position [580, 0]
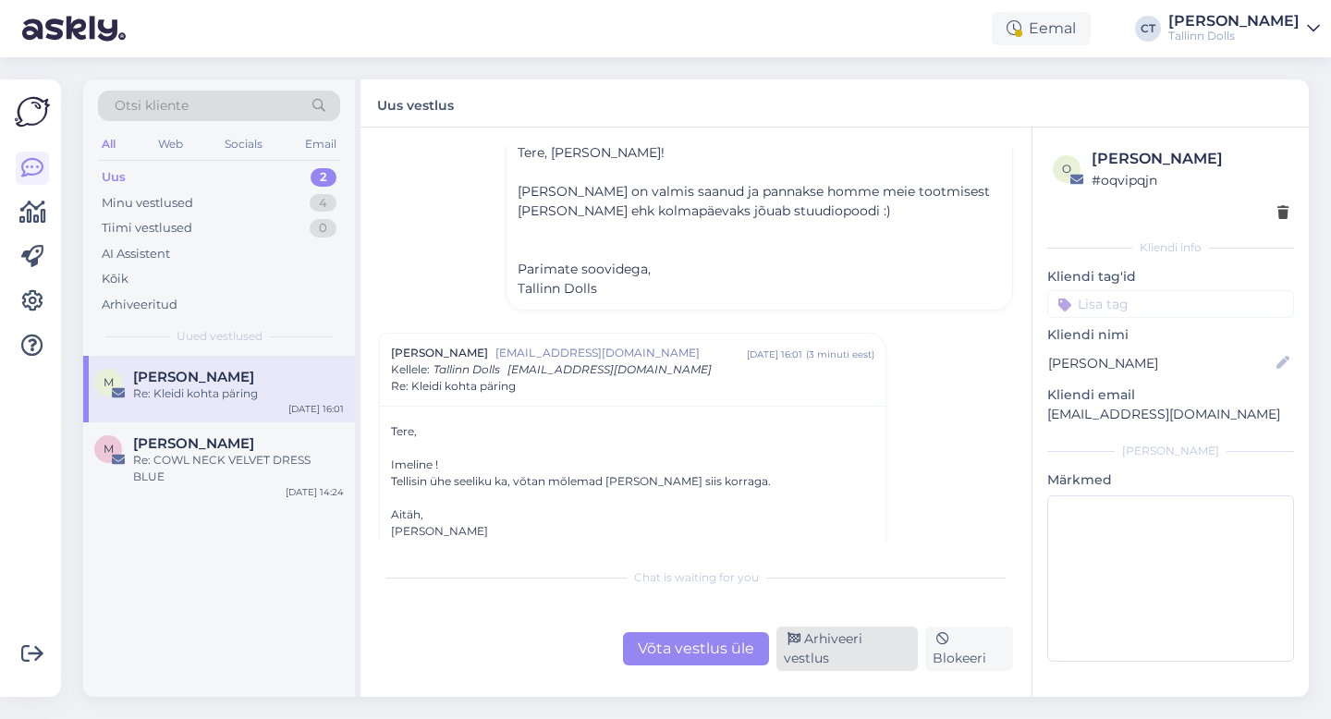
click at [875, 664] on div "Arhiveeri vestlus" at bounding box center [846, 649] width 141 height 44
